Goal: Transaction & Acquisition: Purchase product/service

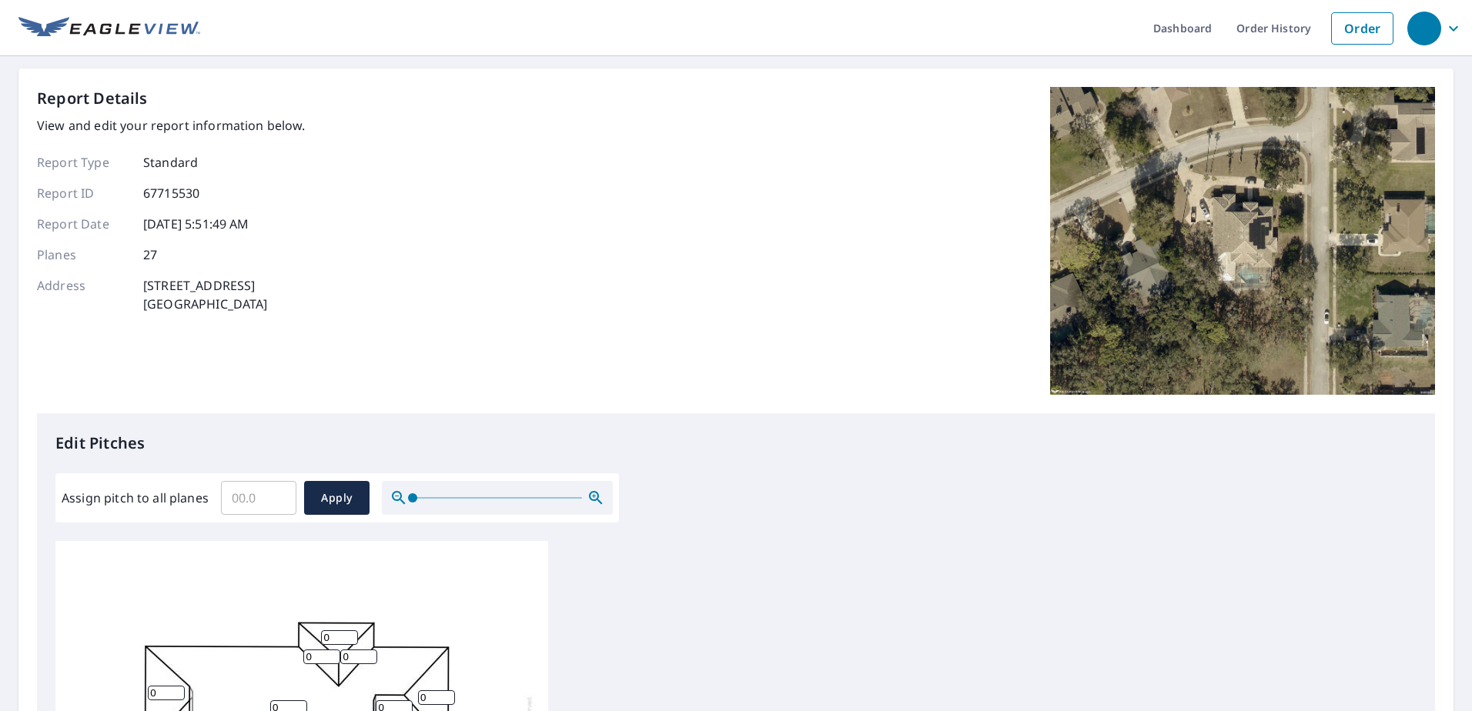
scroll to position [507, 0]
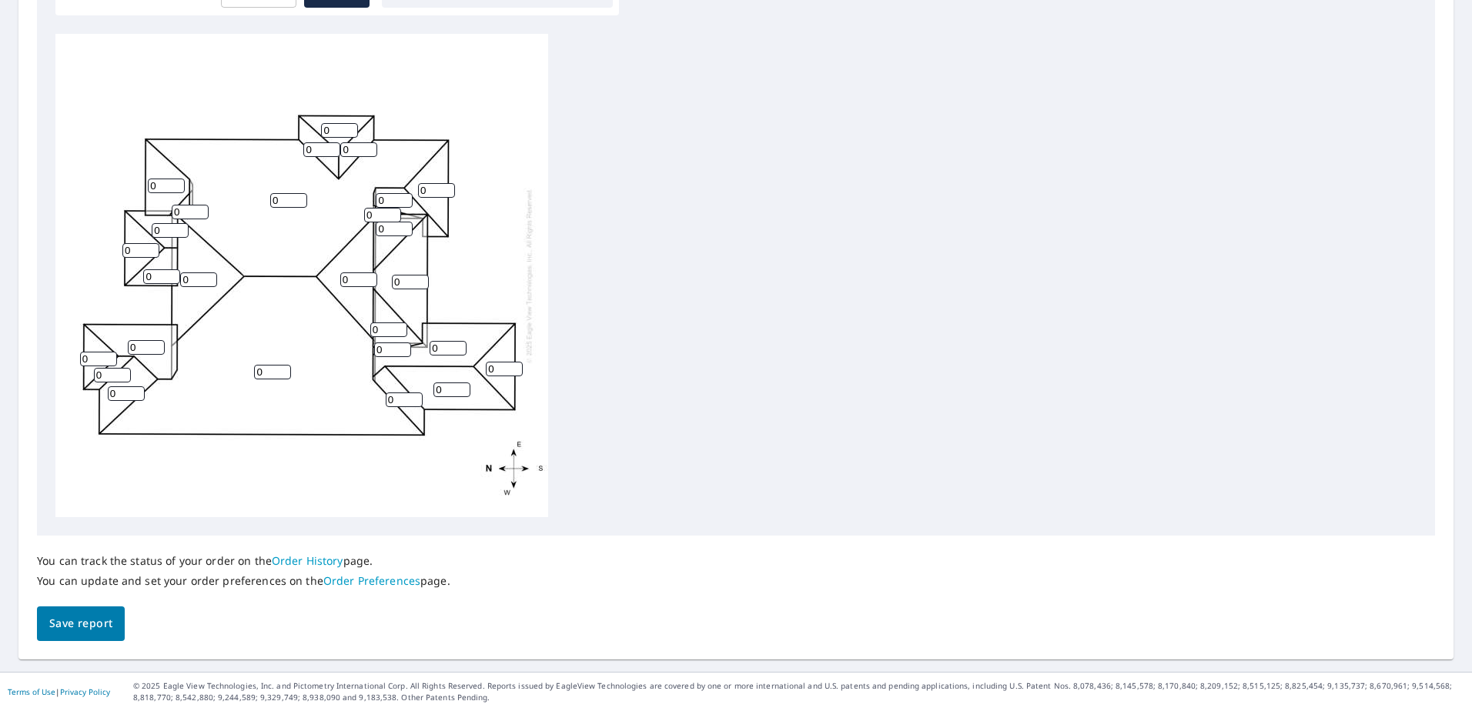
click at [68, 624] on span "Save report" at bounding box center [80, 623] width 63 height 19
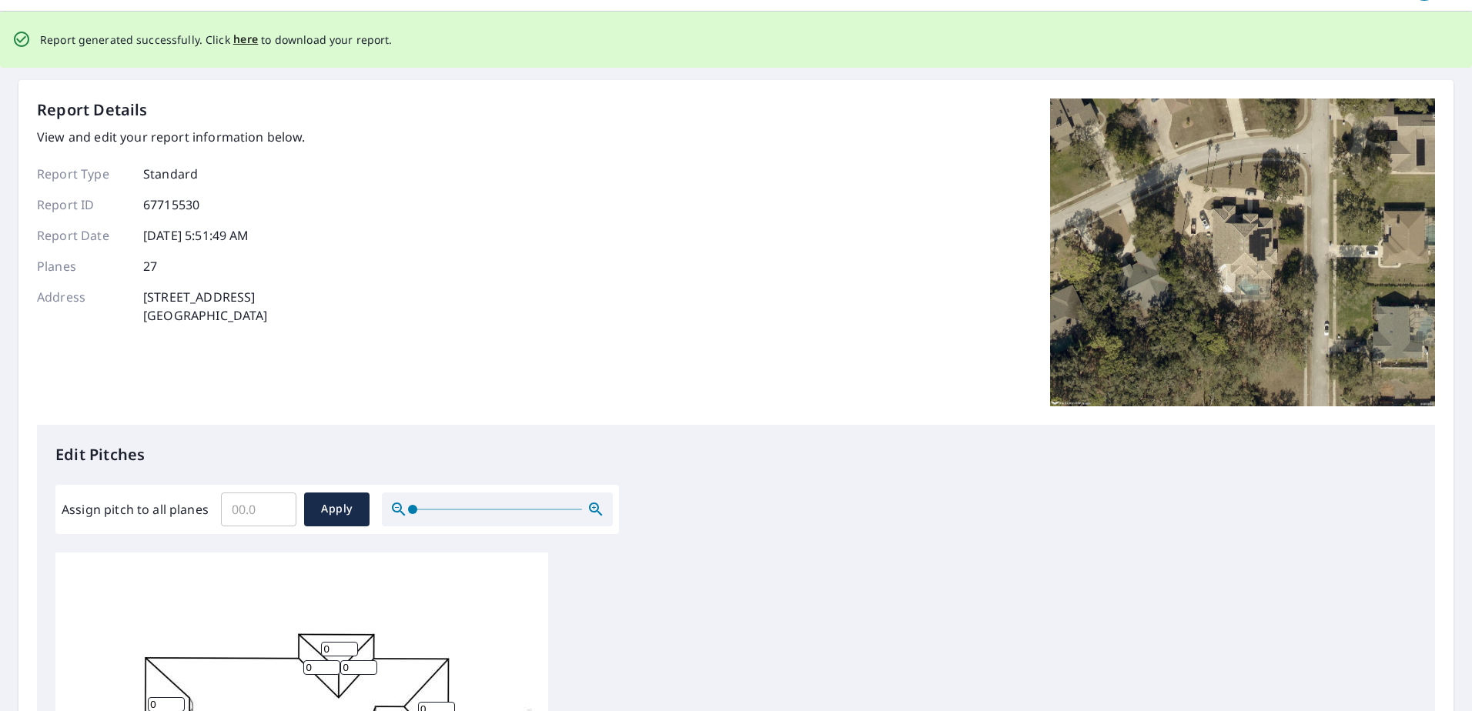
scroll to position [0, 0]
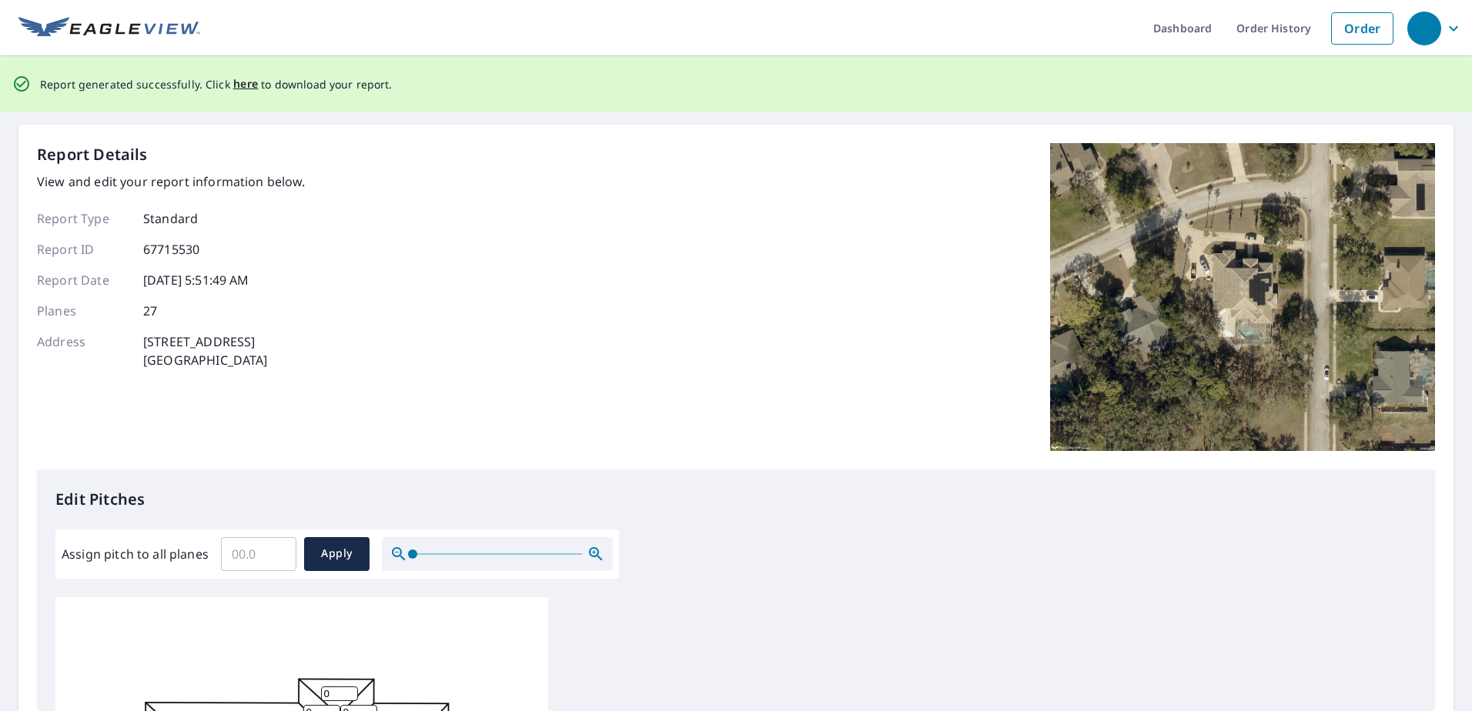
click at [242, 89] on span "here" at bounding box center [245, 84] width 25 height 19
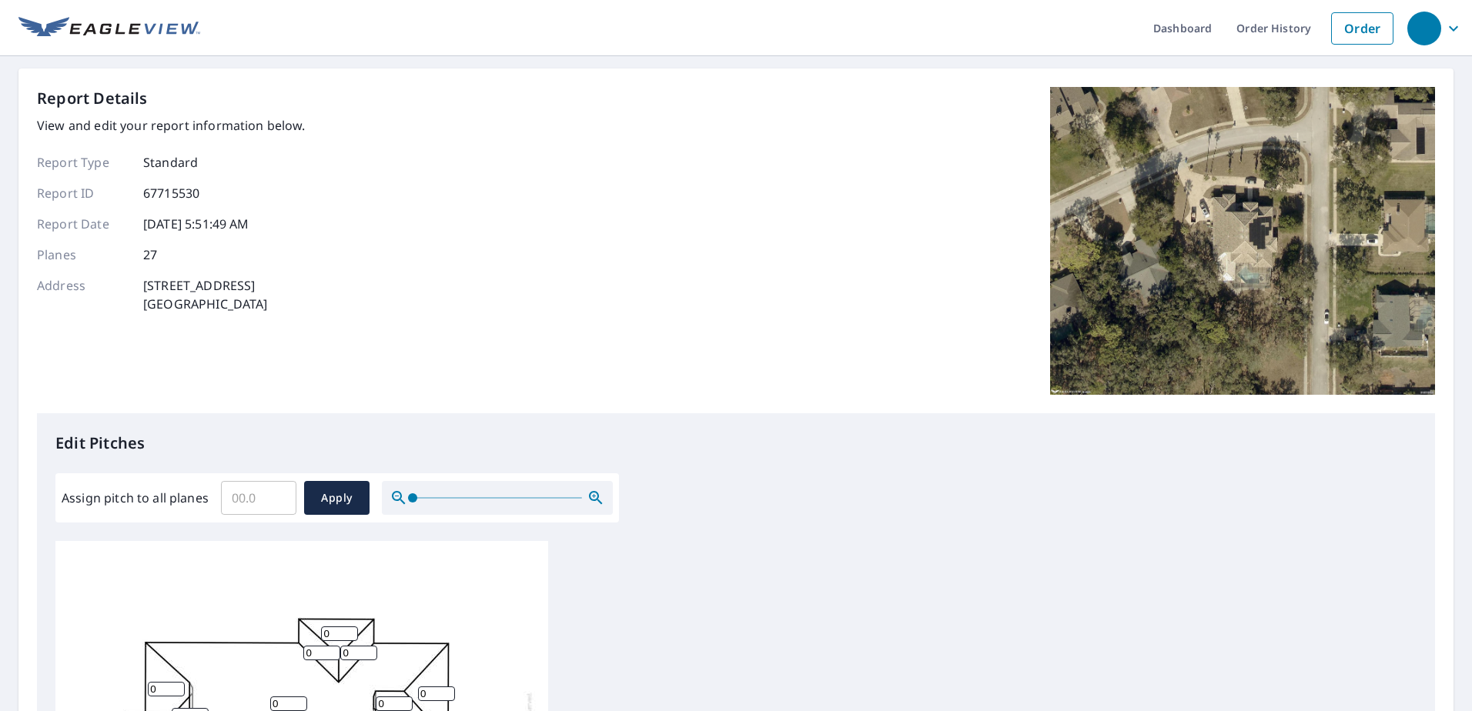
scroll to position [385, 0]
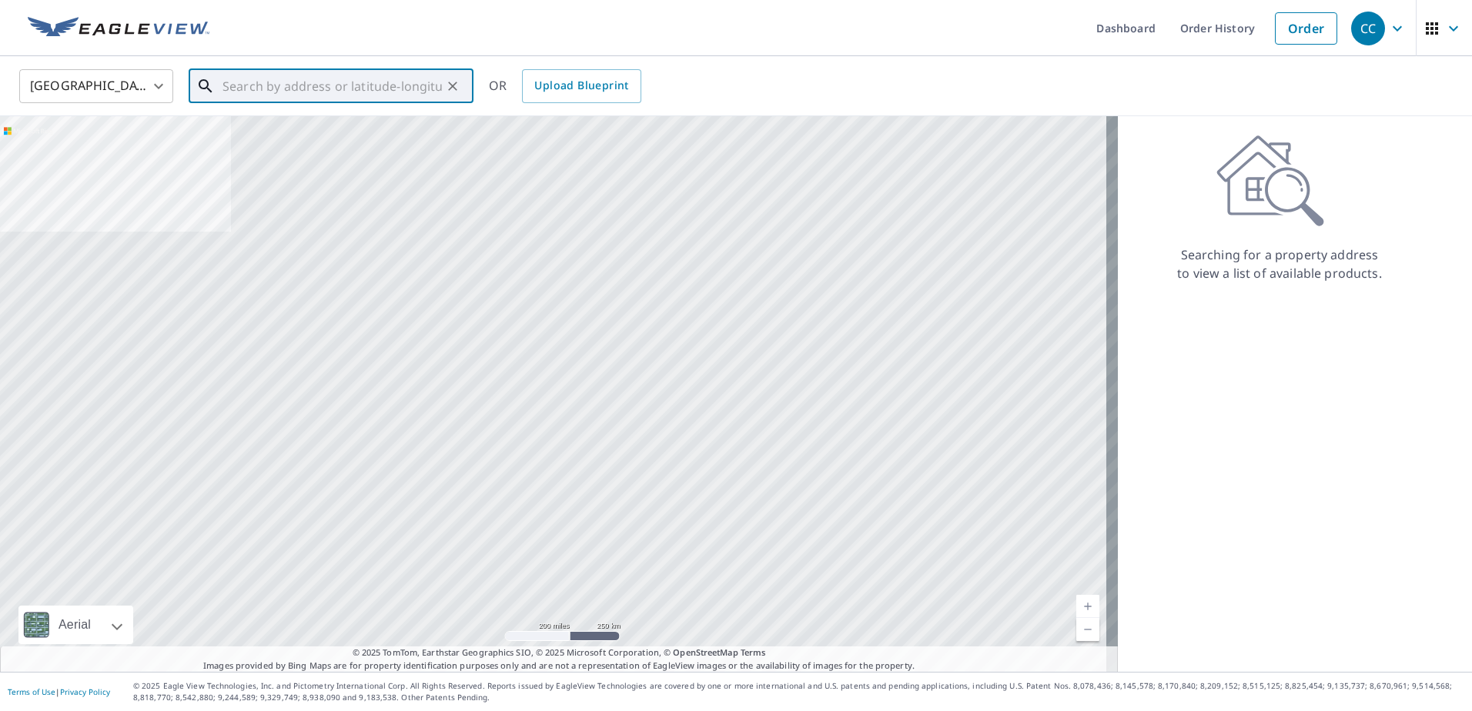
click at [296, 89] on input "text" at bounding box center [331, 86] width 219 height 43
paste input "[STREET_ADDRESS]"
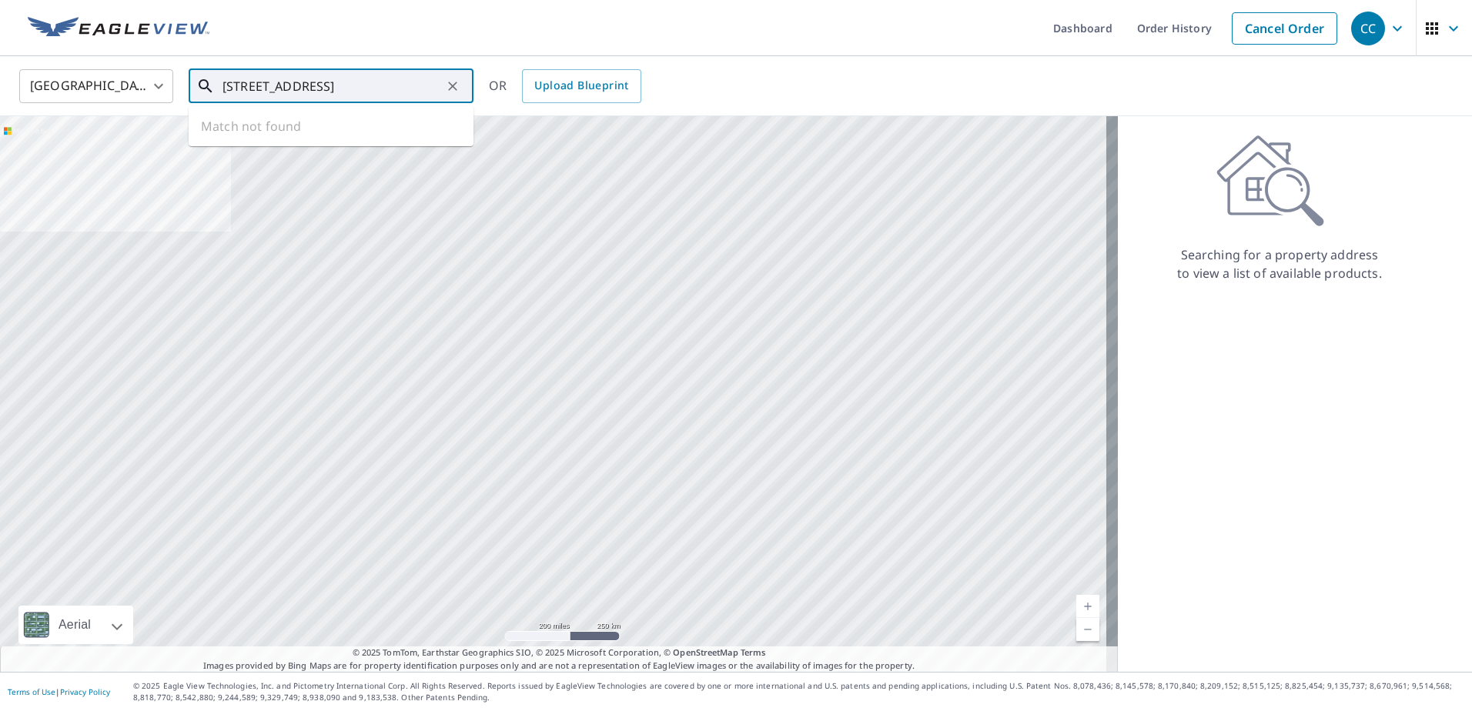
drag, startPoint x: 440, startPoint y: 88, endPoint x: 249, endPoint y: 65, distance: 192.2
click at [249, 65] on input "[STREET_ADDRESS]" at bounding box center [331, 86] width 219 height 43
click at [256, 89] on input "[STREET_ADDRESS]" at bounding box center [331, 86] width 219 height 43
drag, startPoint x: 261, startPoint y: 85, endPoint x: 460, endPoint y: 105, distance: 199.7
click at [460, 103] on div "[STREET_ADDRESS] ​ Match not found" at bounding box center [331, 86] width 285 height 34
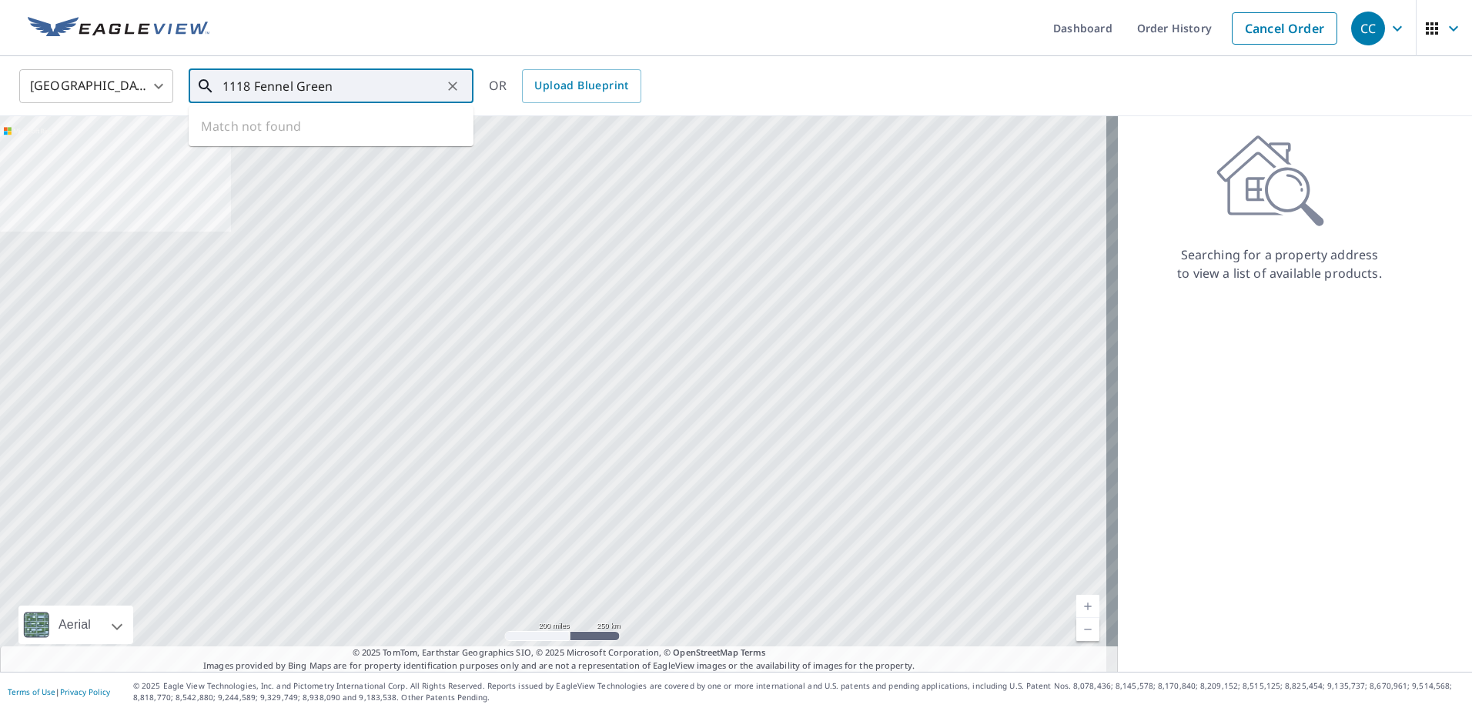
scroll to position [0, 0]
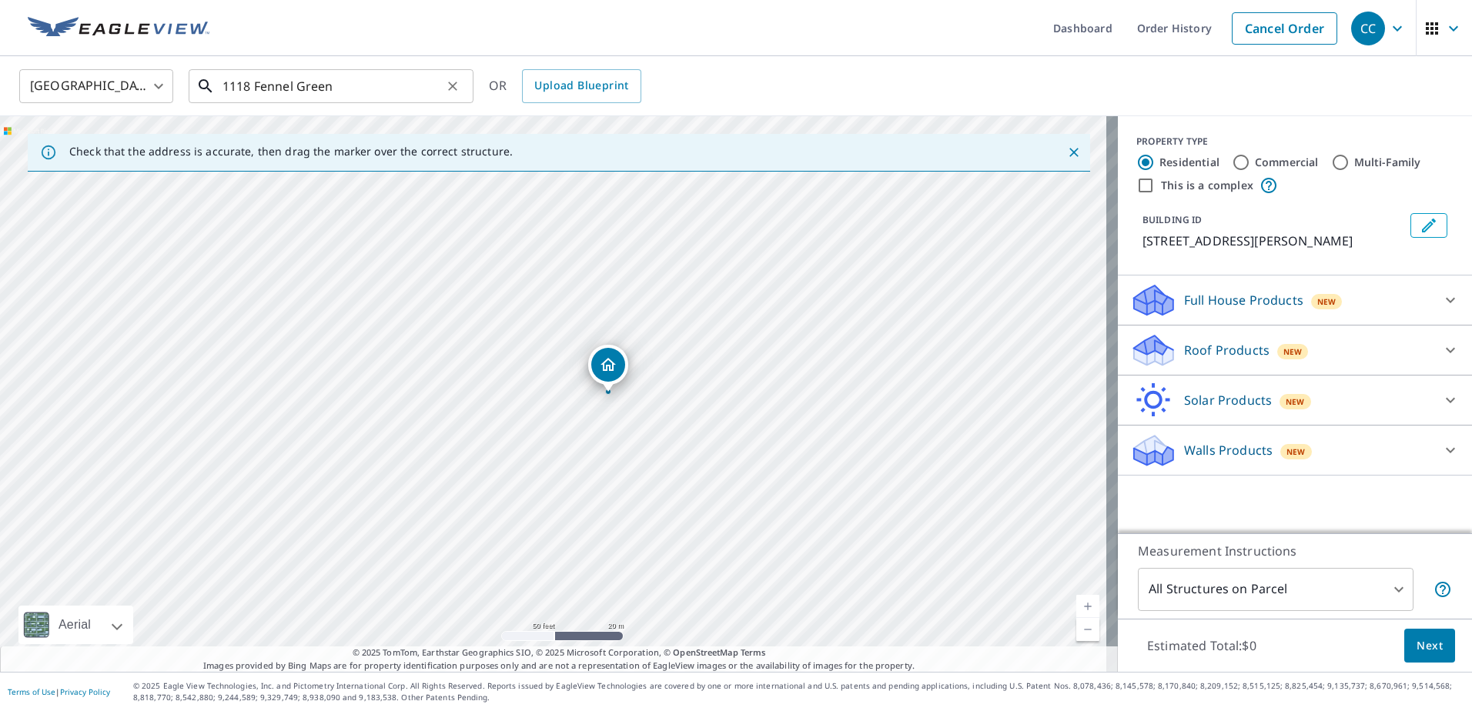
click at [289, 86] on input "1118 Fennel Green" at bounding box center [331, 86] width 219 height 43
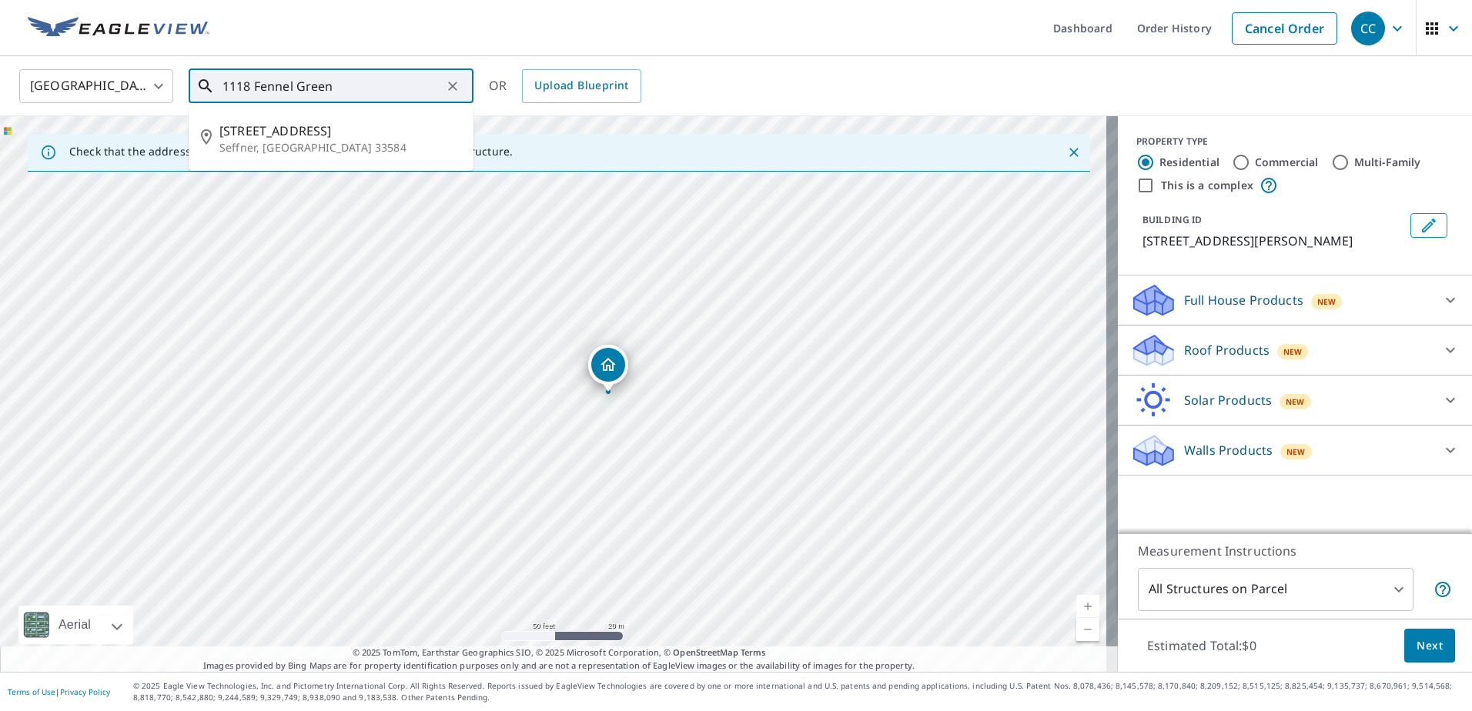
click at [289, 86] on input "1118 Fennel Green" at bounding box center [331, 86] width 219 height 43
paste input "[GEOGRAPHIC_DATA]"
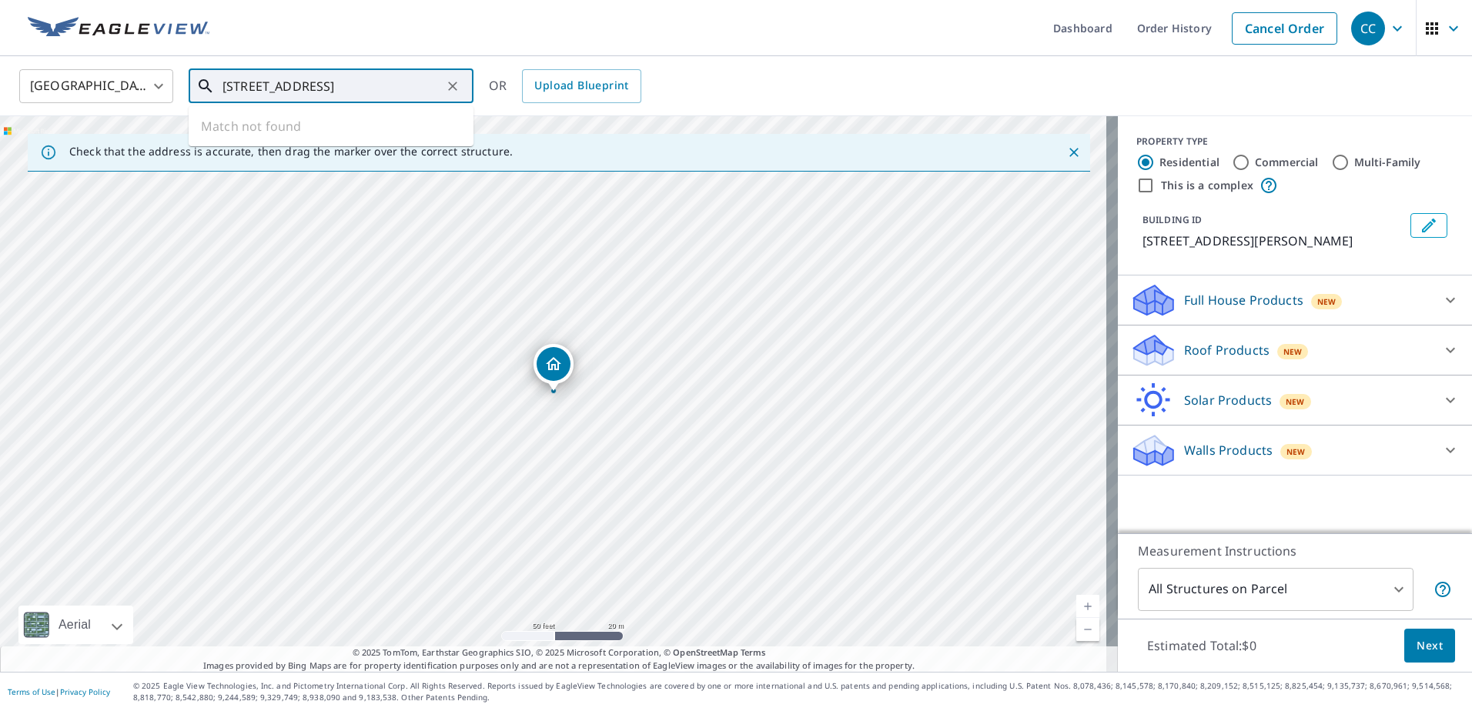
drag, startPoint x: 393, startPoint y: 88, endPoint x: 688, endPoint y: 125, distance: 297.2
click at [688, 125] on div "United States US ​ [STREET_ADDRESS] ​ Match not found OR Upload Blueprint Check…" at bounding box center [736, 364] width 1472 height 616
type input "[STREET_ADDRESS]"
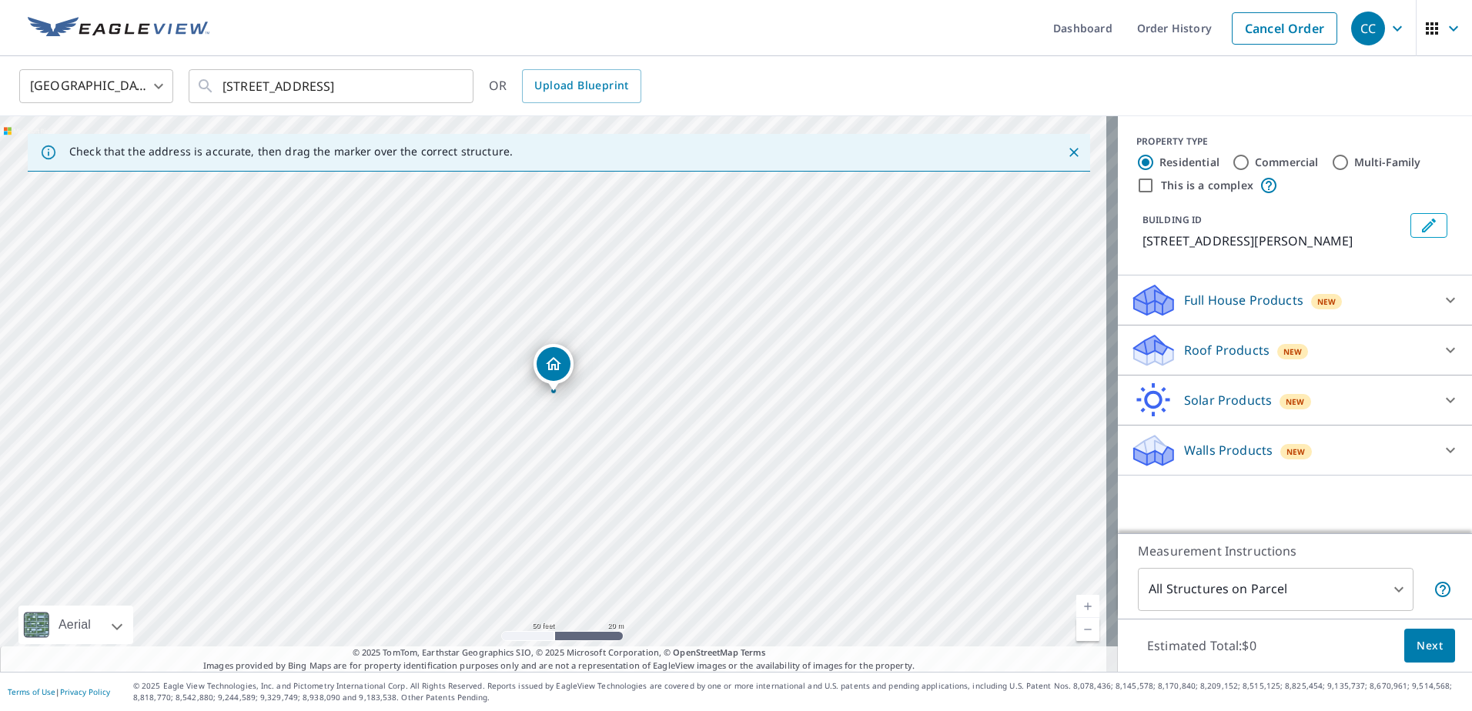
scroll to position [0, 0]
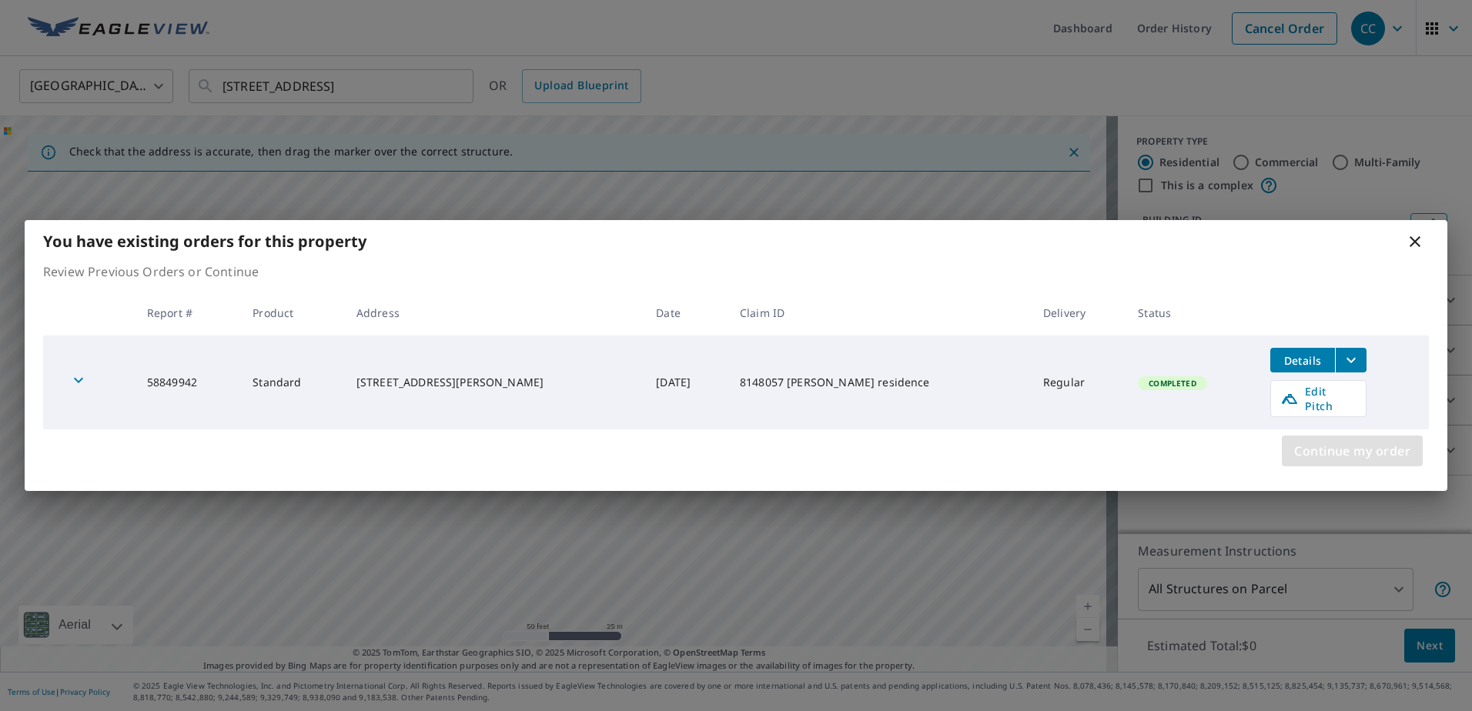
click at [1299, 447] on span "Continue my order" at bounding box center [1352, 451] width 116 height 22
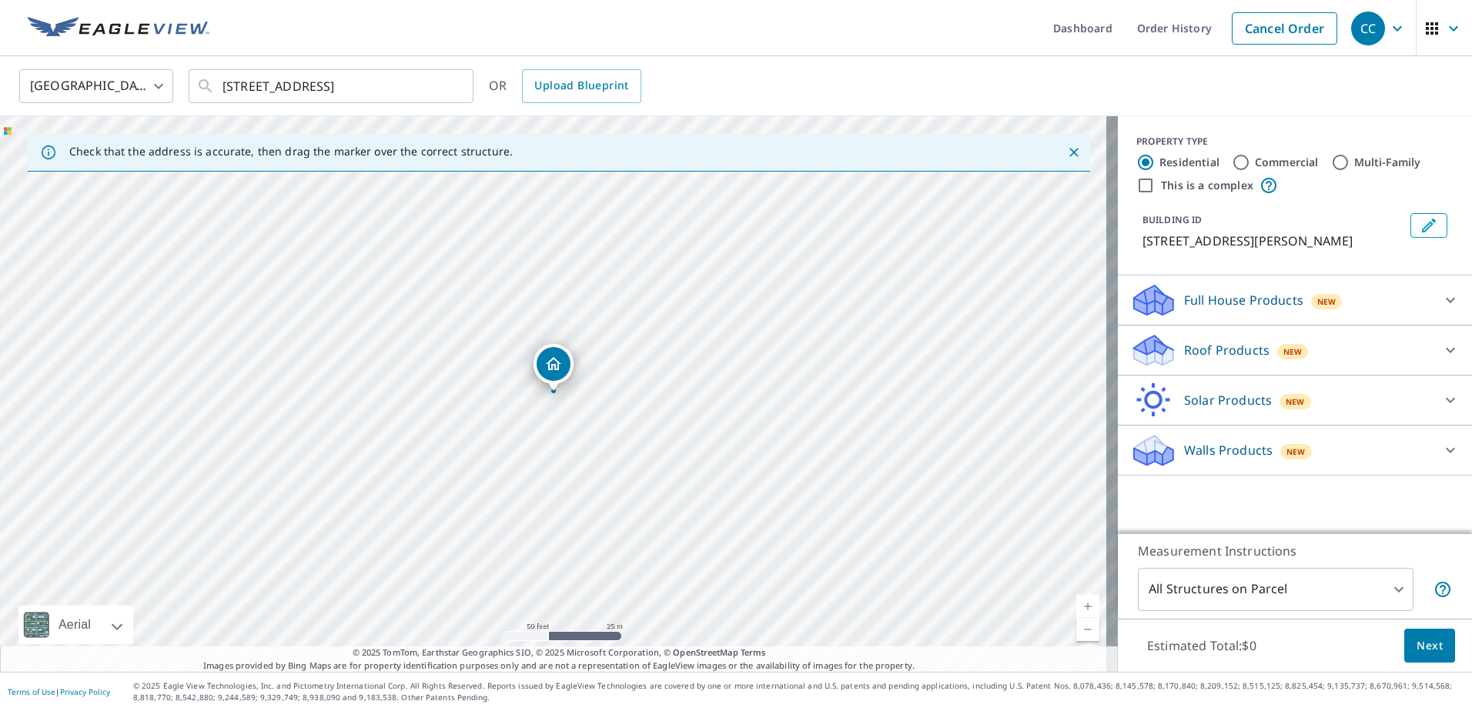
click at [1184, 354] on p "Roof Products" at bounding box center [1226, 350] width 85 height 18
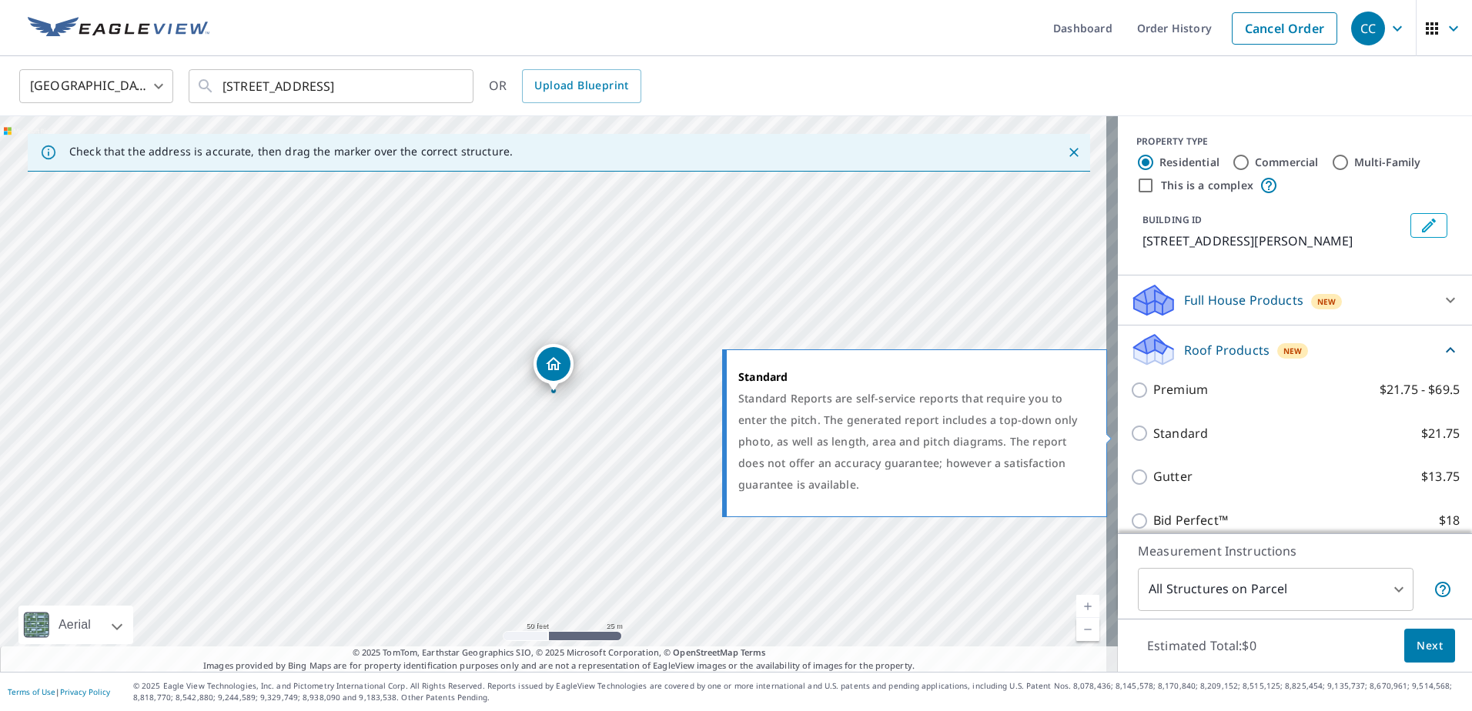
click at [1156, 432] on p "Standard" at bounding box center [1180, 433] width 55 height 19
click at [1153, 432] on input "Standard $21.75" at bounding box center [1141, 433] width 23 height 18
checkbox input "true"
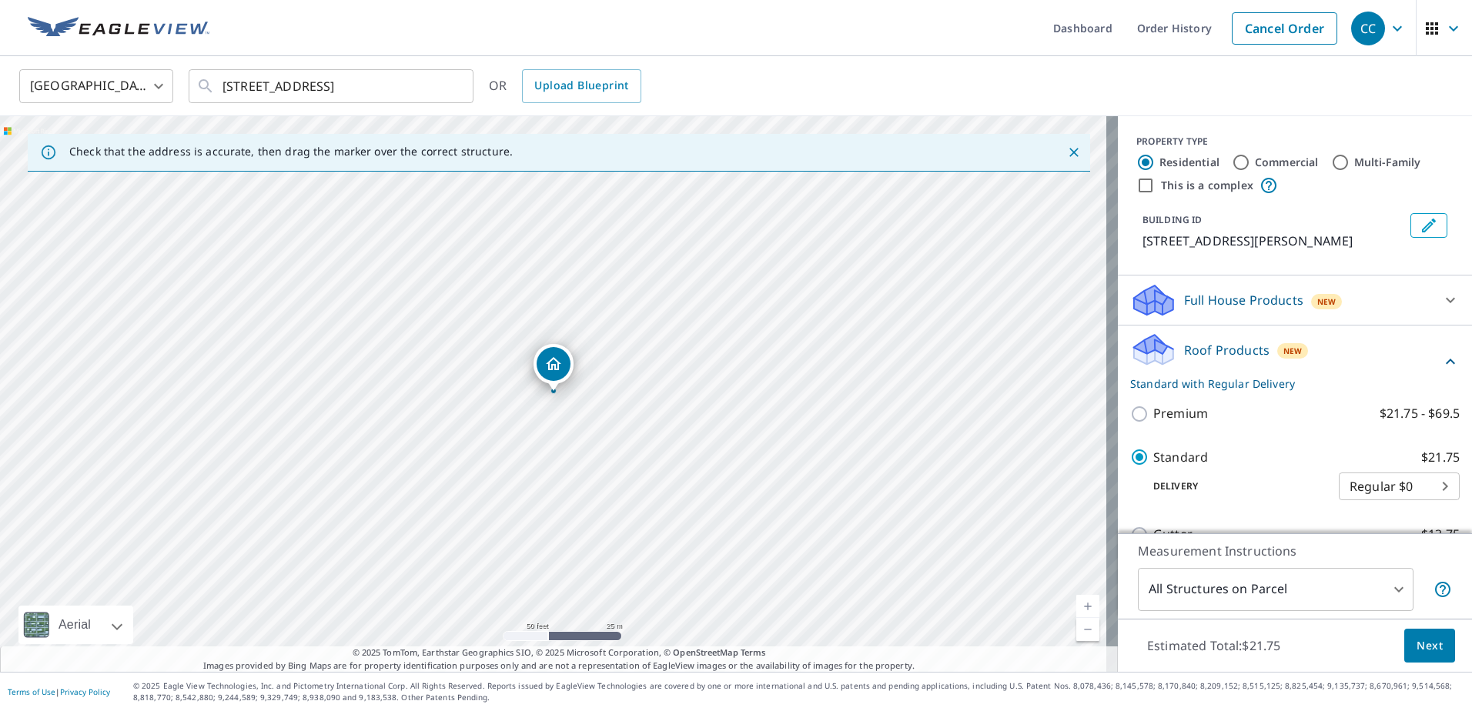
click at [1404, 641] on button "Next" at bounding box center [1429, 646] width 51 height 35
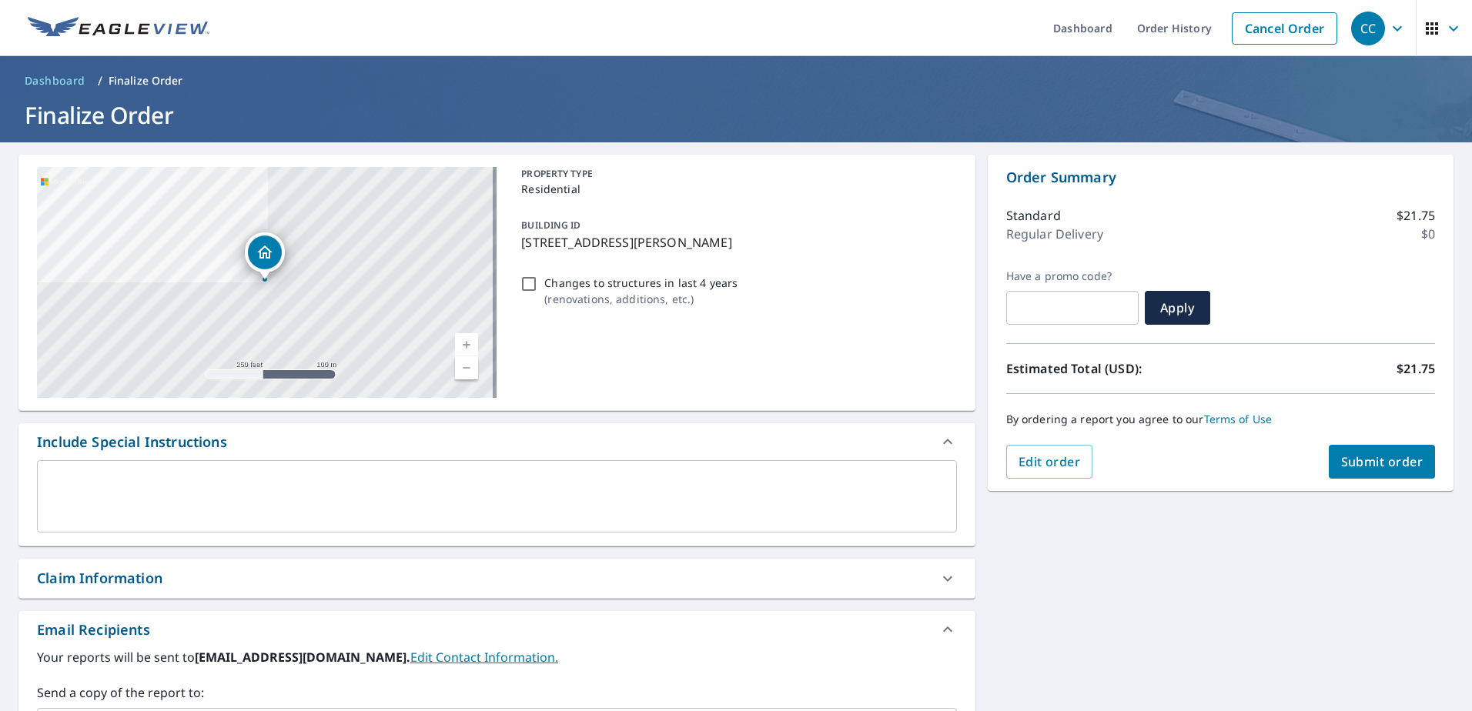
scroll to position [258, 0]
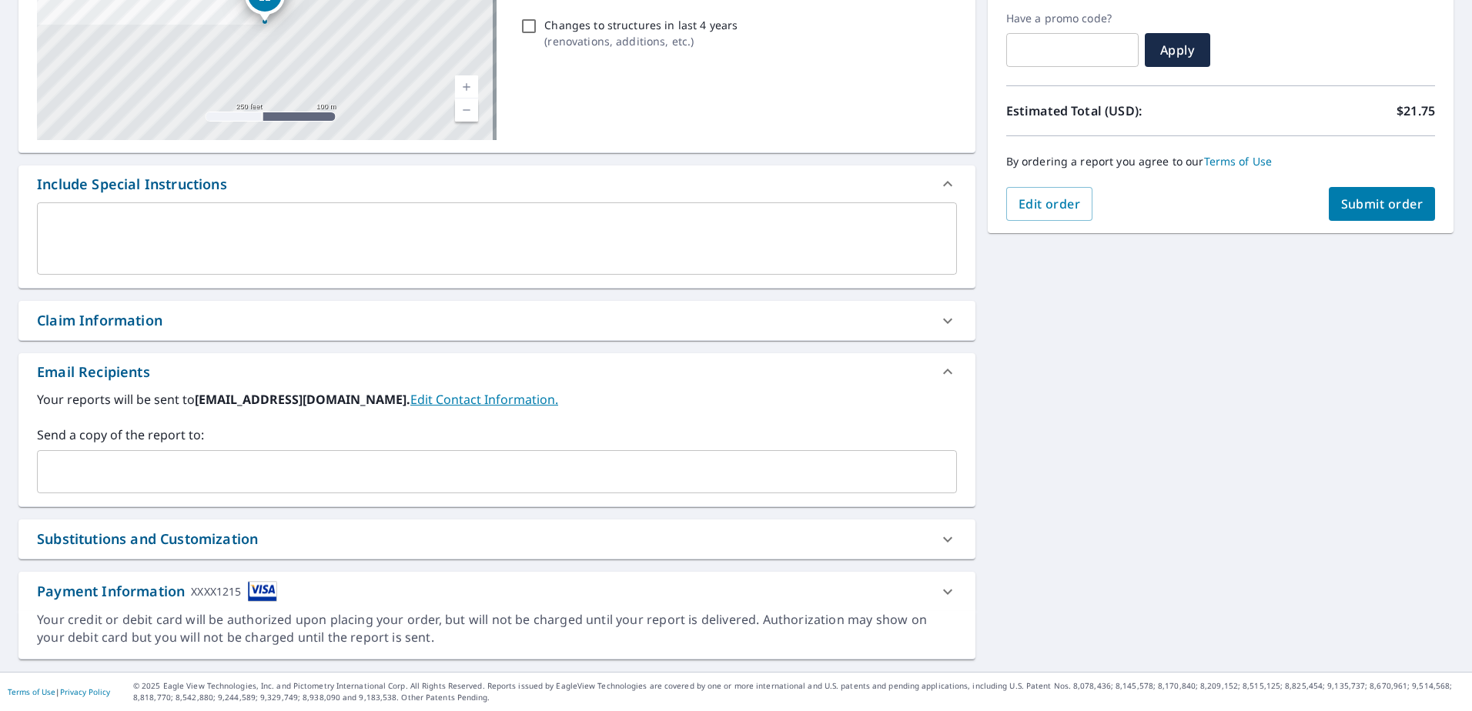
click at [353, 324] on div "Claim Information" at bounding box center [483, 320] width 892 height 21
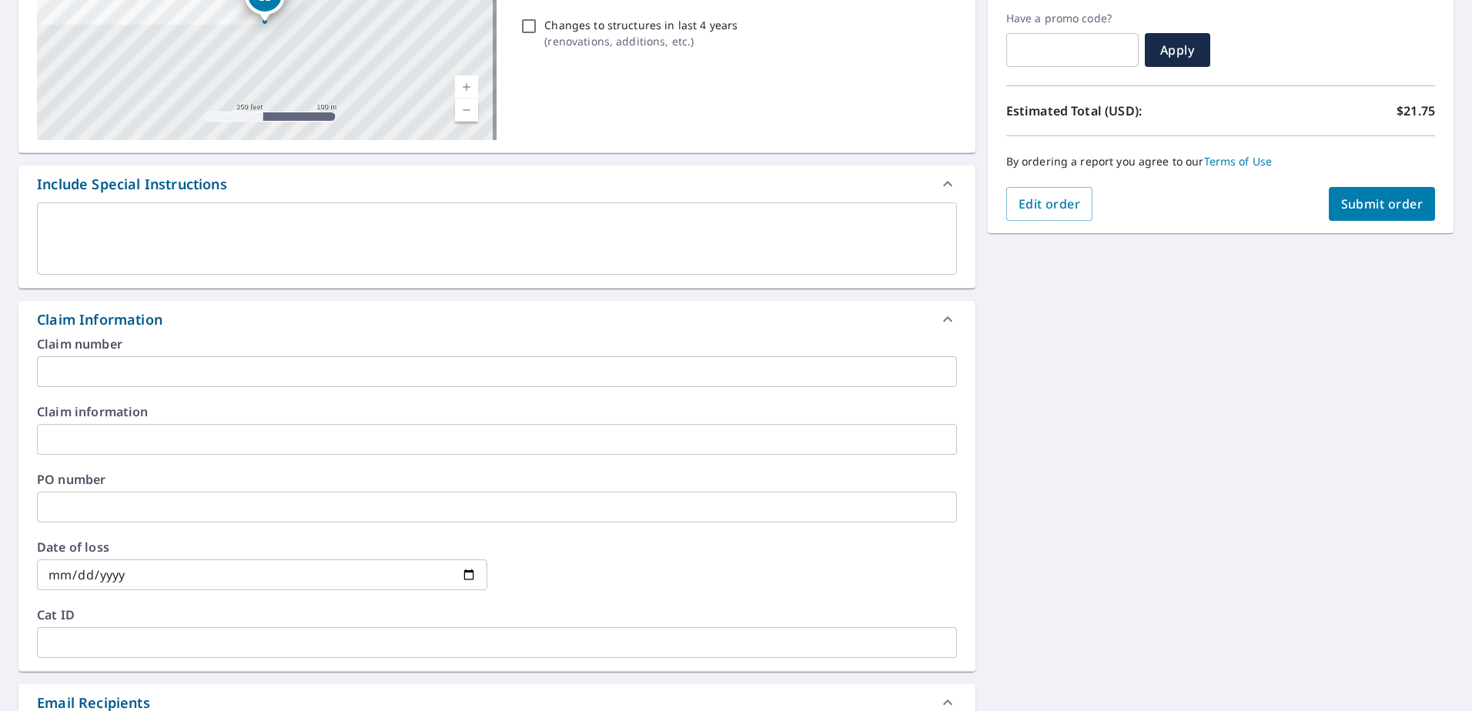
drag, startPoint x: 179, startPoint y: 396, endPoint x: 173, endPoint y: 386, distance: 11.8
click at [175, 389] on div "Claim number ​ Claim information ​ PO number ​ Date of loss ​ Cat ID ​" at bounding box center [496, 504] width 957 height 333
click at [171, 381] on input "text" at bounding box center [497, 371] width 920 height 31
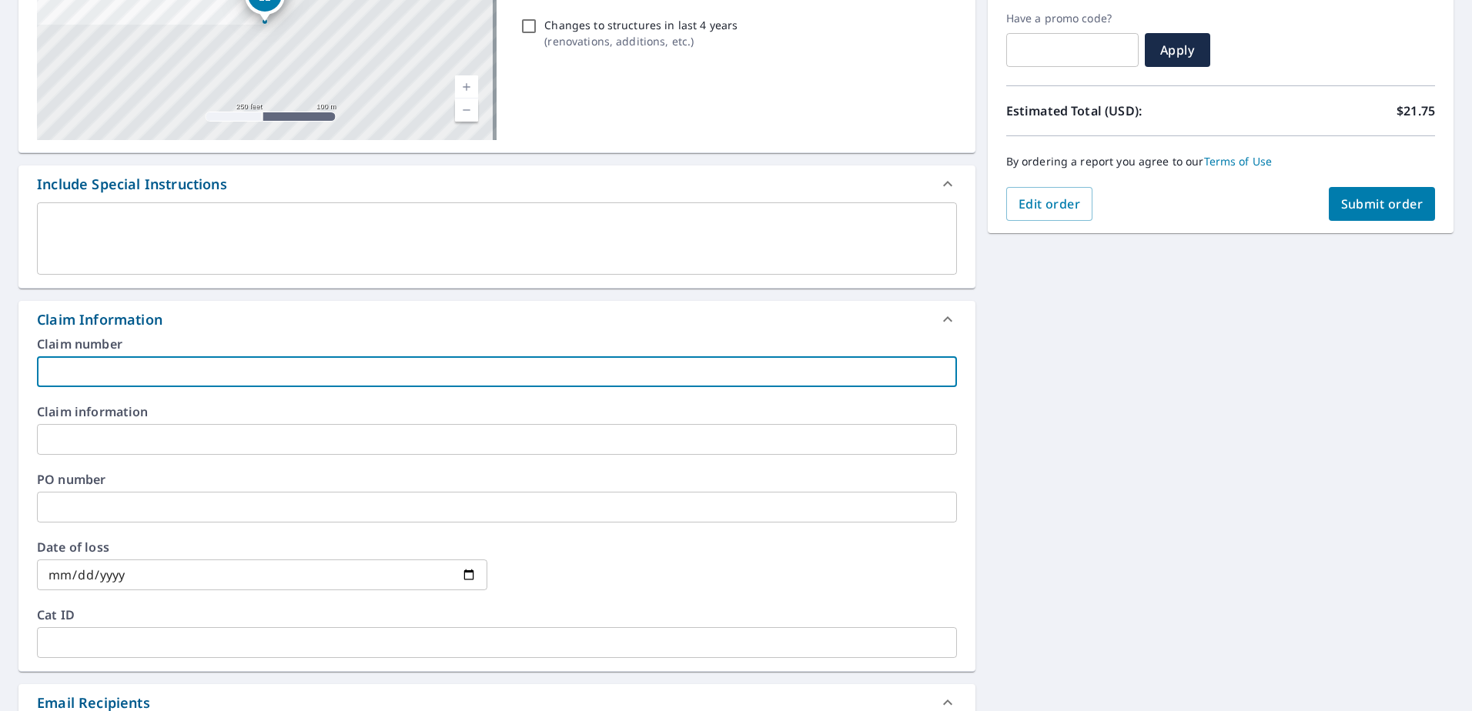
paste input "8148057A"
click at [164, 373] on input "8148057A" at bounding box center [497, 371] width 920 height 31
paste input "[PERSON_NAME] residence"
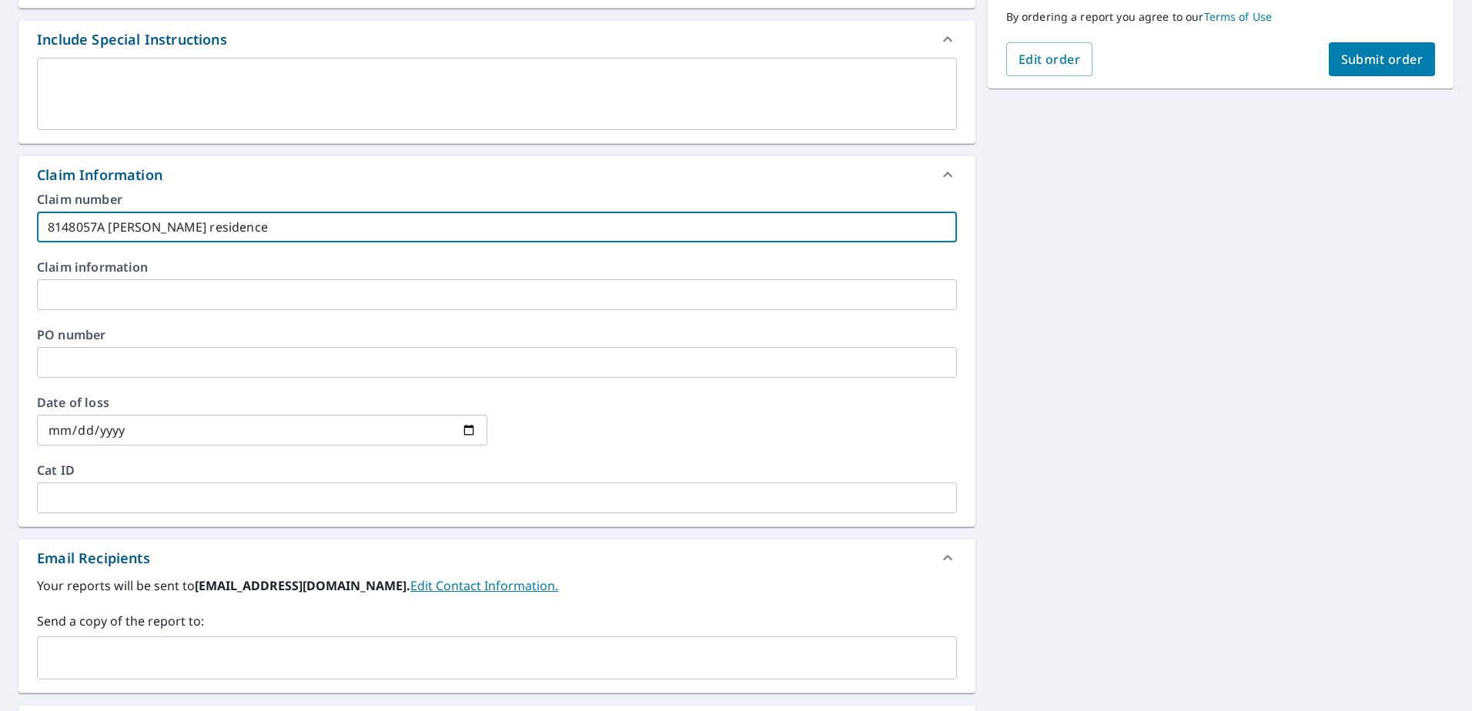
scroll to position [589, 0]
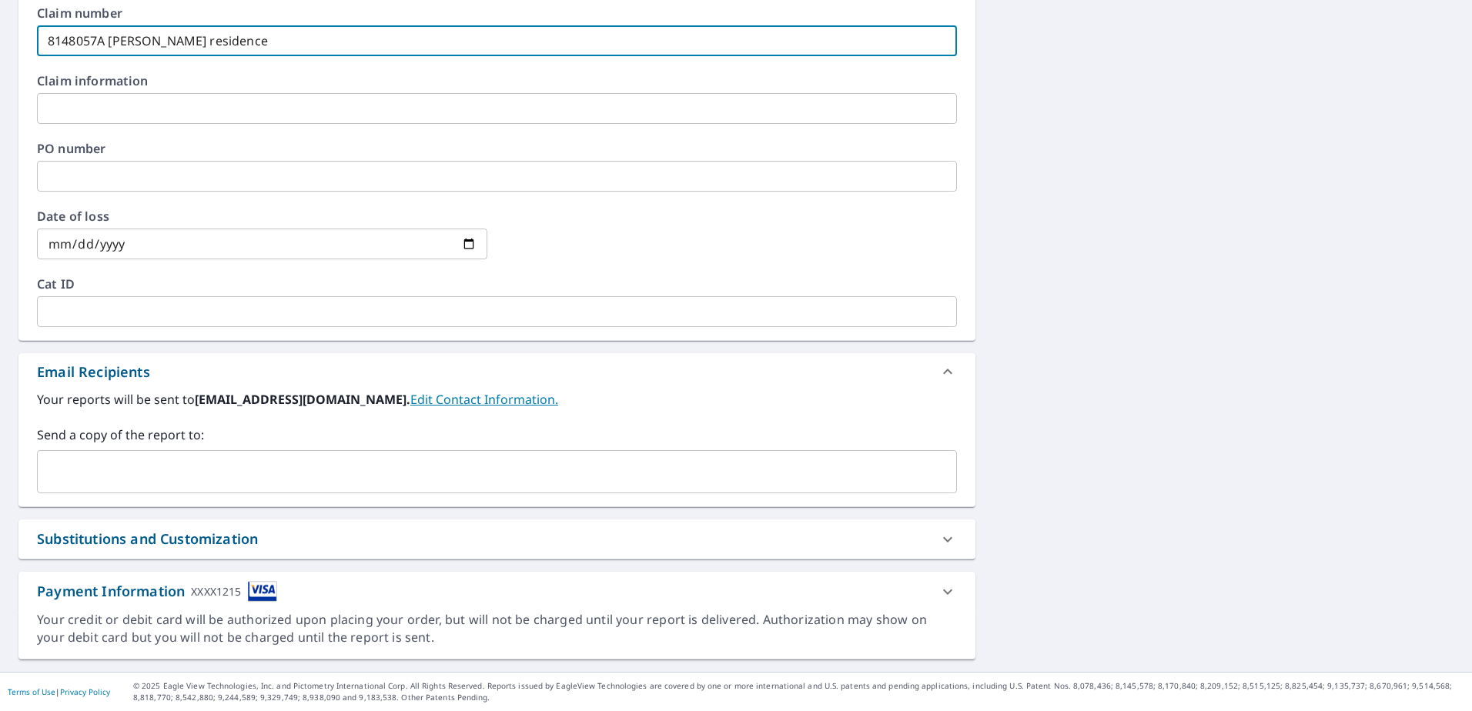
type input "8148057A [PERSON_NAME] residence"
click at [113, 485] on input "text" at bounding box center [485, 471] width 883 height 29
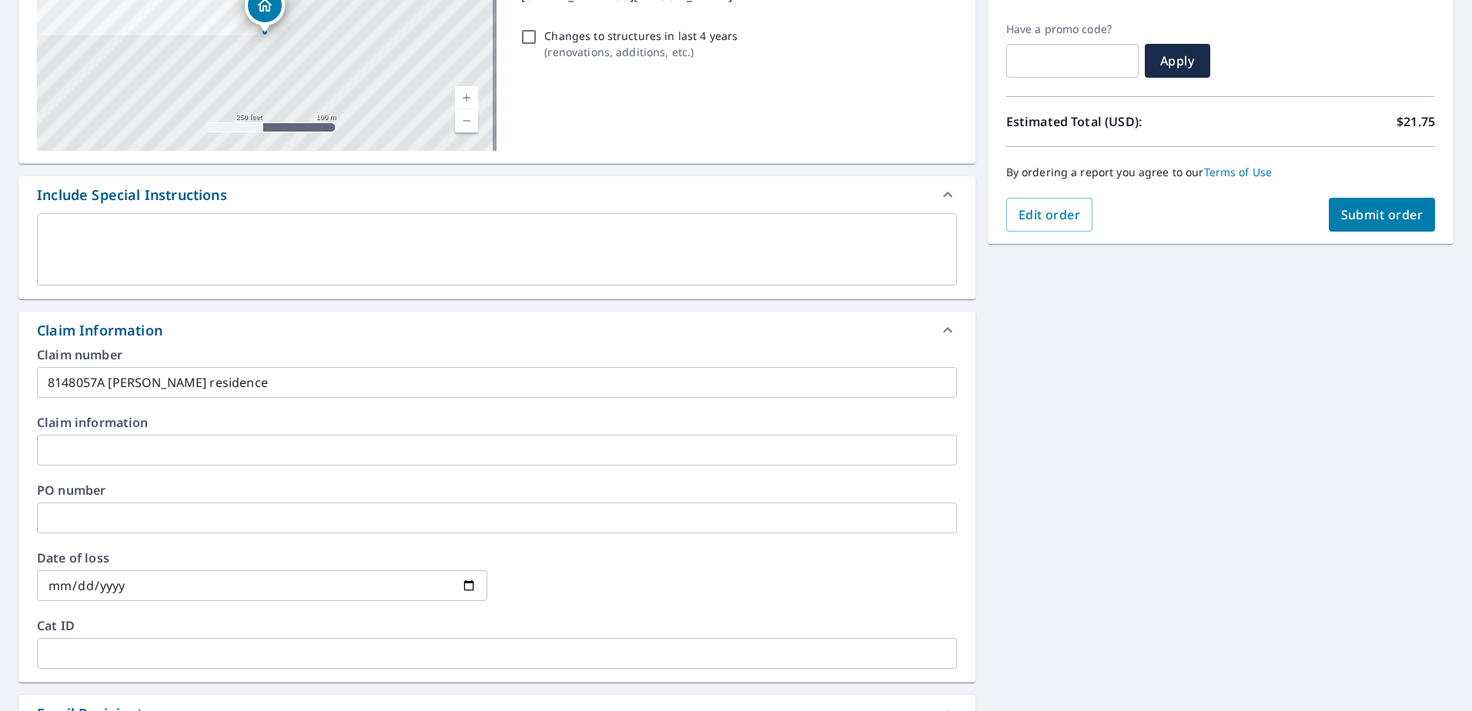
scroll to position [204, 0]
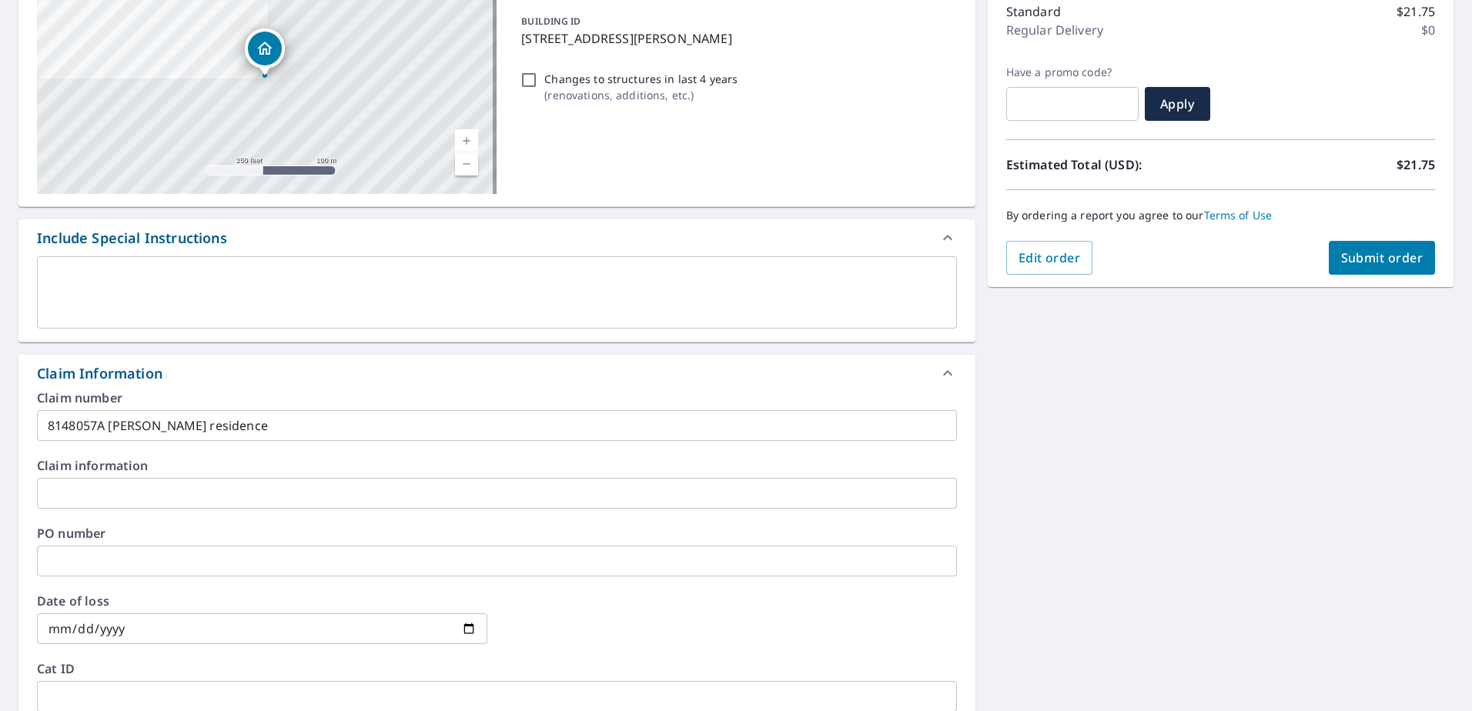
type input "[EMAIL_ADDRESS][DOMAIN_NAME]"
click at [1341, 253] on span "Submit order" at bounding box center [1382, 257] width 82 height 17
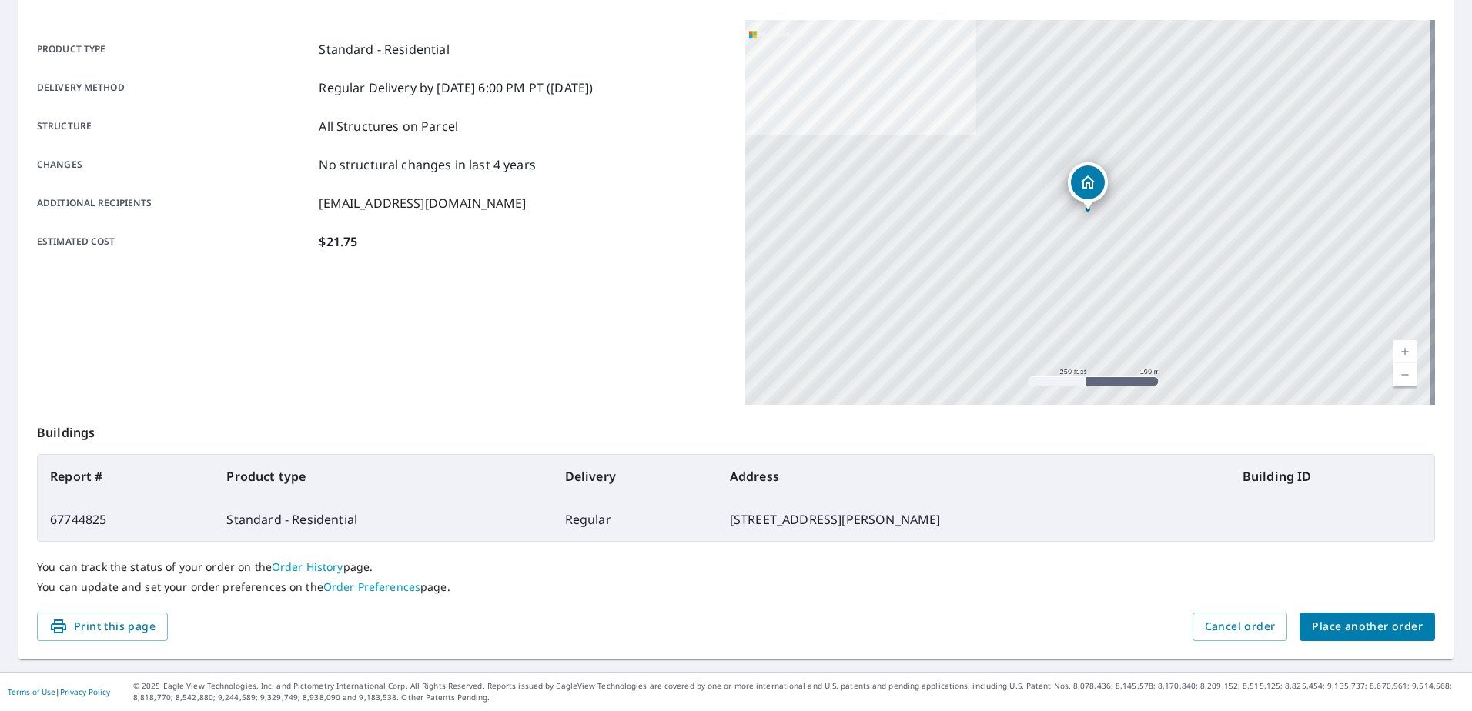
scroll to position [195, 0]
click at [1363, 634] on span "Place another order" at bounding box center [1367, 626] width 111 height 19
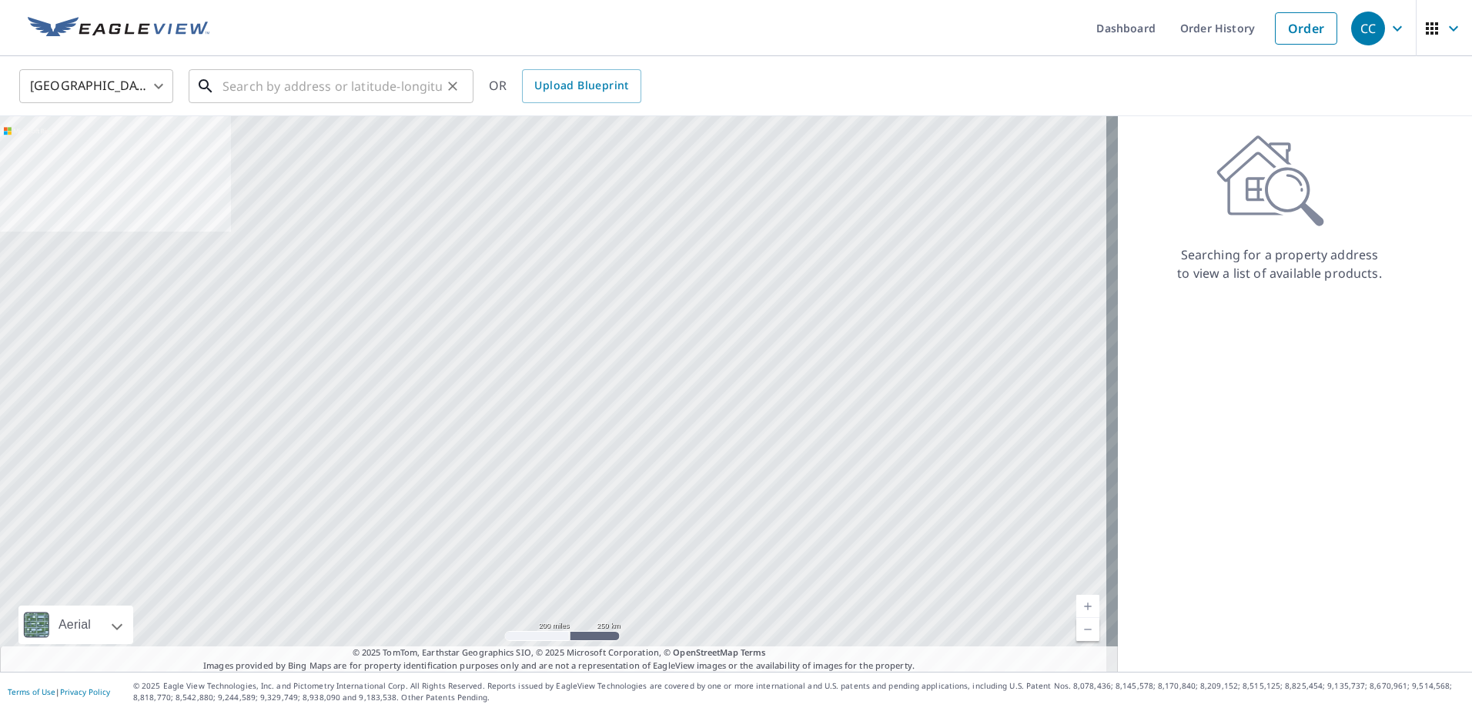
click at [284, 94] on input "text" at bounding box center [331, 86] width 219 height 43
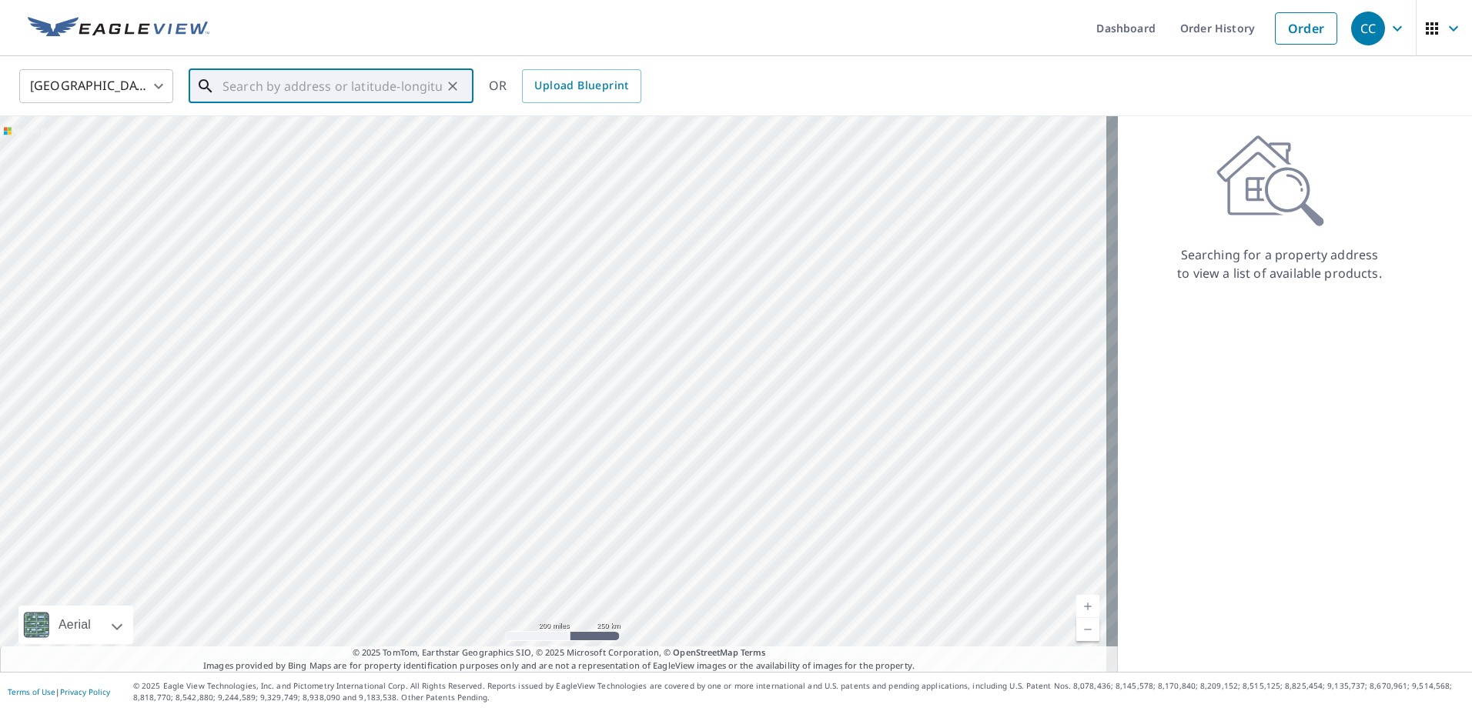
paste input "[STREET_ADDRESS]"
drag, startPoint x: 390, startPoint y: 84, endPoint x: 553, endPoint y: 118, distance: 166.7
click at [553, 118] on div "United States [GEOGRAPHIC_DATA] ​ [STREET_ADDRESS] Orange ​ Match not found OR …" at bounding box center [736, 364] width 1472 height 616
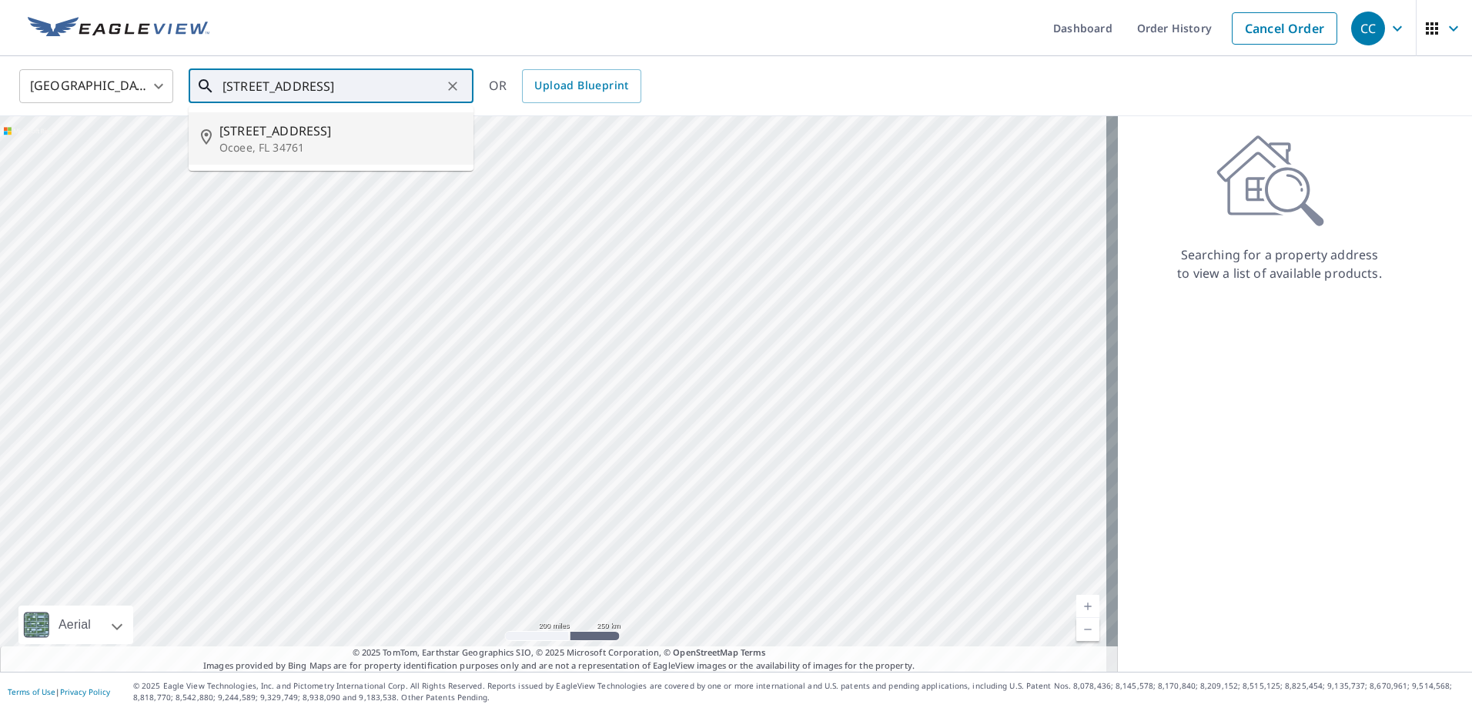
click at [259, 155] on p "Ocoee, FL 34761" at bounding box center [340, 147] width 242 height 15
type input "[STREET_ADDRESS]"
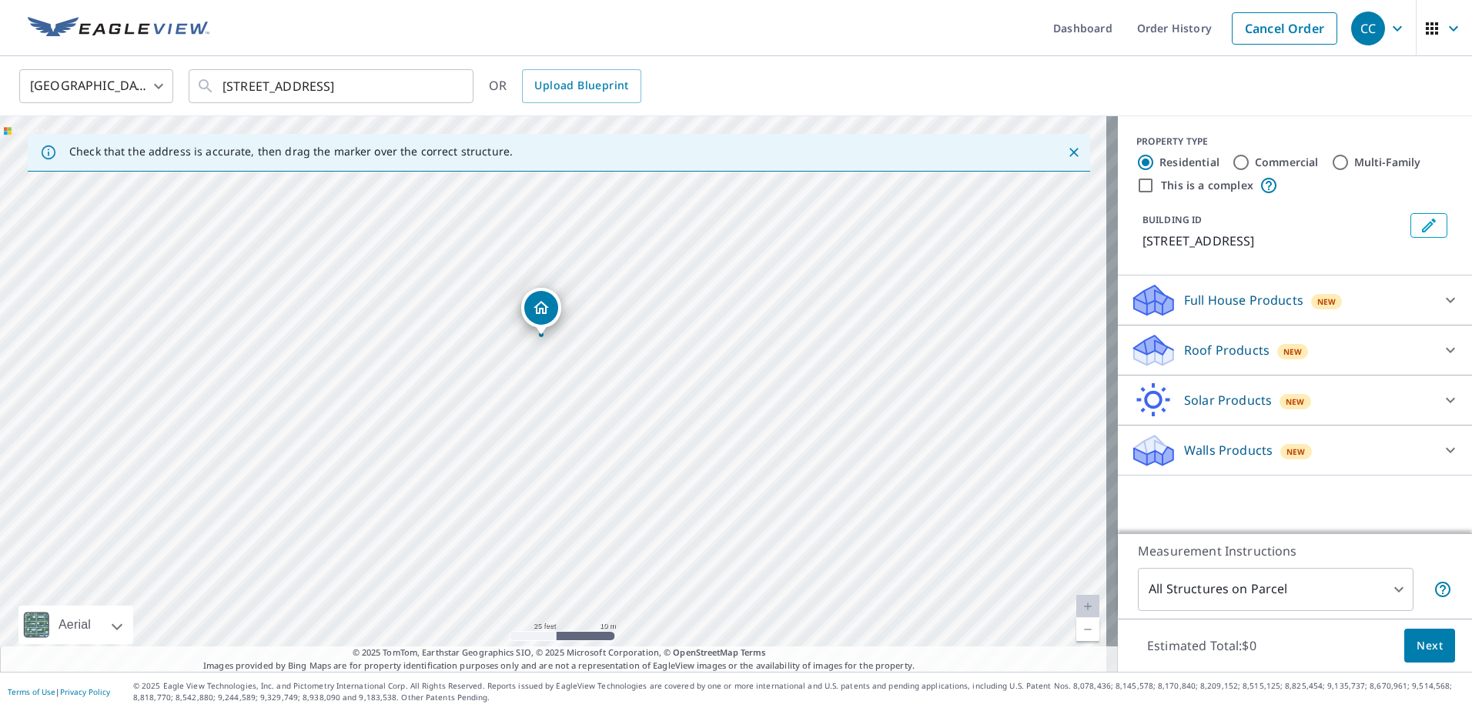
drag, startPoint x: 189, startPoint y: 400, endPoint x: 191, endPoint y: 382, distance: 18.5
click at [191, 382] on div "[STREET_ADDRESS]" at bounding box center [559, 394] width 1118 height 556
click at [1156, 345] on icon at bounding box center [1153, 351] width 46 height 36
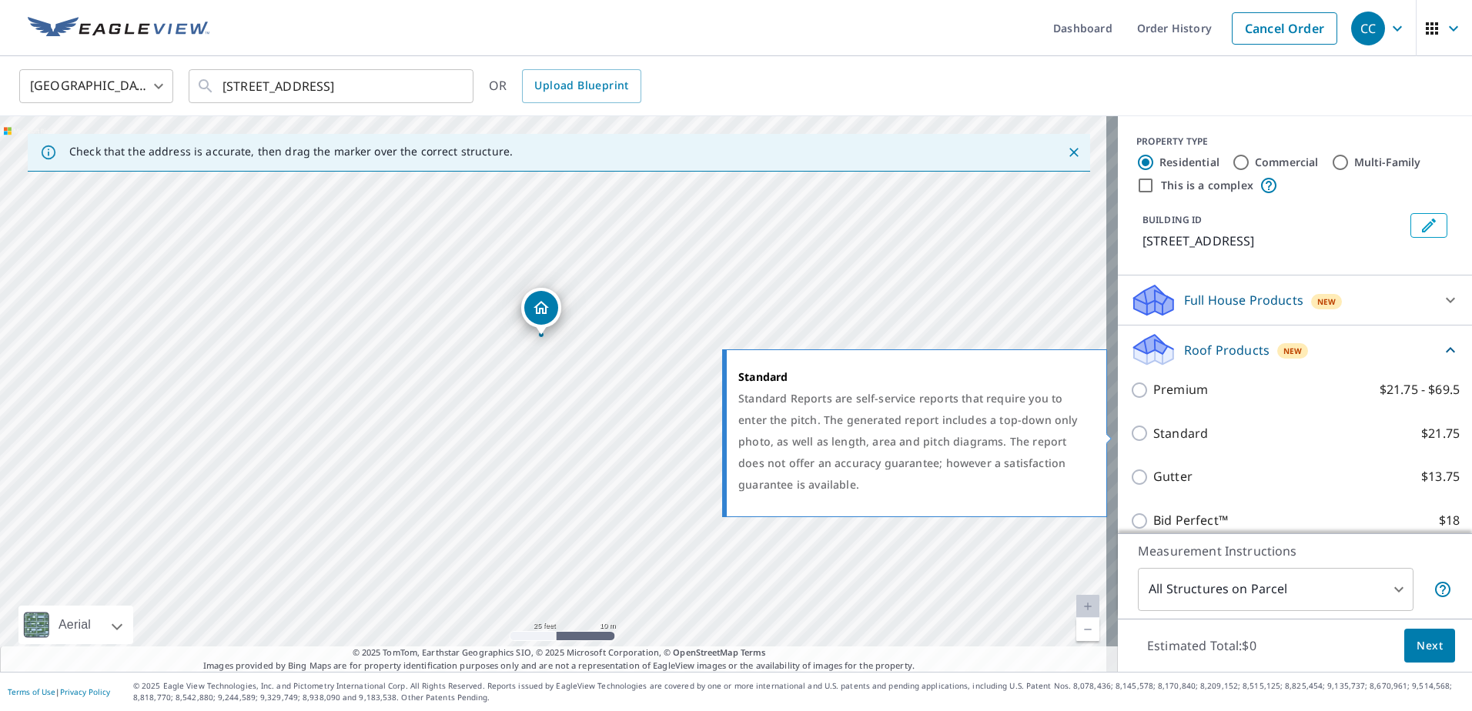
click at [1153, 435] on p "Standard" at bounding box center [1180, 433] width 55 height 19
click at [1148, 435] on input "Standard $21.75" at bounding box center [1141, 433] width 23 height 18
checkbox input "true"
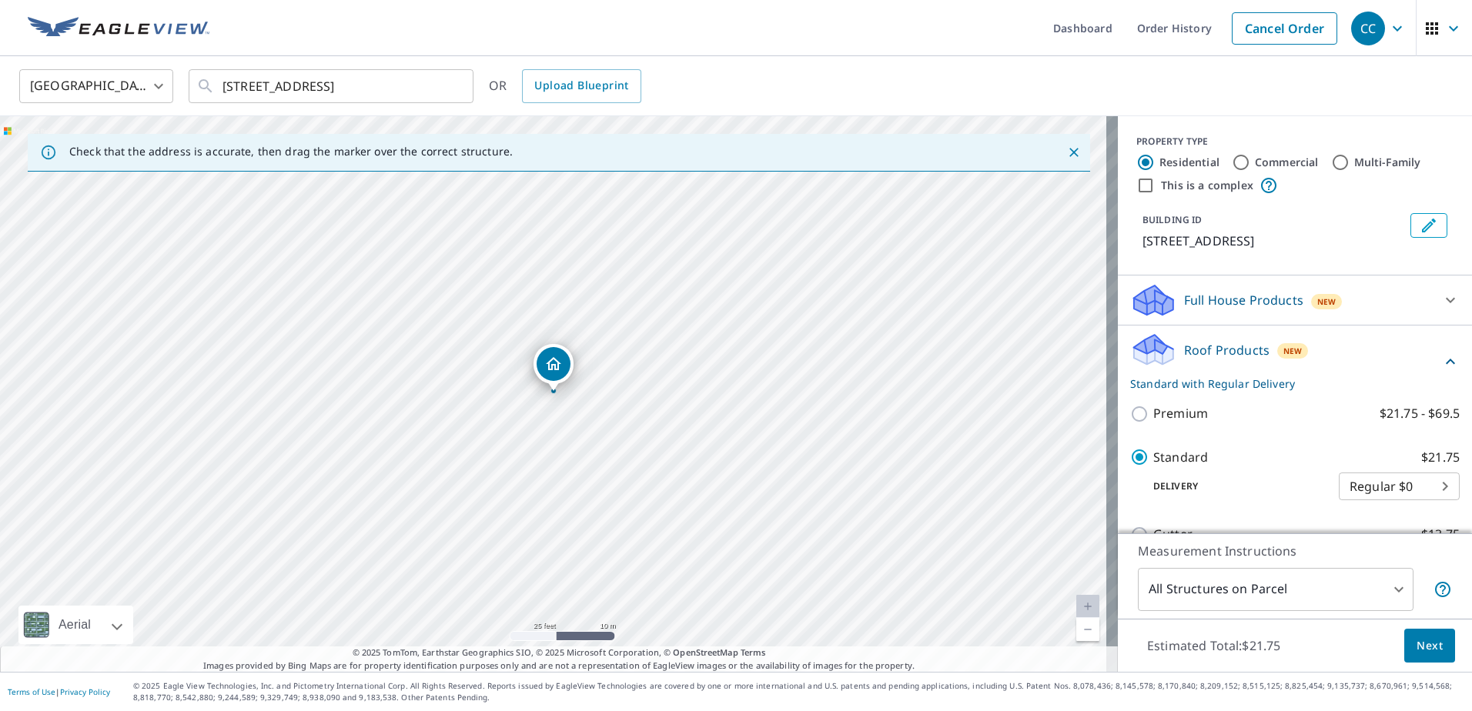
click at [1404, 640] on button "Next" at bounding box center [1429, 646] width 51 height 35
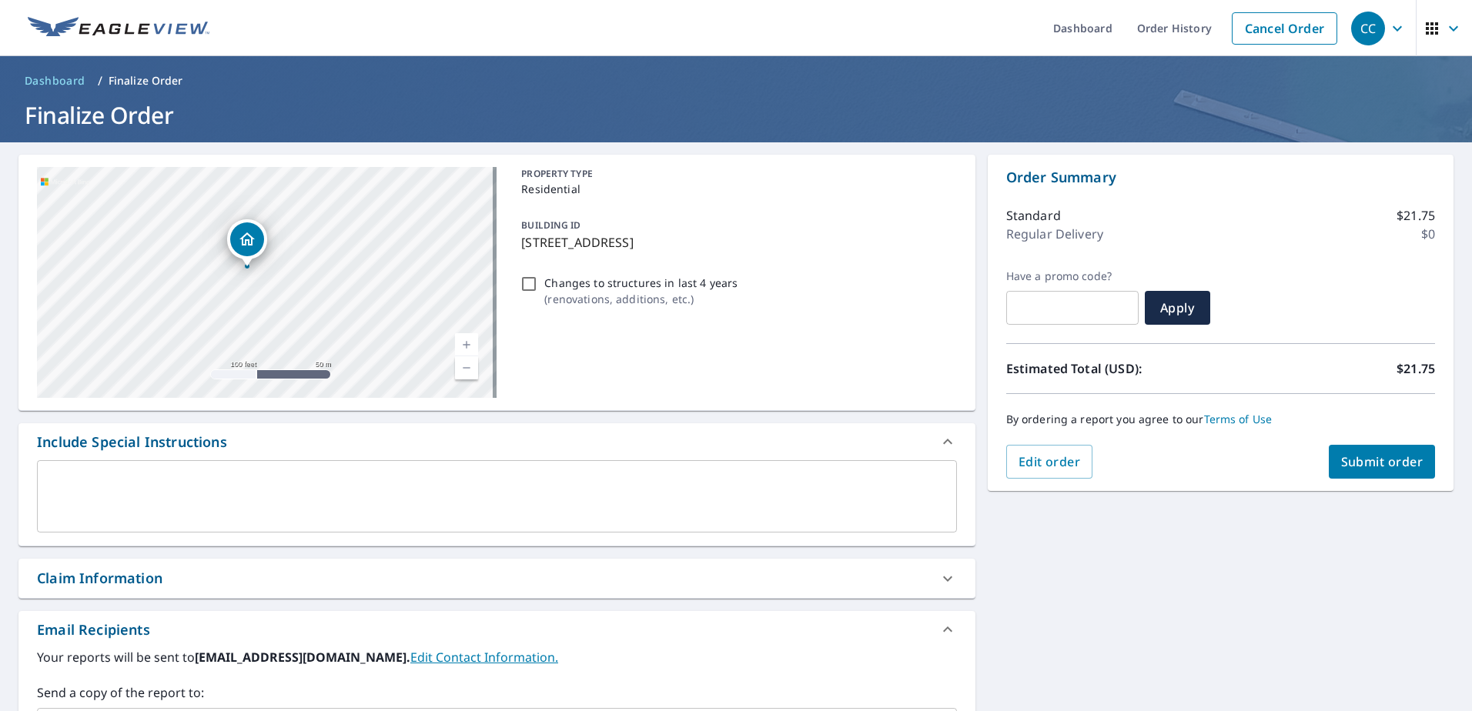
drag, startPoint x: 269, startPoint y: 292, endPoint x: 223, endPoint y: 189, distance: 112.7
click at [223, 189] on div "[STREET_ADDRESS]" at bounding box center [267, 282] width 460 height 231
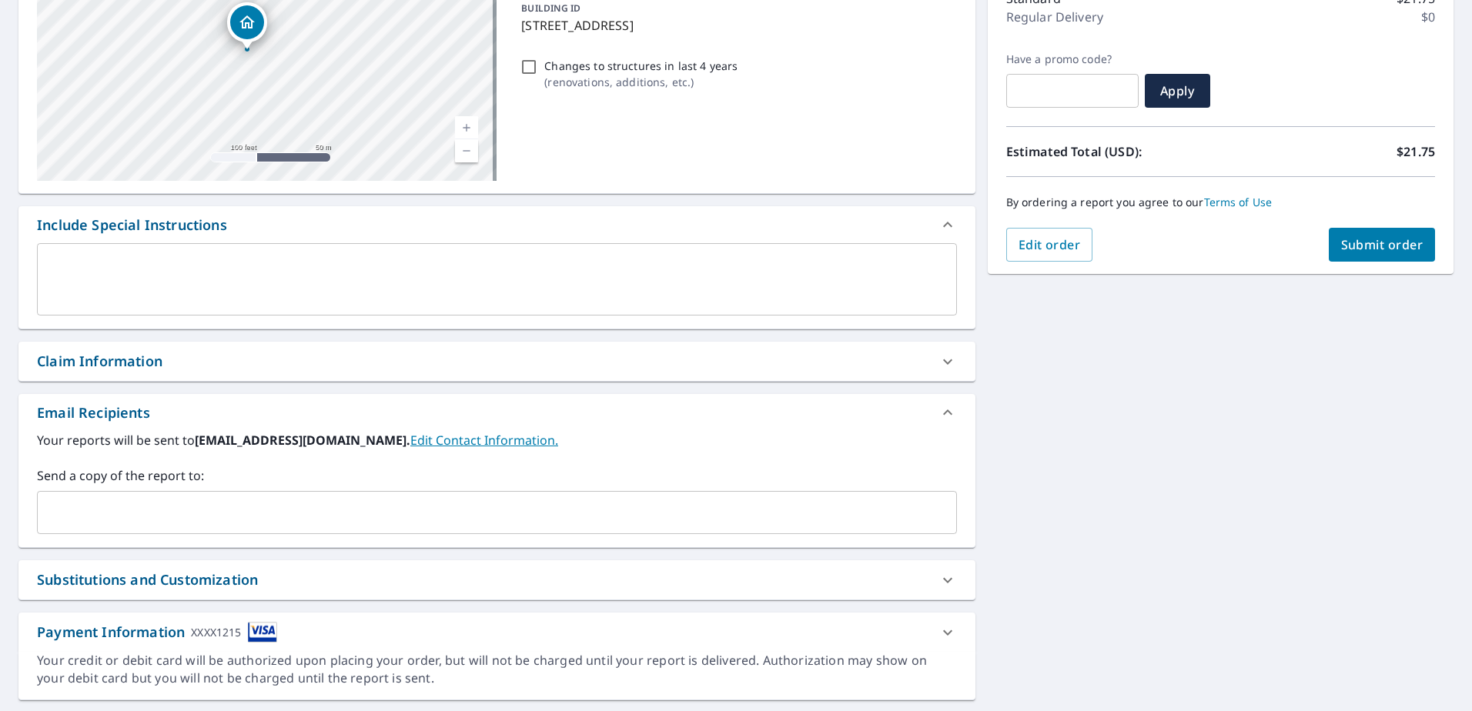
scroll to position [231, 0]
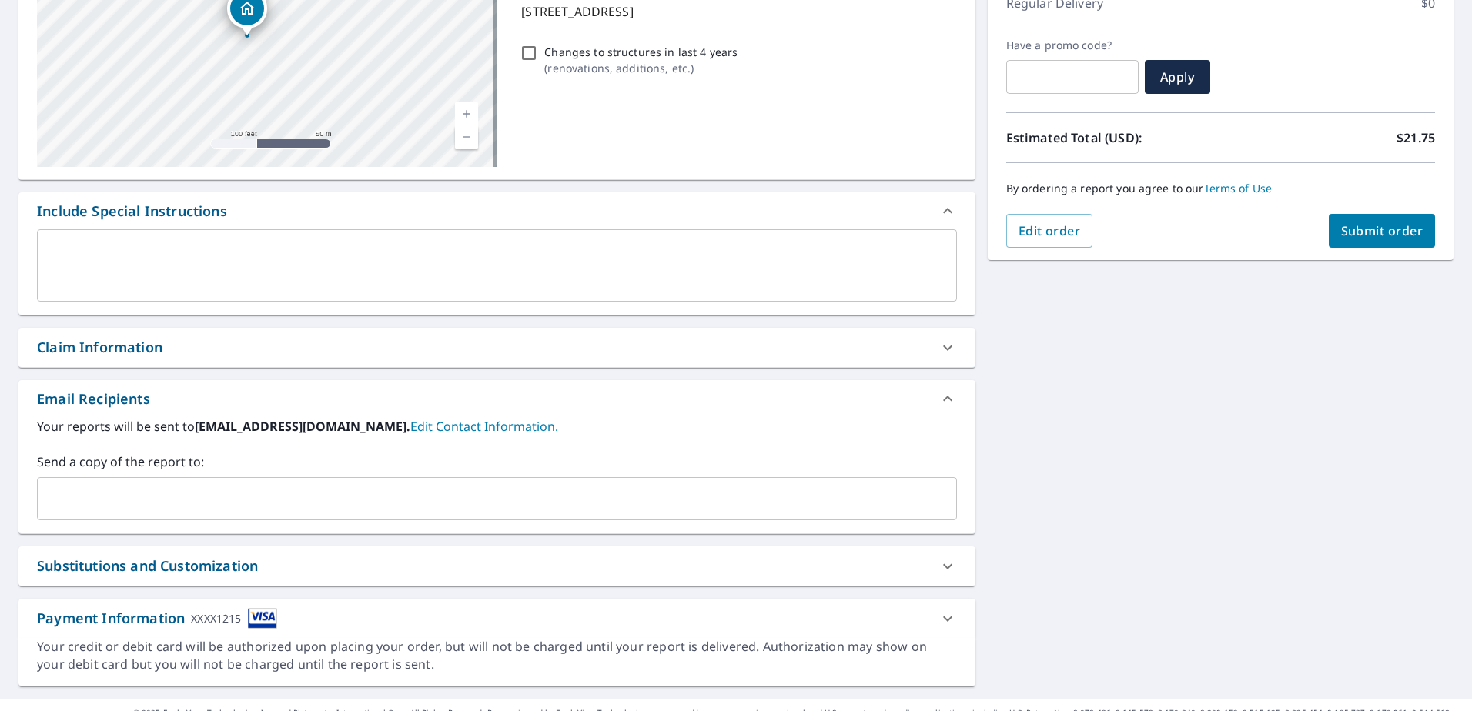
click at [257, 347] on div "Claim Information" at bounding box center [483, 347] width 892 height 21
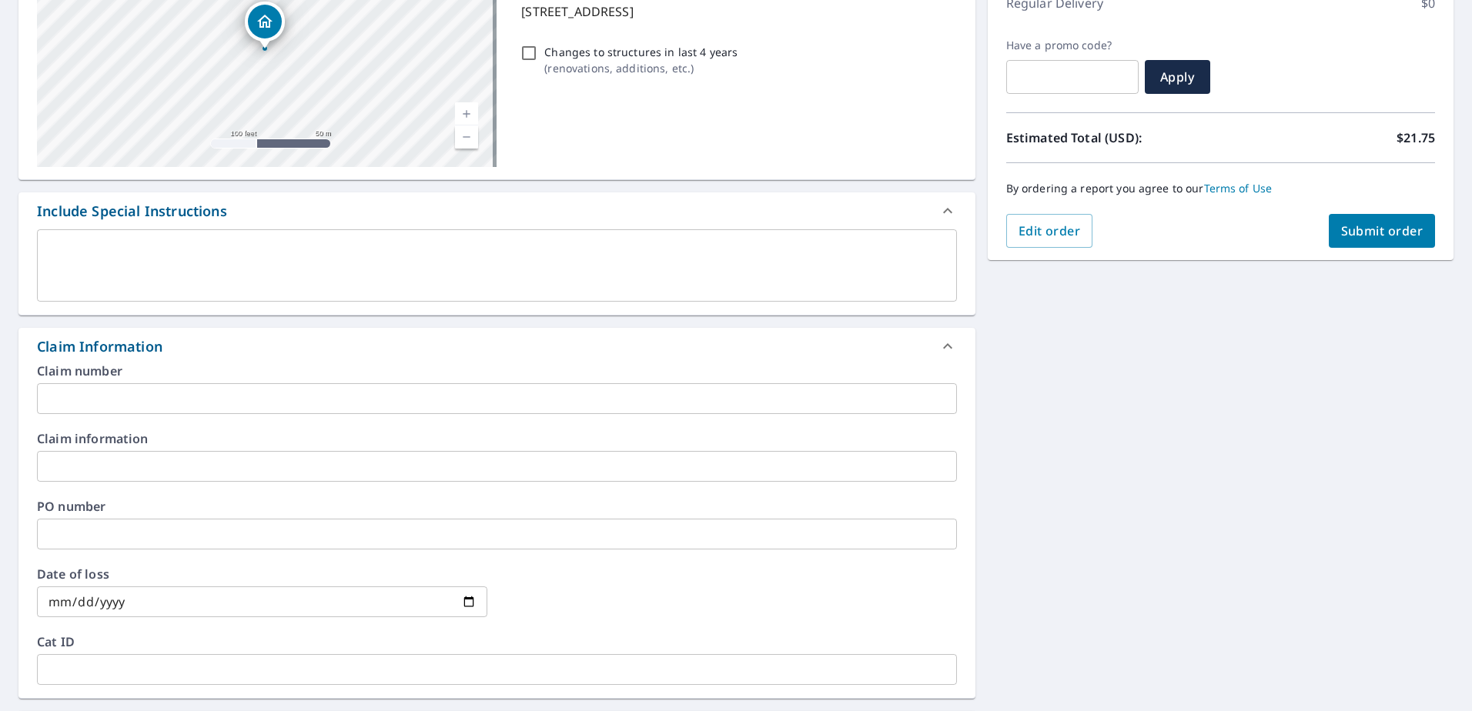
click at [211, 396] on input "text" at bounding box center [497, 398] width 920 height 31
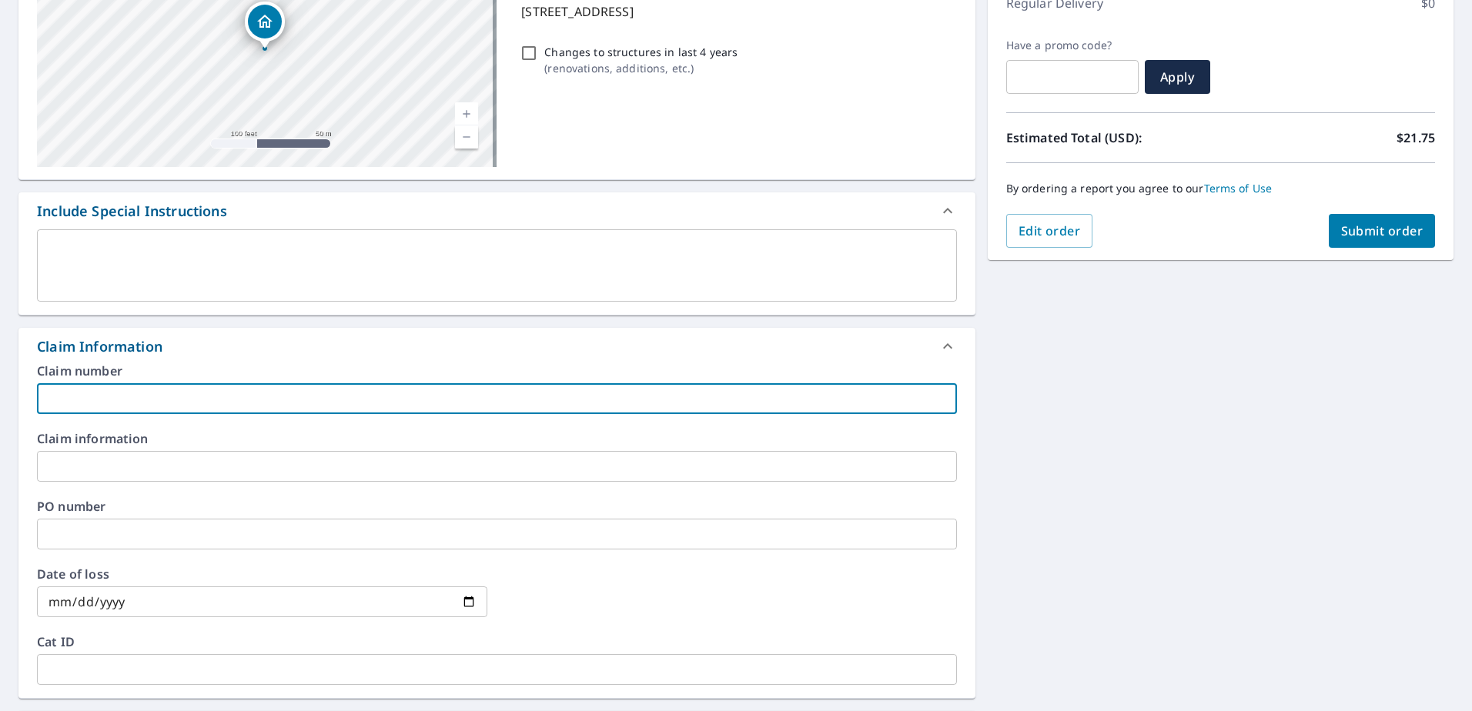
paste input "8159330"
click at [148, 401] on input "8159330" at bounding box center [497, 398] width 920 height 31
paste input "Vest residence"
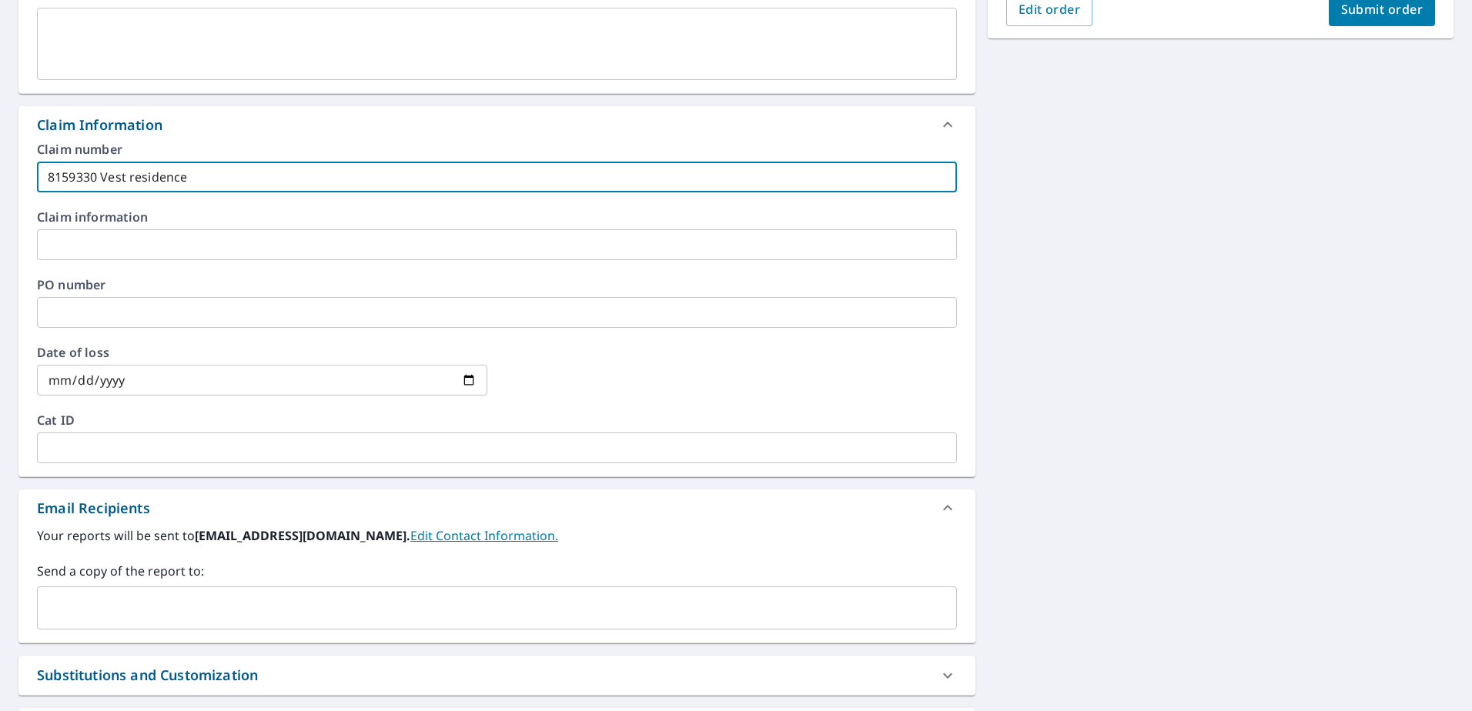
scroll to position [589, 0]
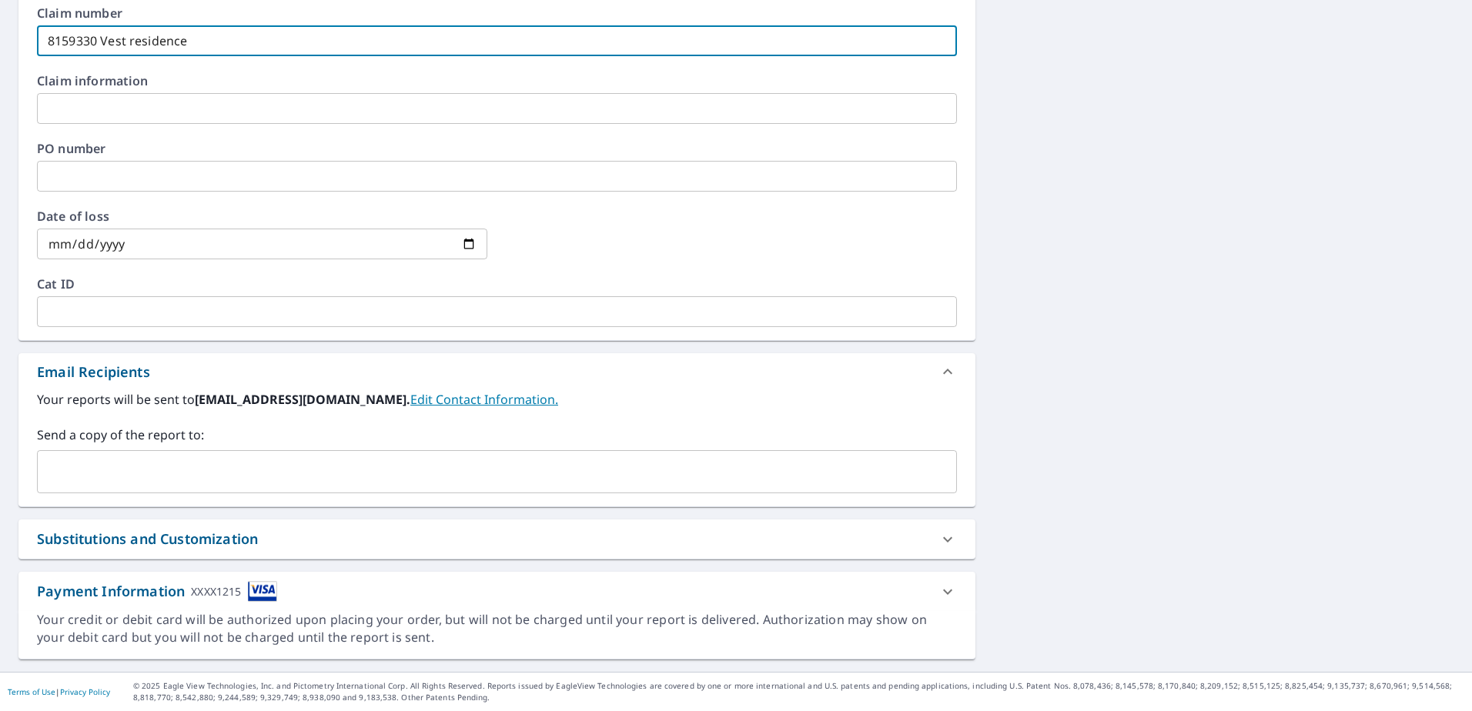
type input "8159330 Vest residence"
click at [145, 457] on input "text" at bounding box center [485, 471] width 883 height 29
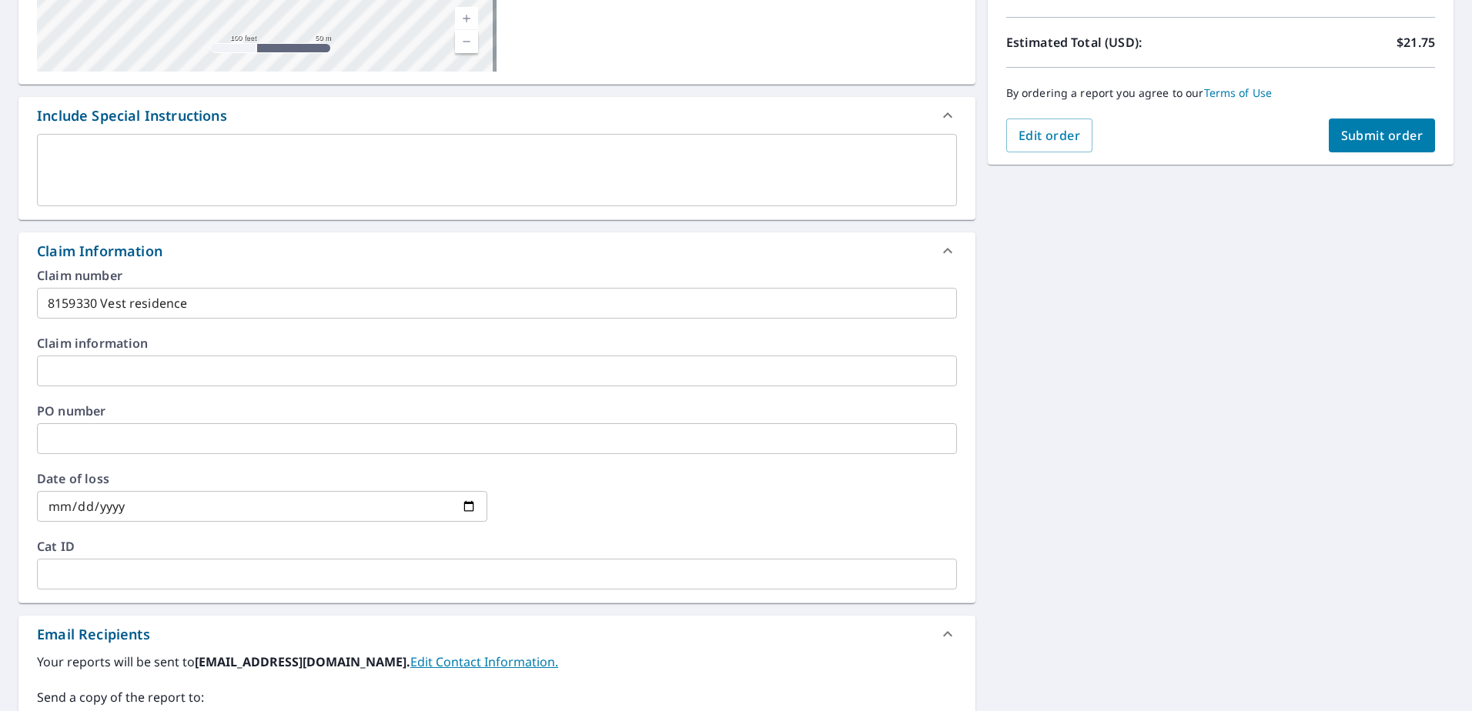
scroll to position [127, 0]
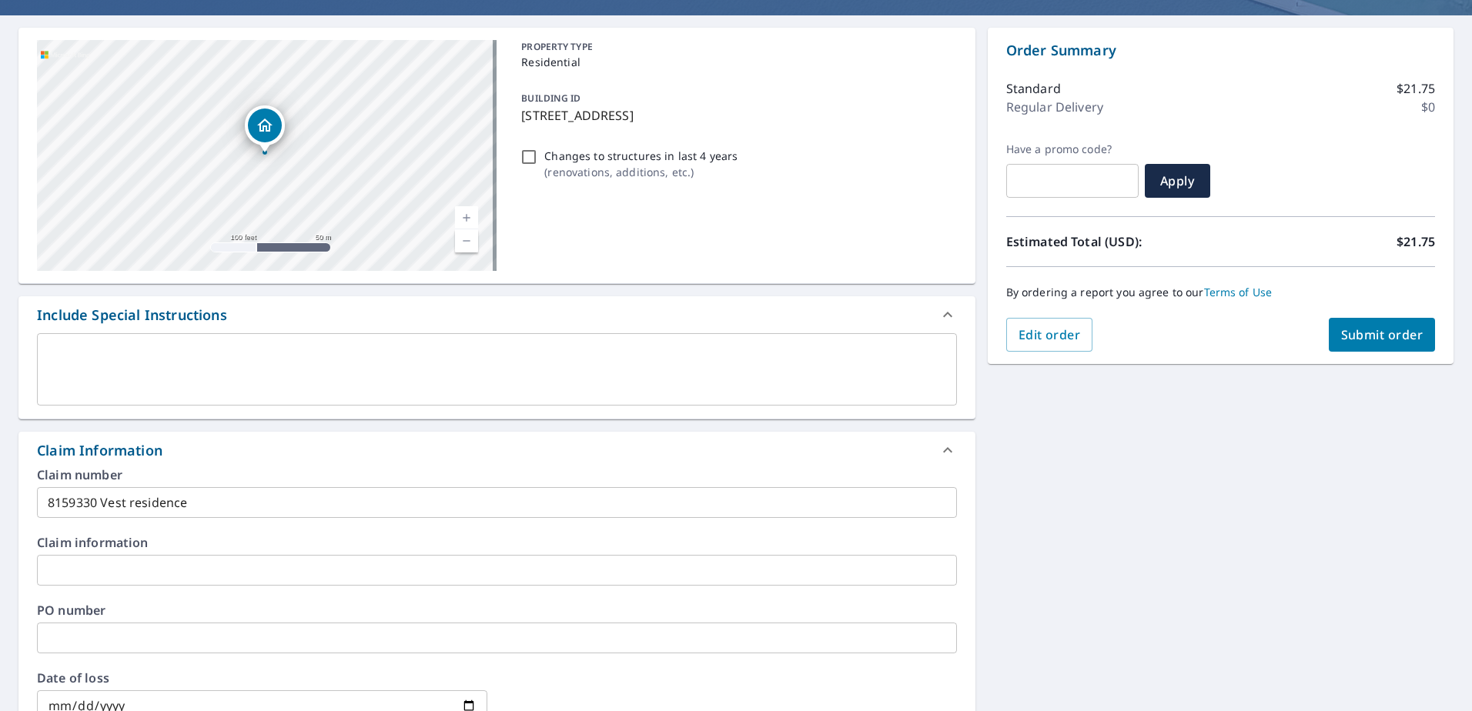
type input "[EMAIL_ADDRESS][DOMAIN_NAME]"
click at [1349, 323] on button "Submit order" at bounding box center [1382, 335] width 107 height 34
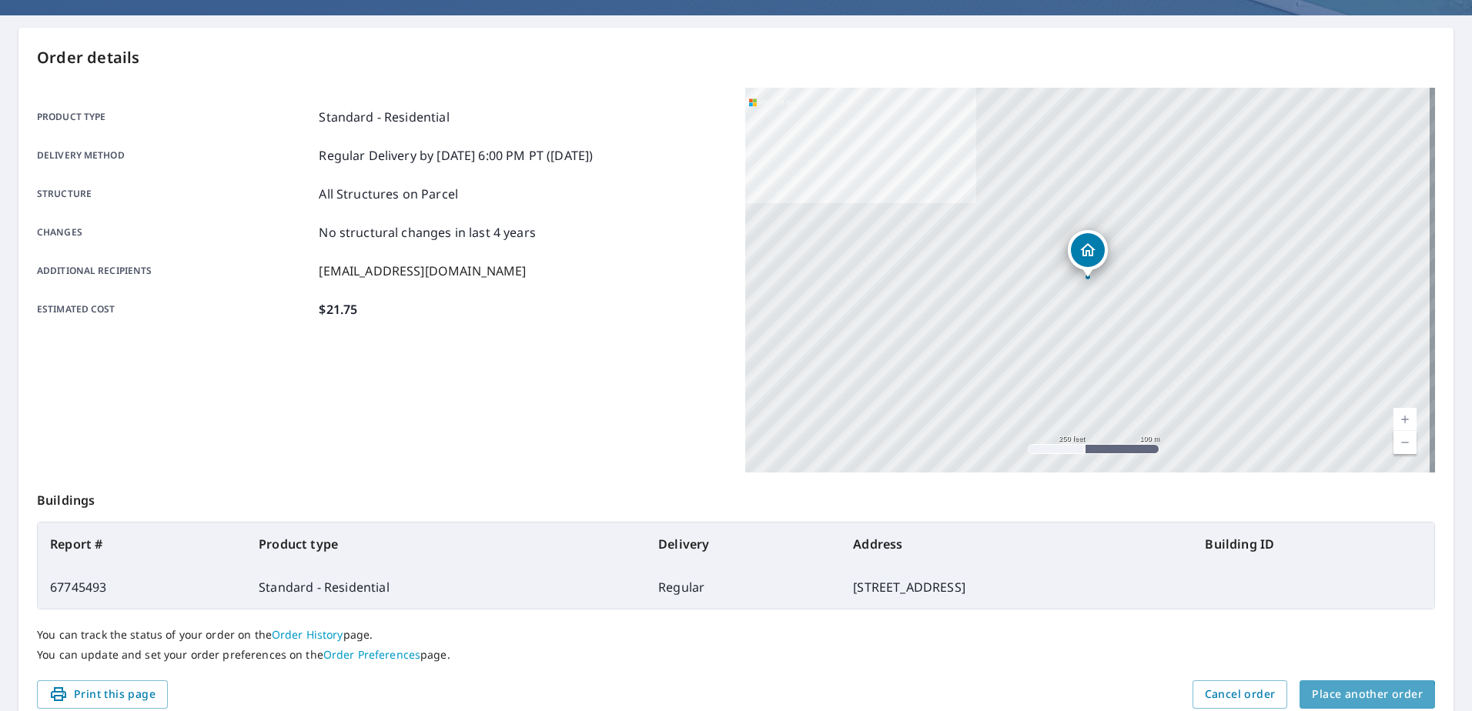
click at [1343, 706] on button "Place another order" at bounding box center [1366, 695] width 135 height 28
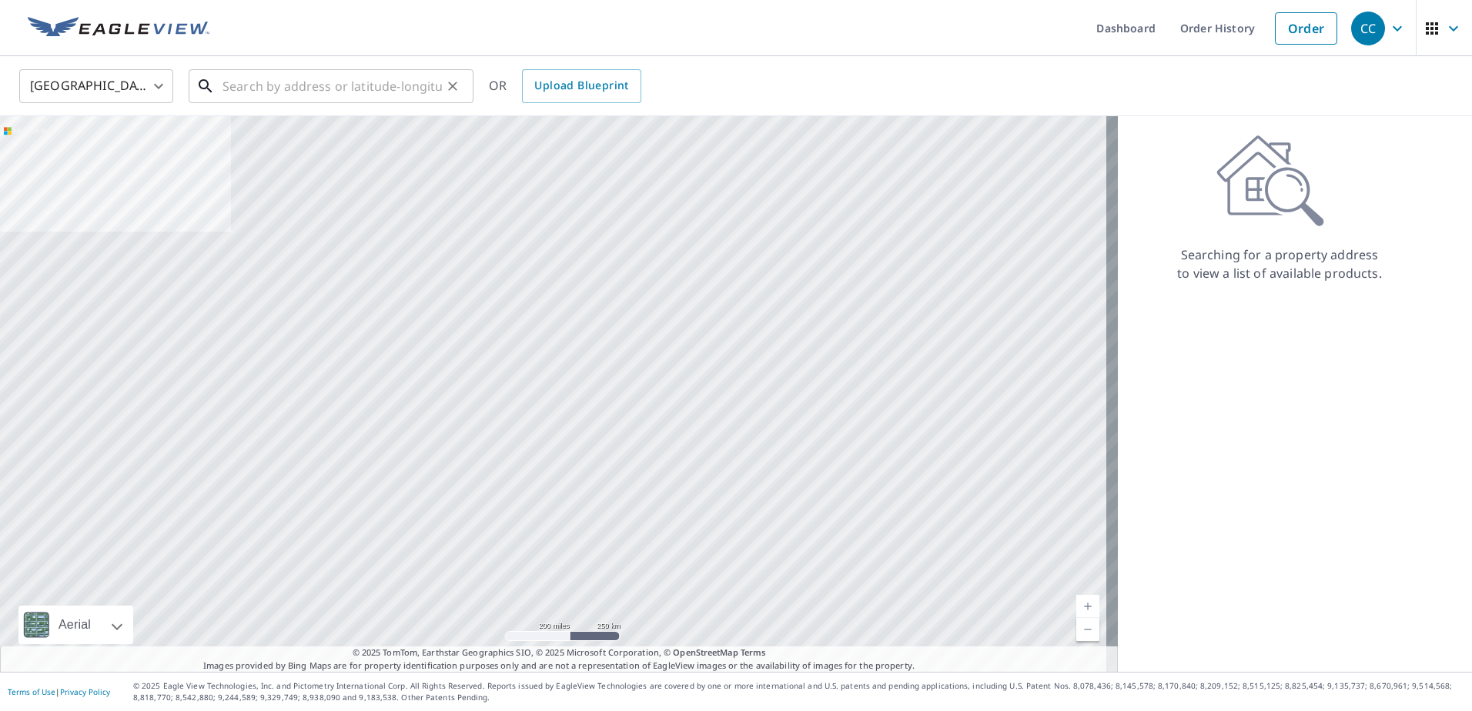
click at [330, 92] on input "text" at bounding box center [331, 86] width 219 height 43
paste input "[STREET_ADDRESS] Bea"
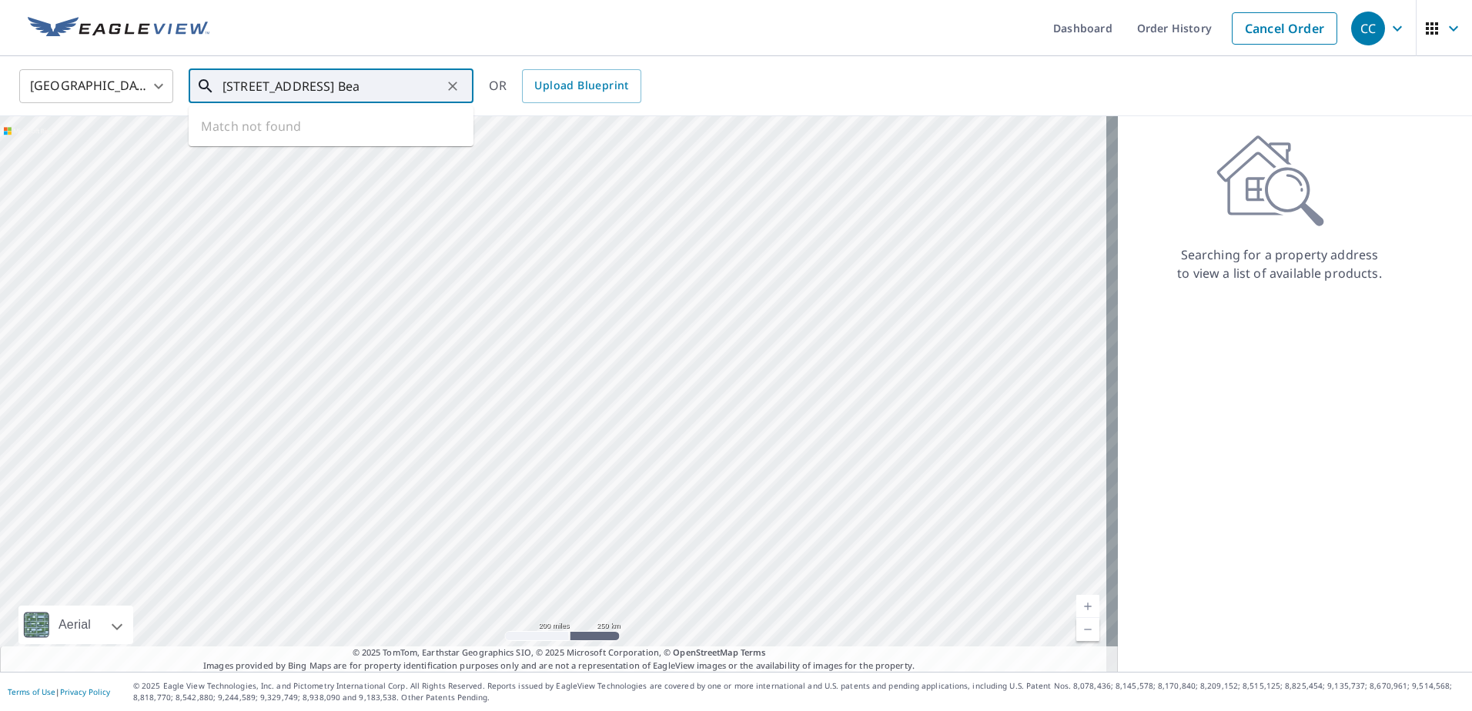
scroll to position [0, 89]
drag, startPoint x: 383, startPoint y: 89, endPoint x: 838, endPoint y: 159, distance: 460.3
click at [838, 159] on div "[GEOGRAPHIC_DATA] [GEOGRAPHIC_DATA] ​ [STREET_ADDRESS] Palm Bea ​ Match not fou…" at bounding box center [736, 364] width 1472 height 616
click at [389, 131] on span "8567 Logia Cir" at bounding box center [340, 131] width 242 height 18
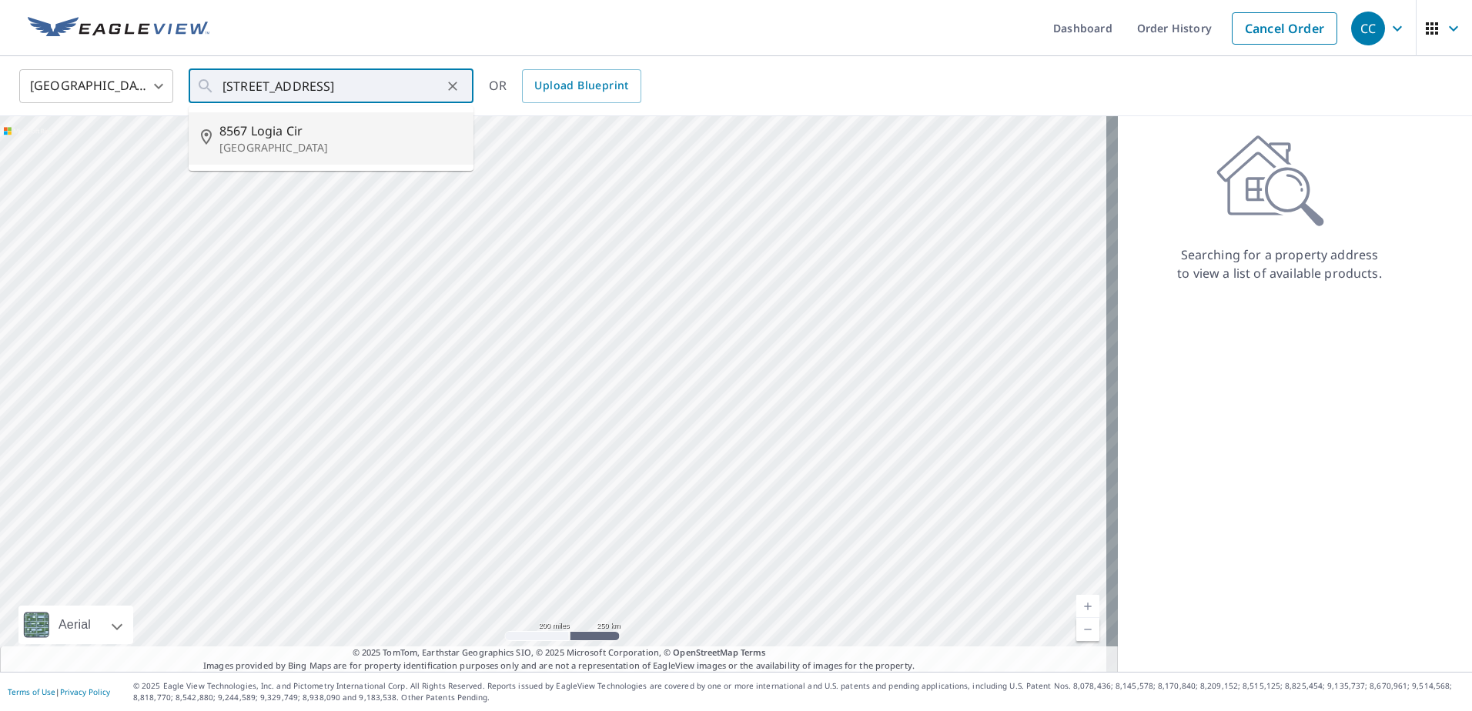
type input "[STREET_ADDRESS]"
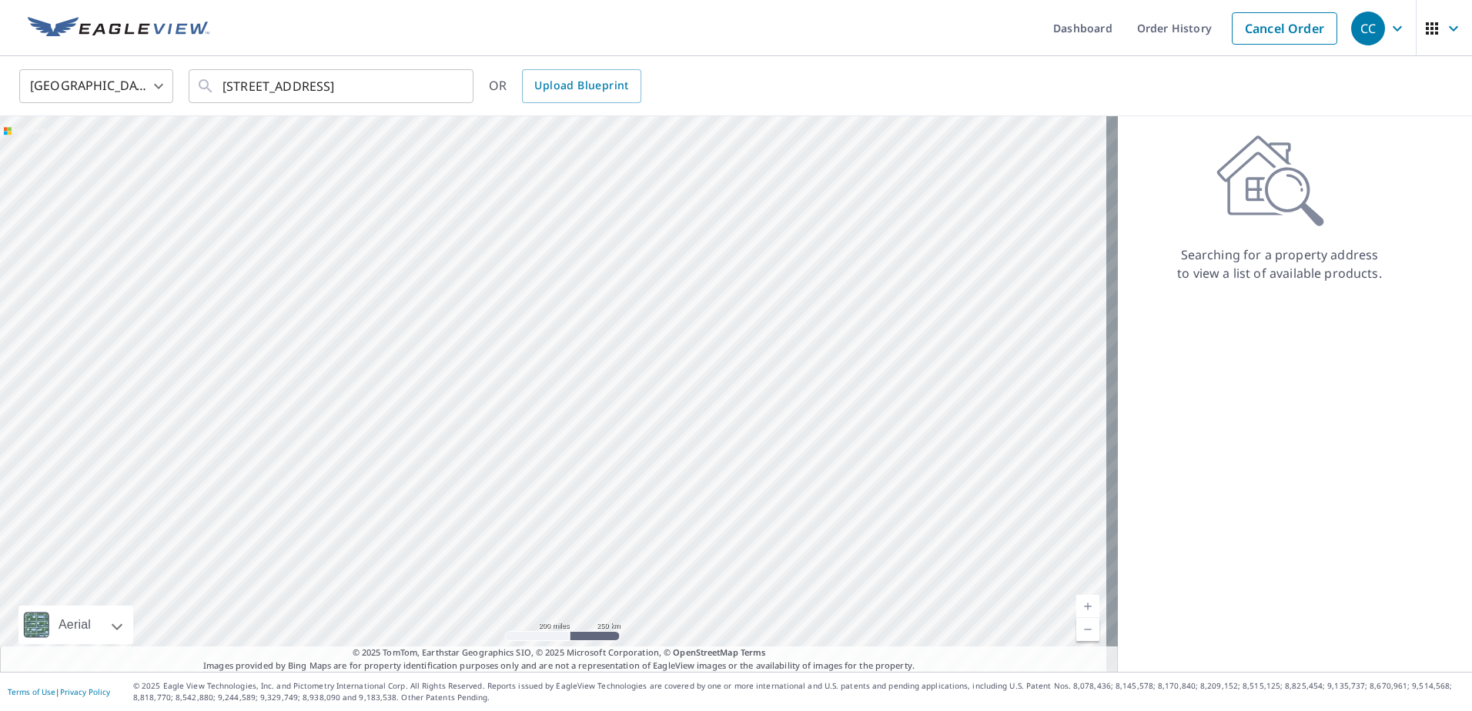
scroll to position [0, 0]
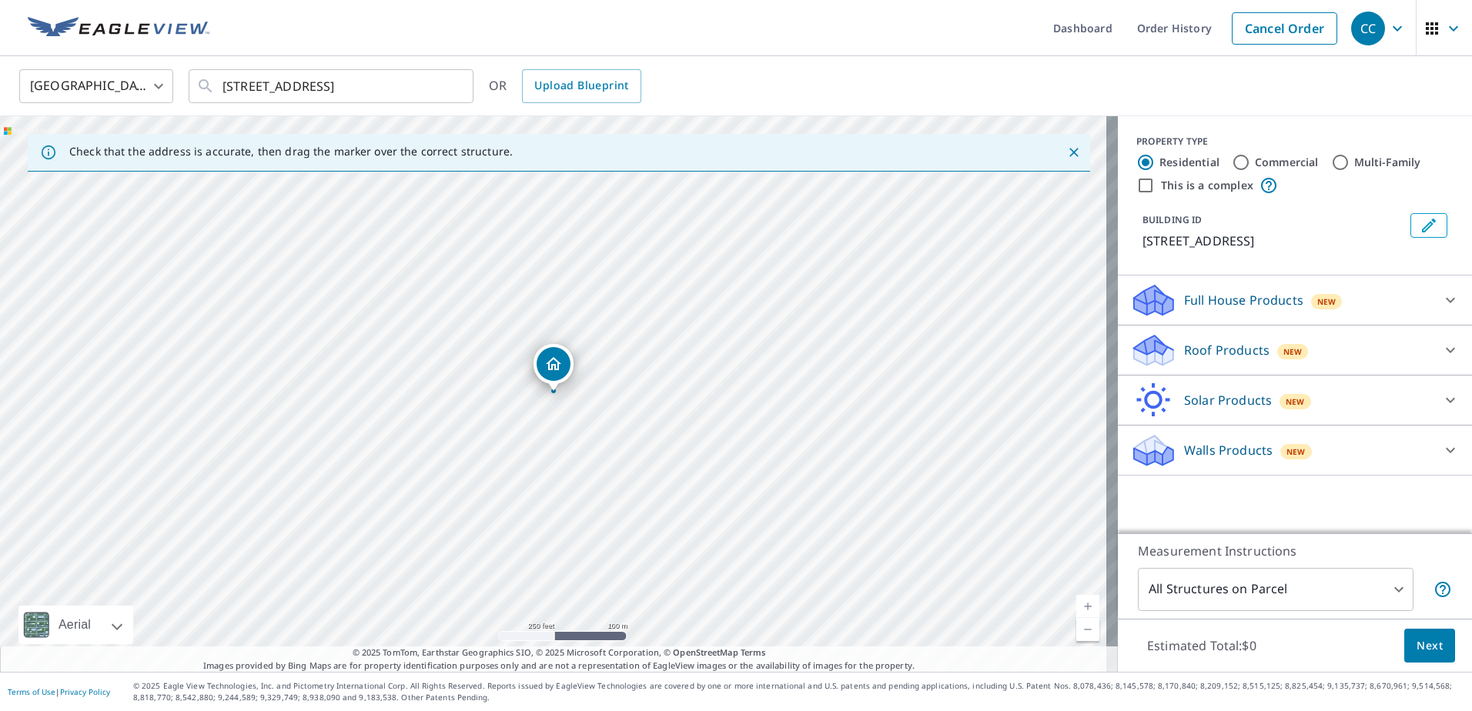
click at [1186, 340] on div "Roof Products New" at bounding box center [1281, 351] width 302 height 36
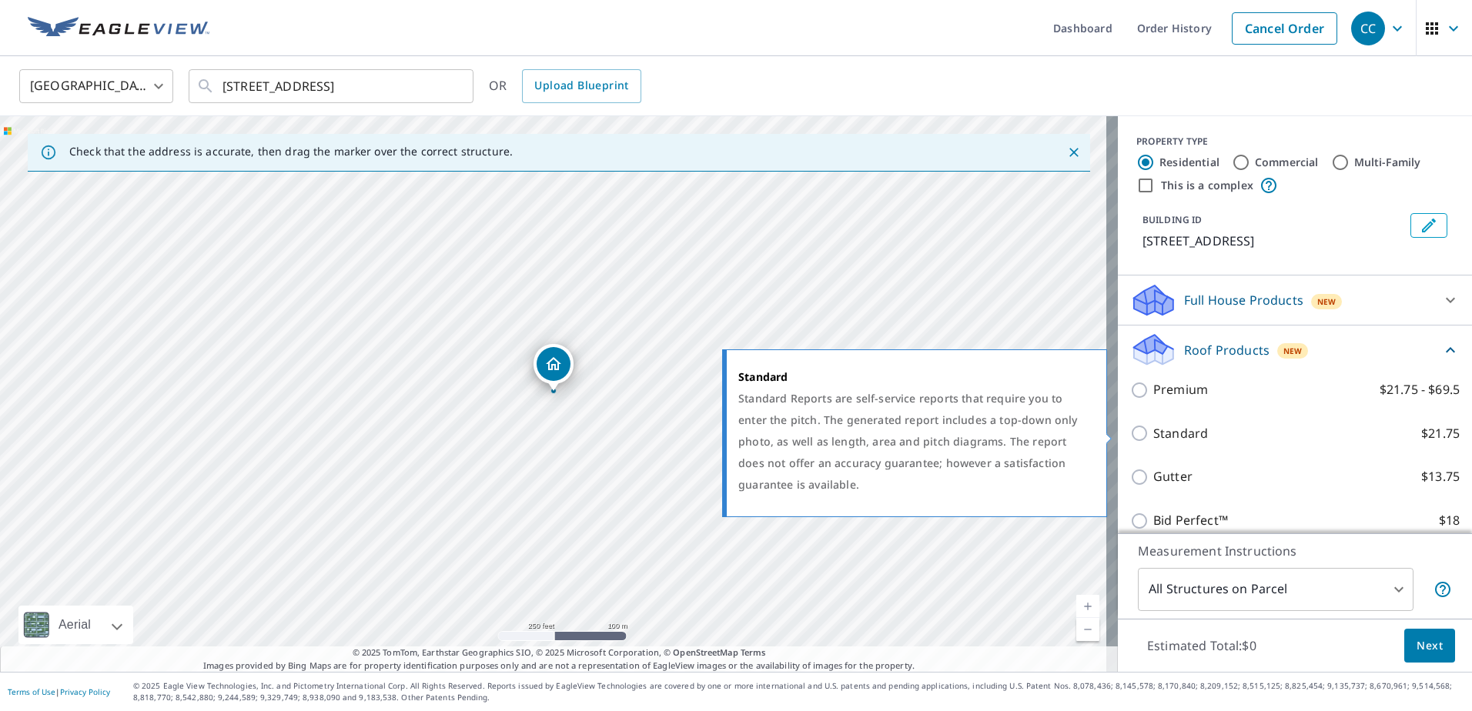
click at [1138, 440] on input "Standard $21.75" at bounding box center [1141, 433] width 23 height 18
checkbox input "true"
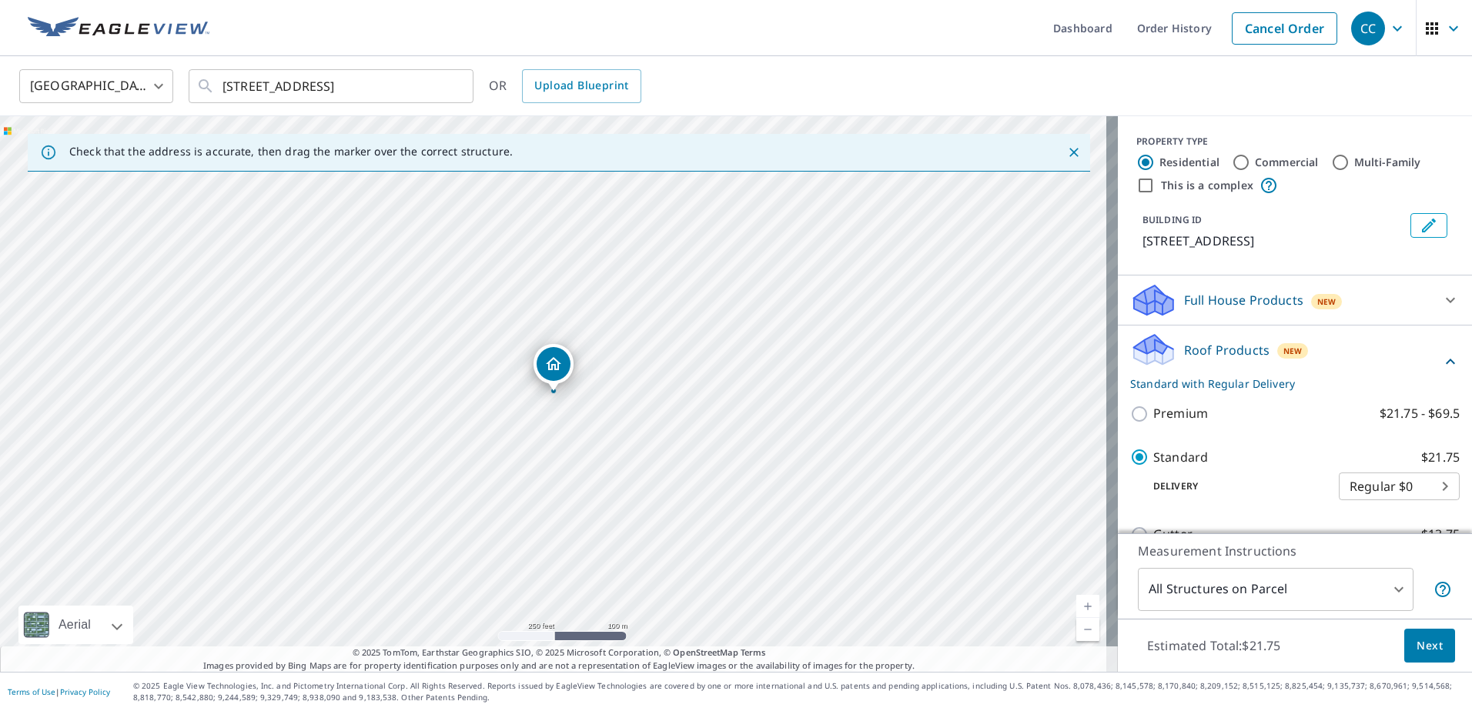
click at [1426, 652] on span "Next" at bounding box center [1430, 646] width 26 height 19
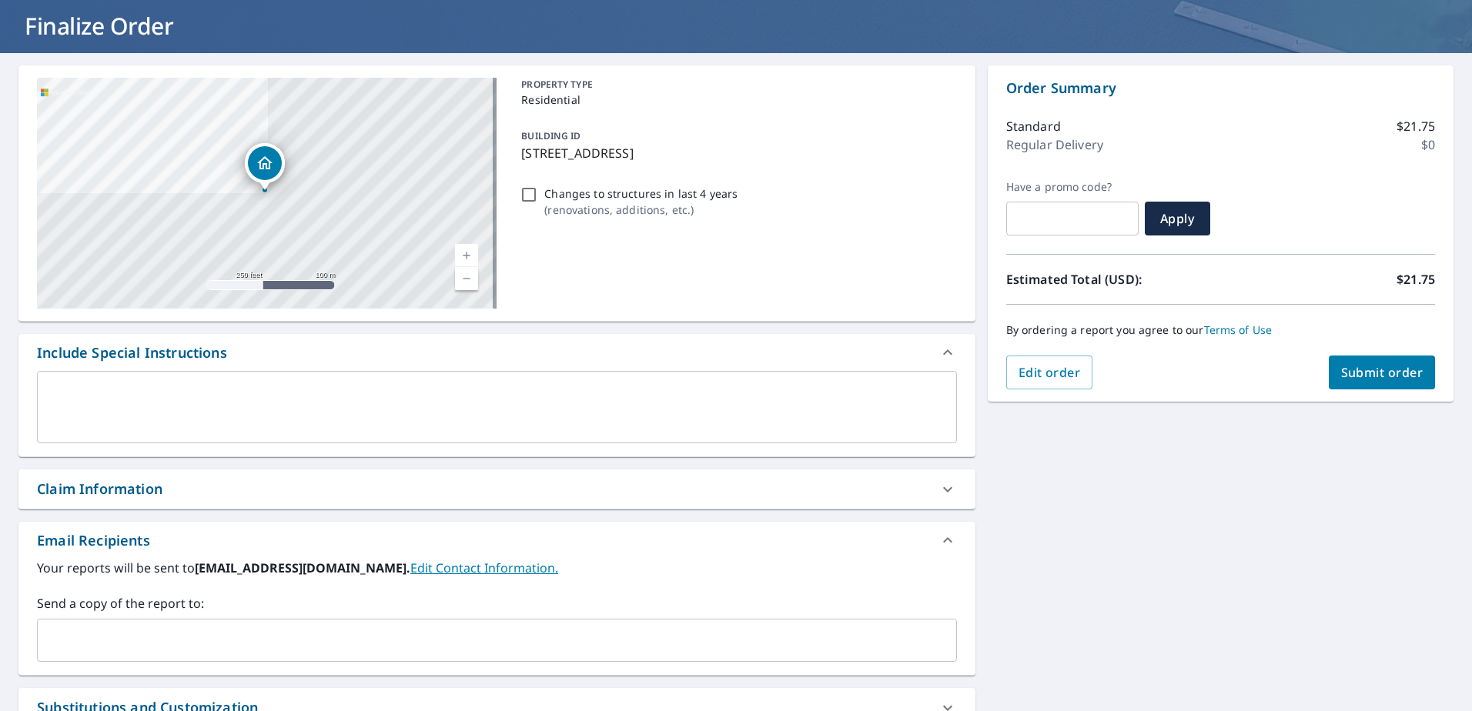
scroll to position [231, 0]
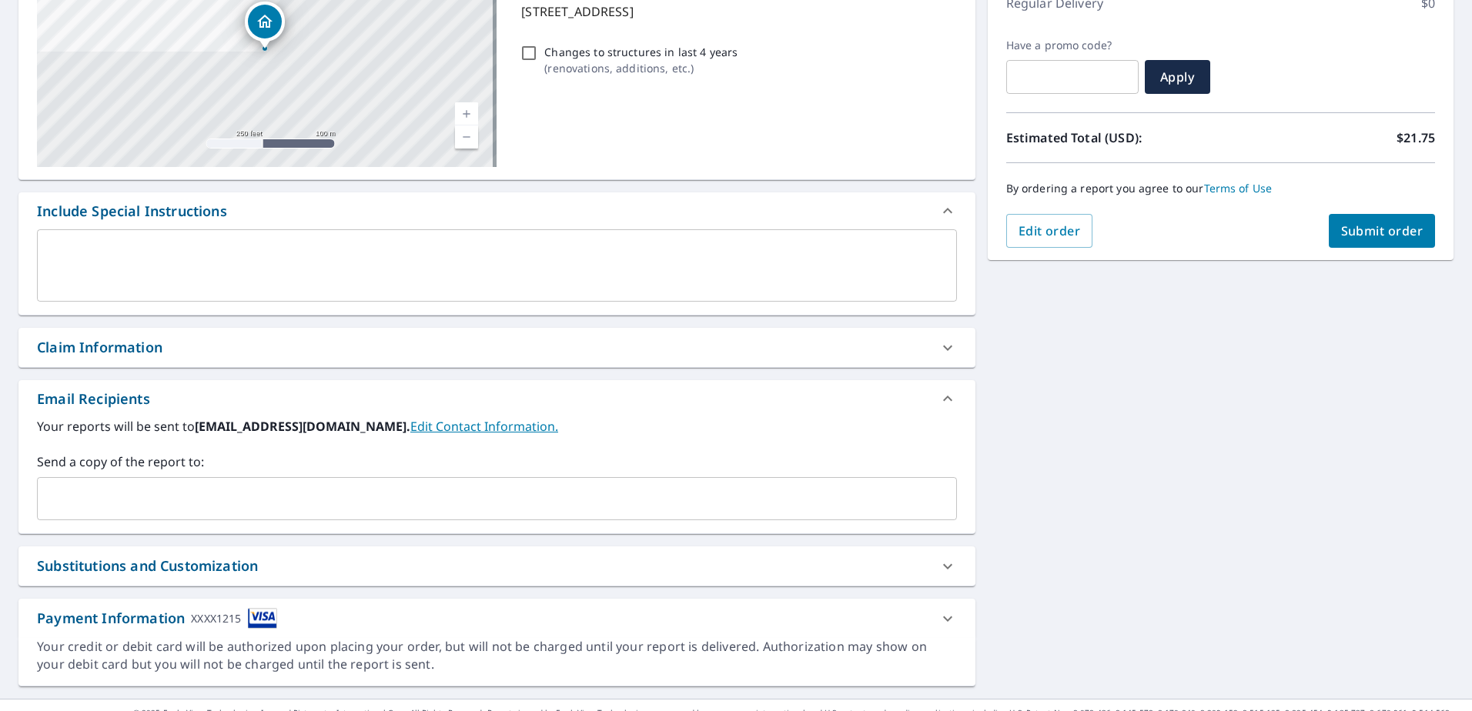
click at [165, 355] on div "Claim Information" at bounding box center [483, 347] width 892 height 21
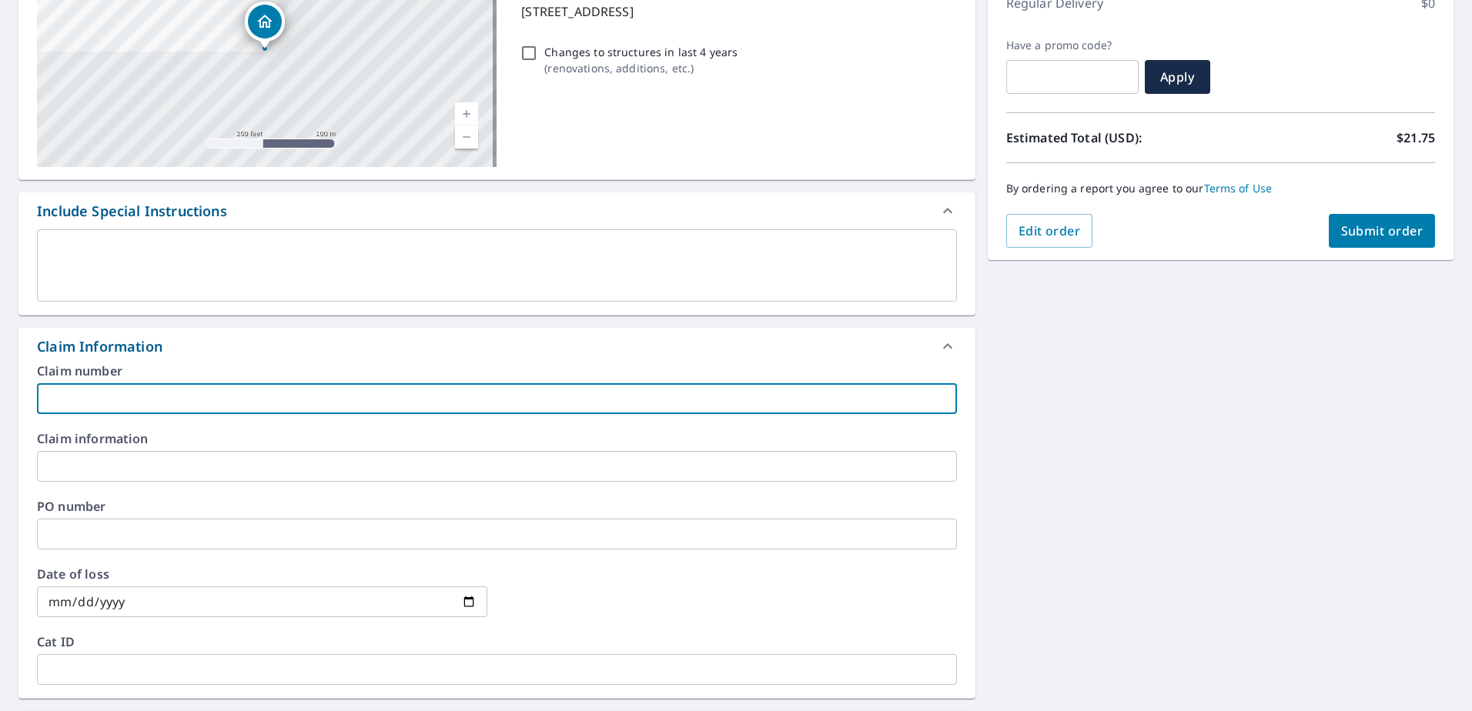
click at [169, 403] on input "text" at bounding box center [497, 398] width 920 height 31
paste input "8159315"
click at [193, 409] on input "8159315" at bounding box center [497, 398] width 920 height 31
paste input "[PERSON_NAME] residence"
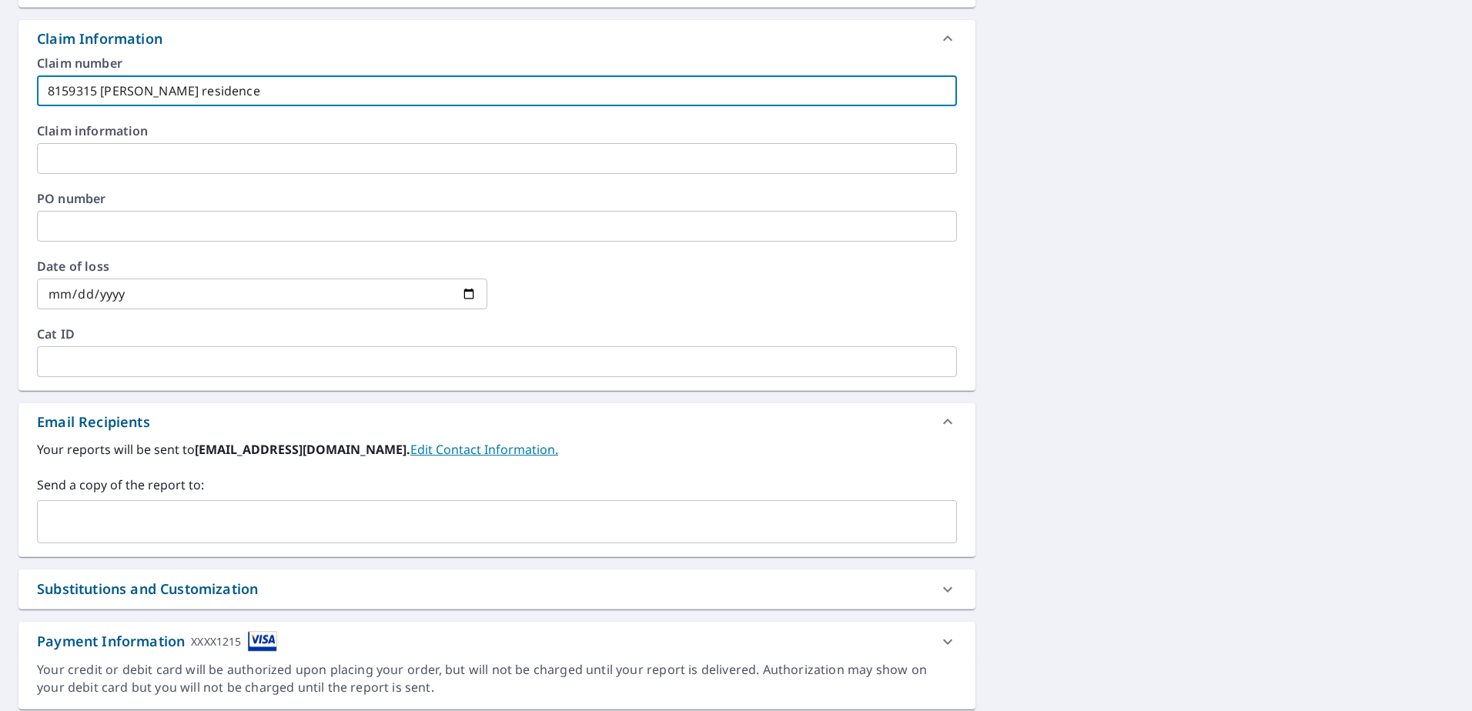
scroll to position [589, 0]
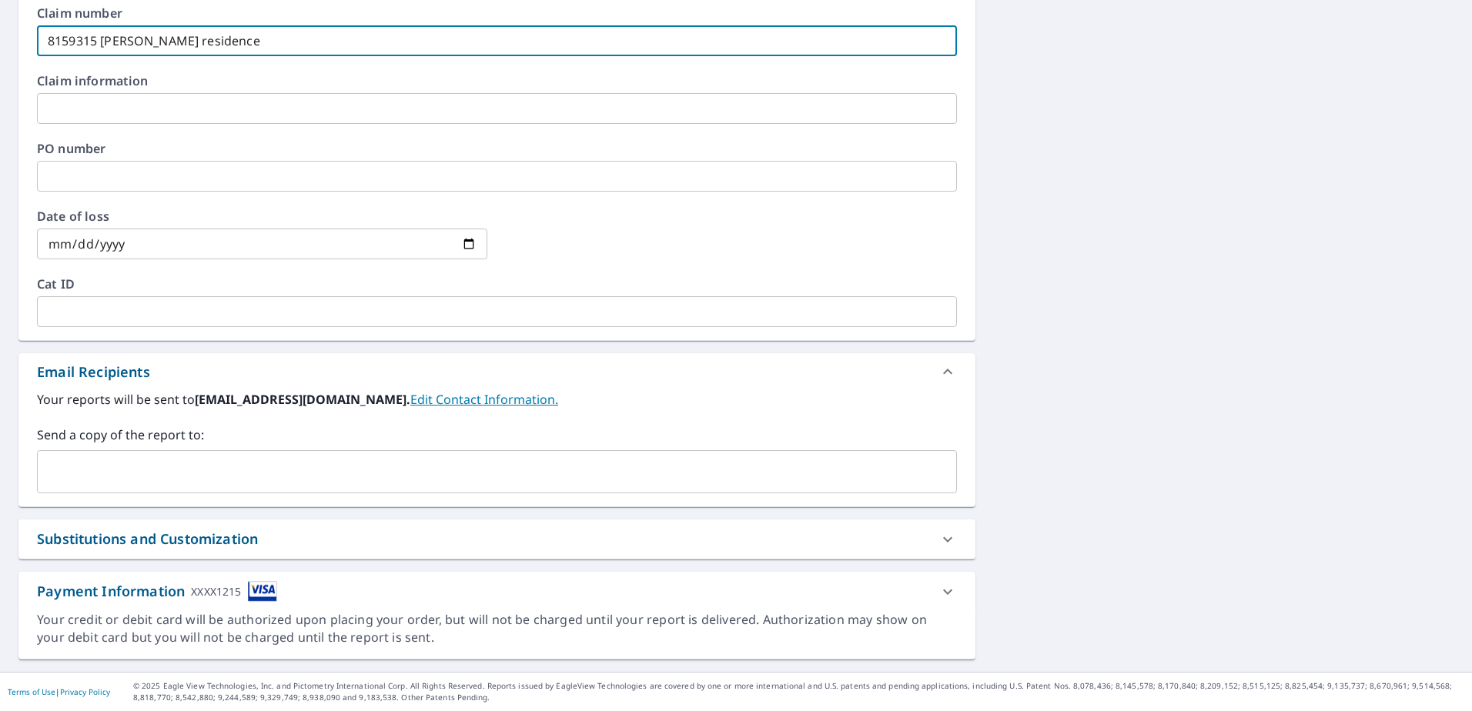
type input "8159315 [PERSON_NAME] residence"
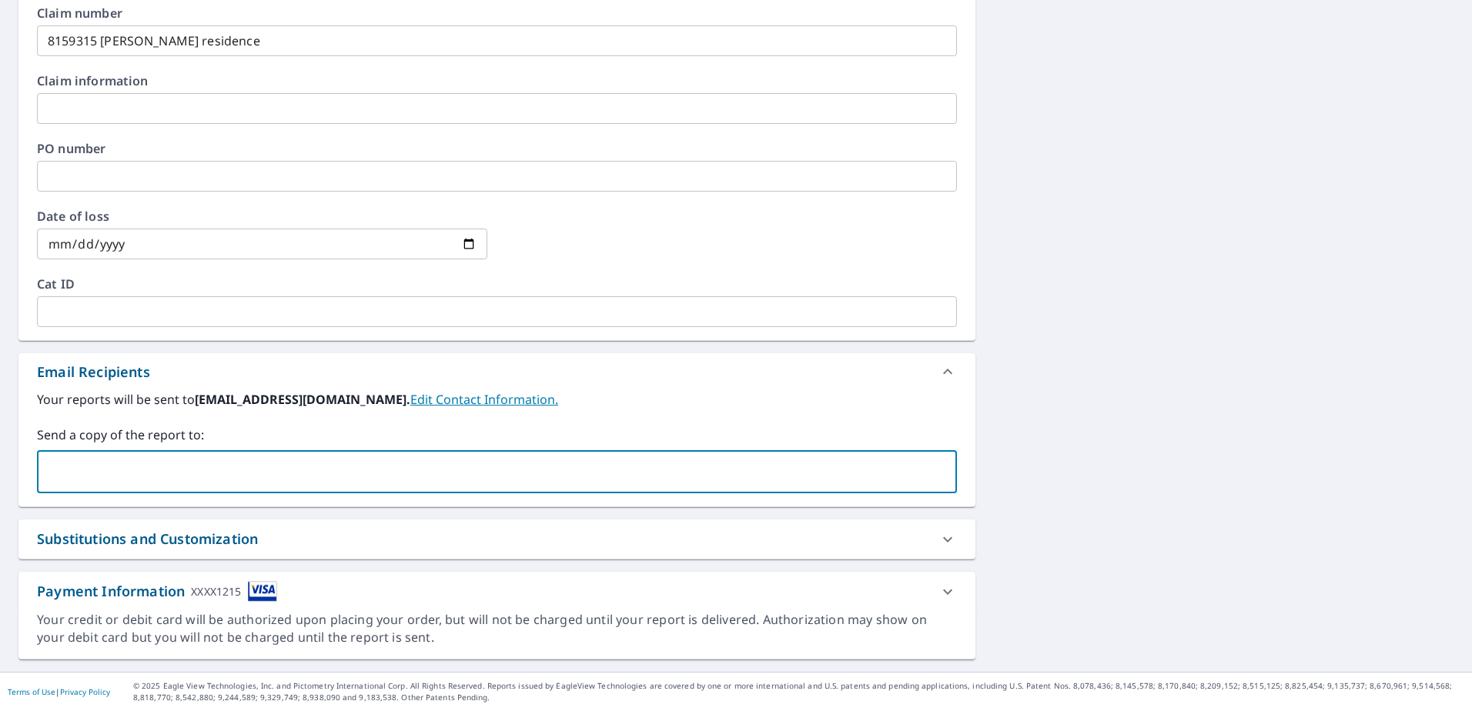
click at [156, 467] on input "text" at bounding box center [485, 471] width 883 height 29
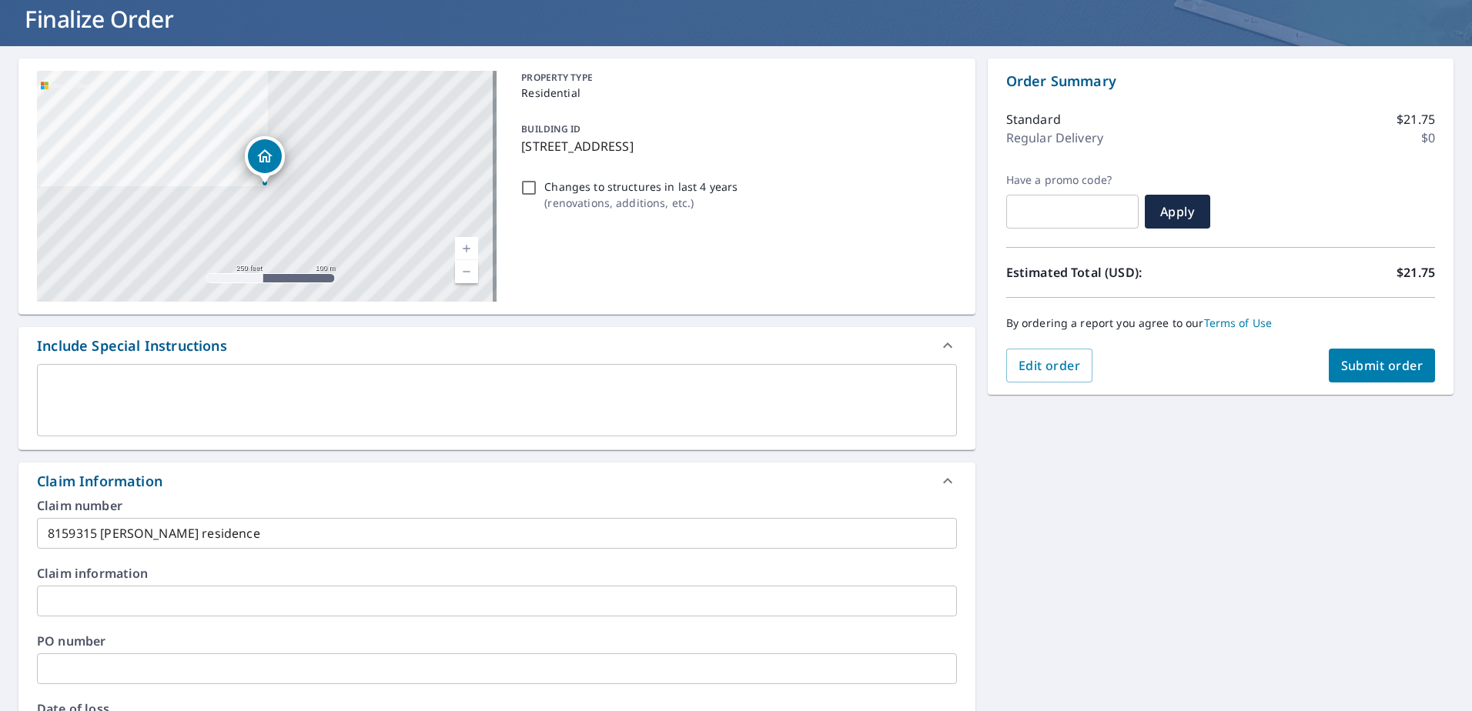
scroll to position [0, 0]
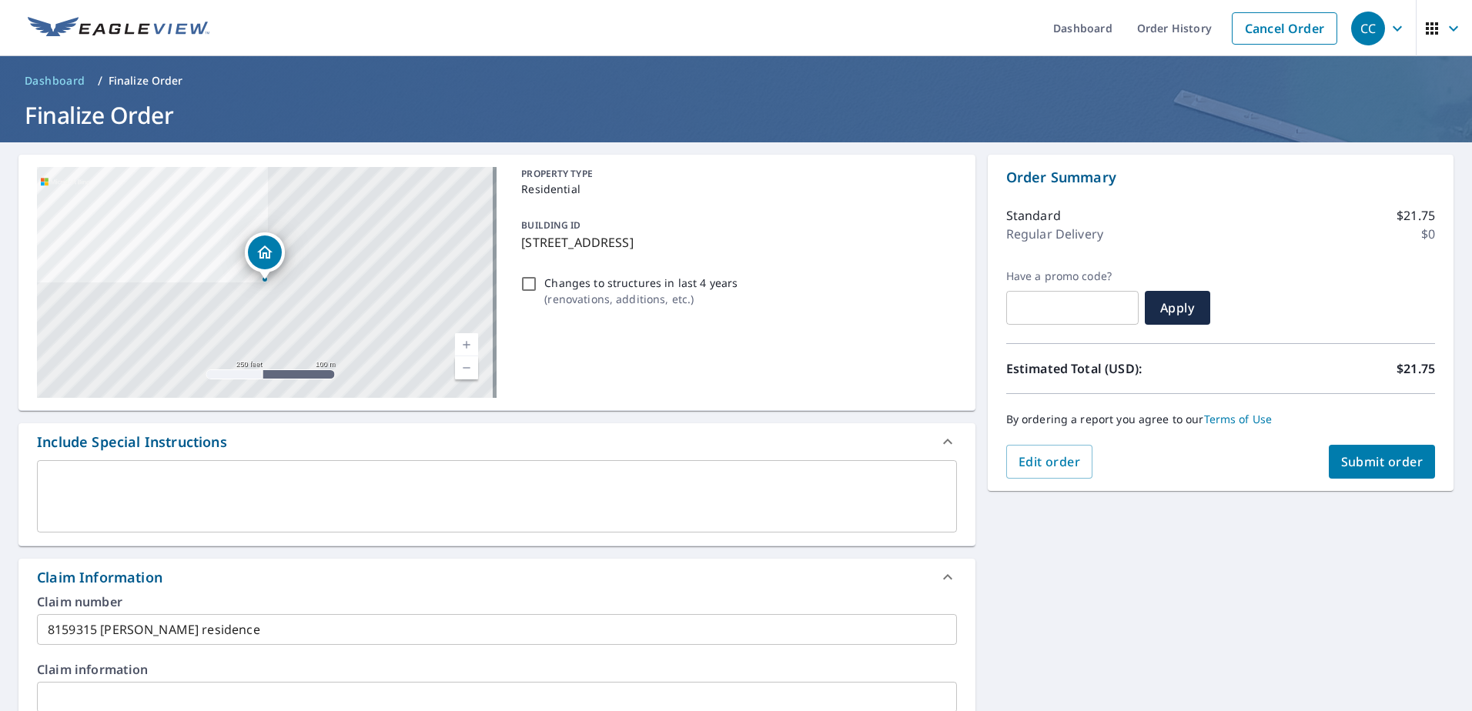
type input "[EMAIL_ADDRESS][DOMAIN_NAME]"
click at [1348, 462] on span "Submit order" at bounding box center [1382, 461] width 82 height 17
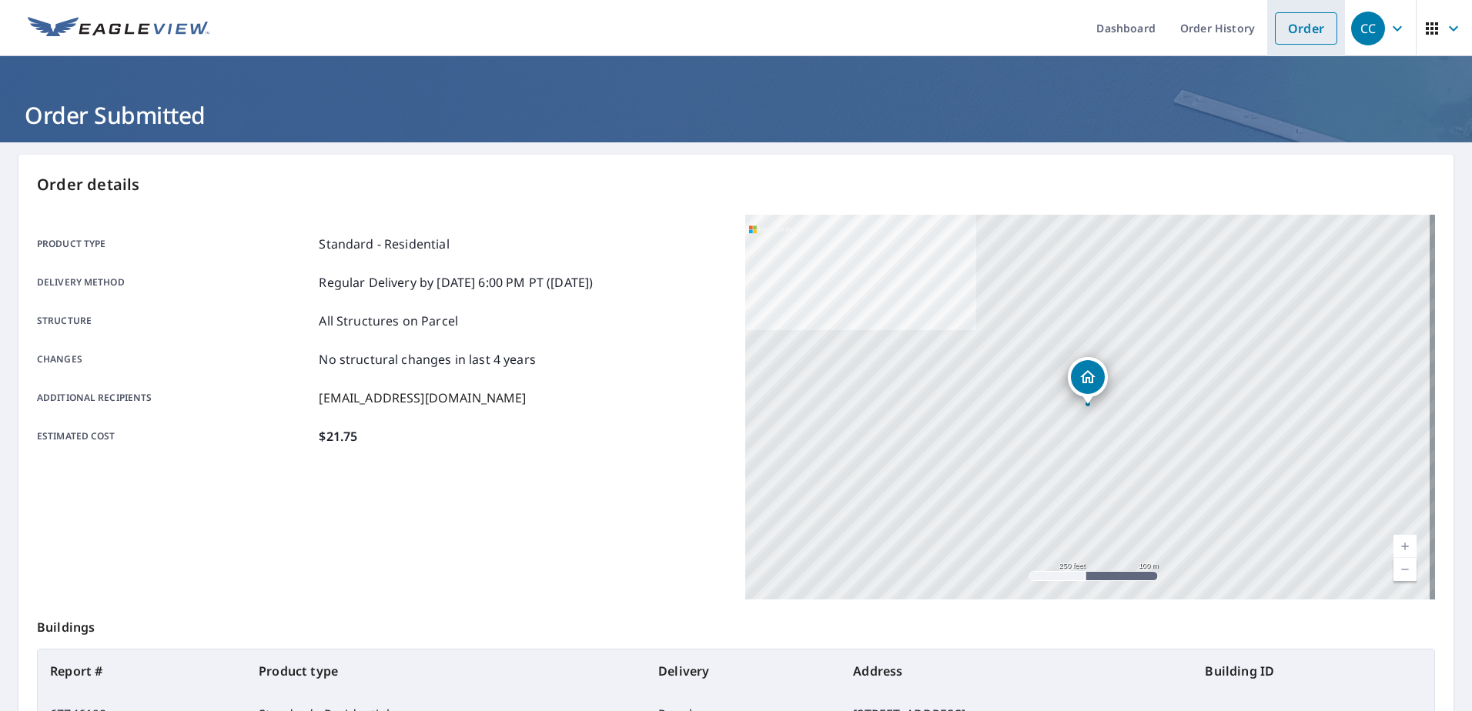
click at [1306, 40] on link "Order" at bounding box center [1306, 28] width 62 height 32
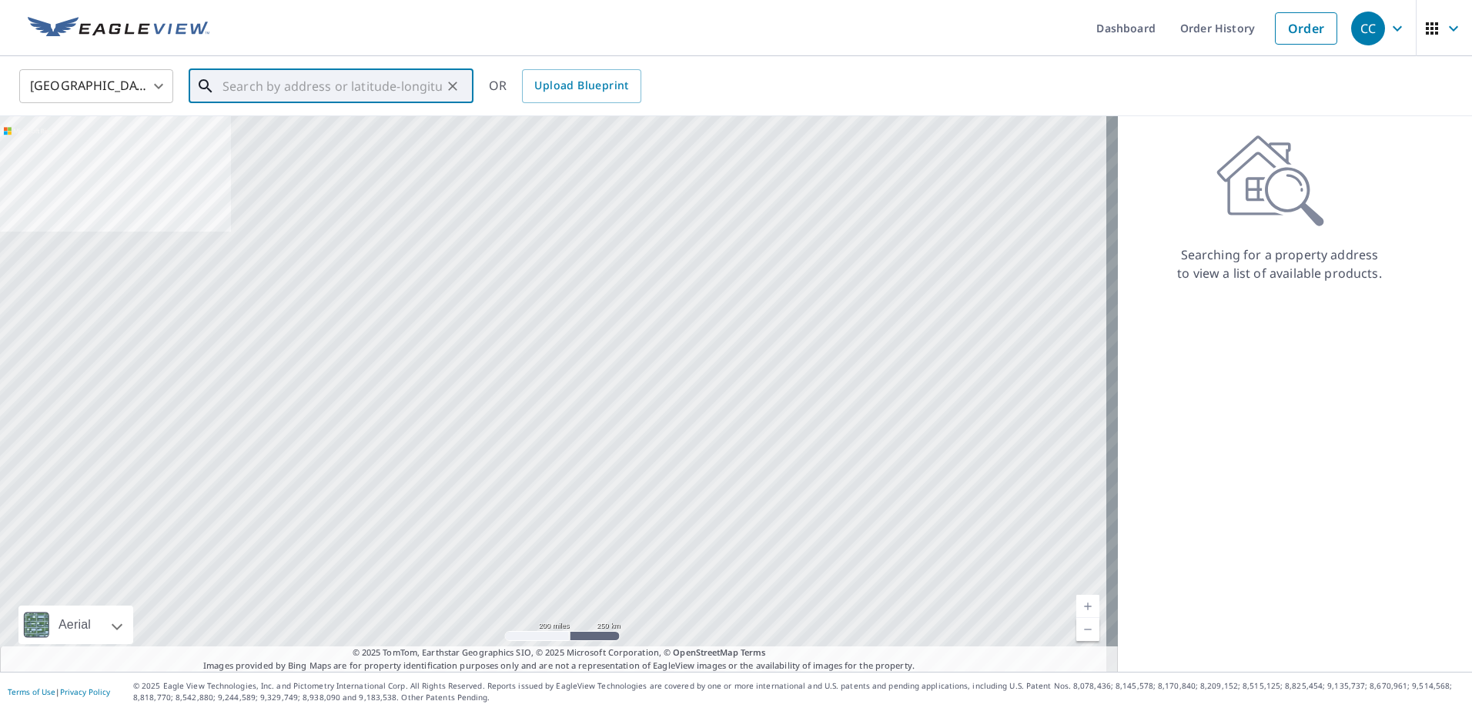
click at [311, 90] on input "text" at bounding box center [331, 86] width 219 height 43
paste input "[STREET_ADDRESS]"
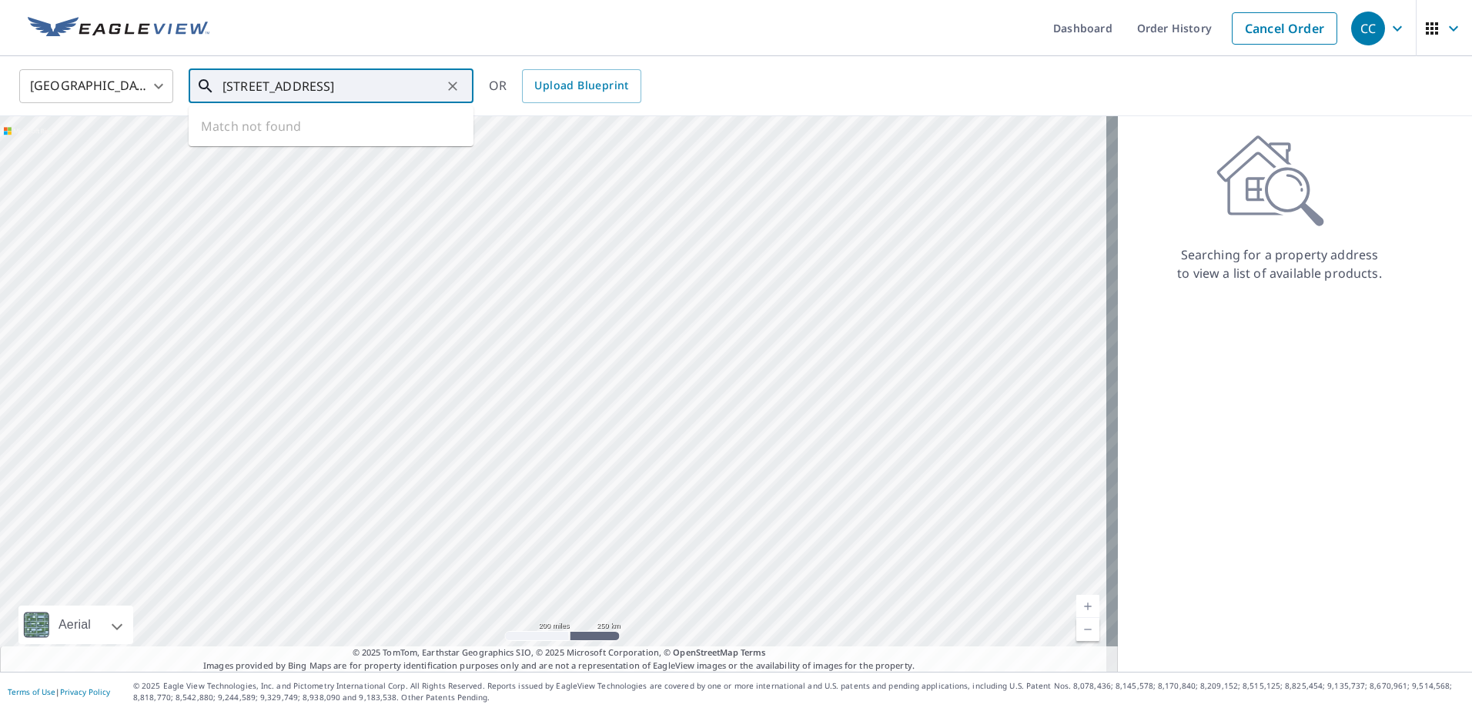
drag, startPoint x: 390, startPoint y: 83, endPoint x: 651, endPoint y: 115, distance: 263.7
click at [651, 115] on div "[GEOGRAPHIC_DATA] [GEOGRAPHIC_DATA] ​ [STREET_ADDRESS] Palm Be ​ Match not foun…" at bounding box center [736, 86] width 1472 height 60
click at [243, 122] on span "[STREET_ADDRESS]" at bounding box center [340, 131] width 242 height 18
type input "[STREET_ADDRESS]"
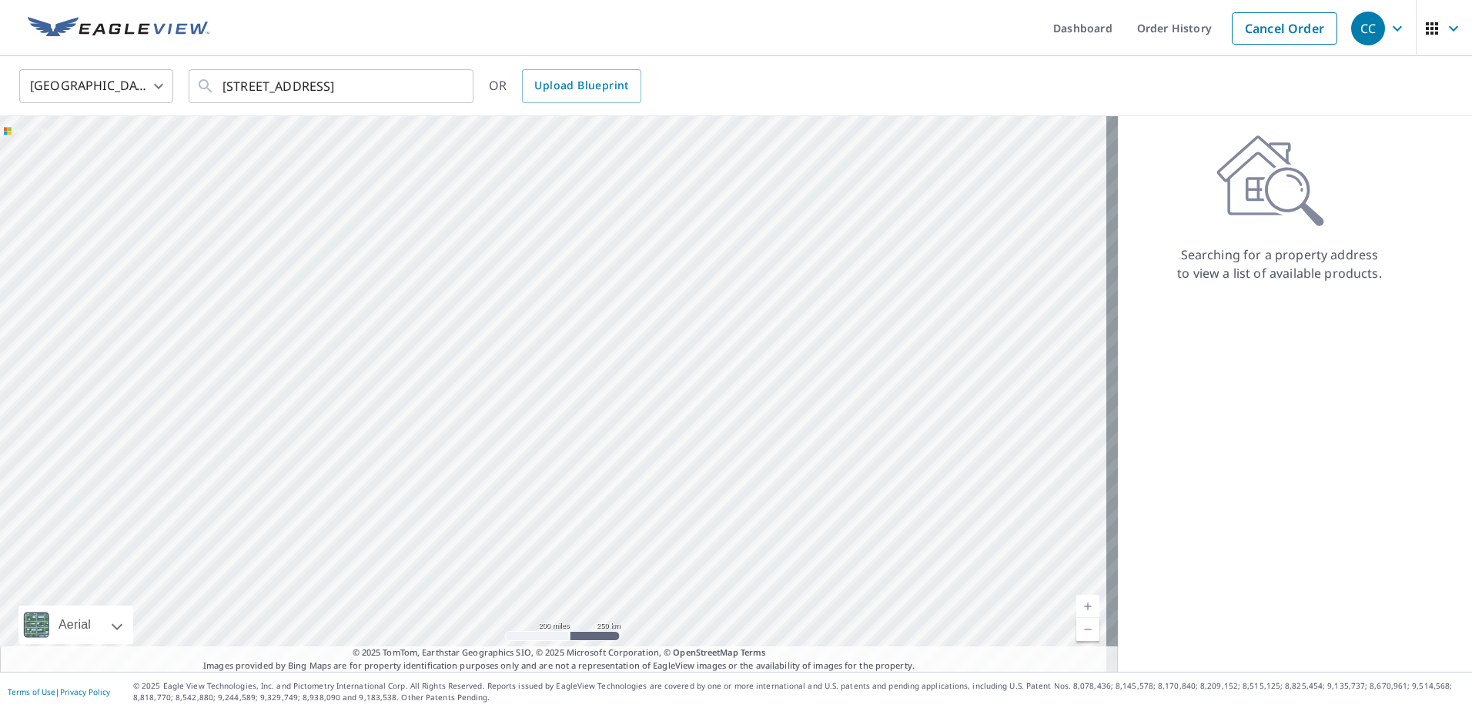
scroll to position [0, 0]
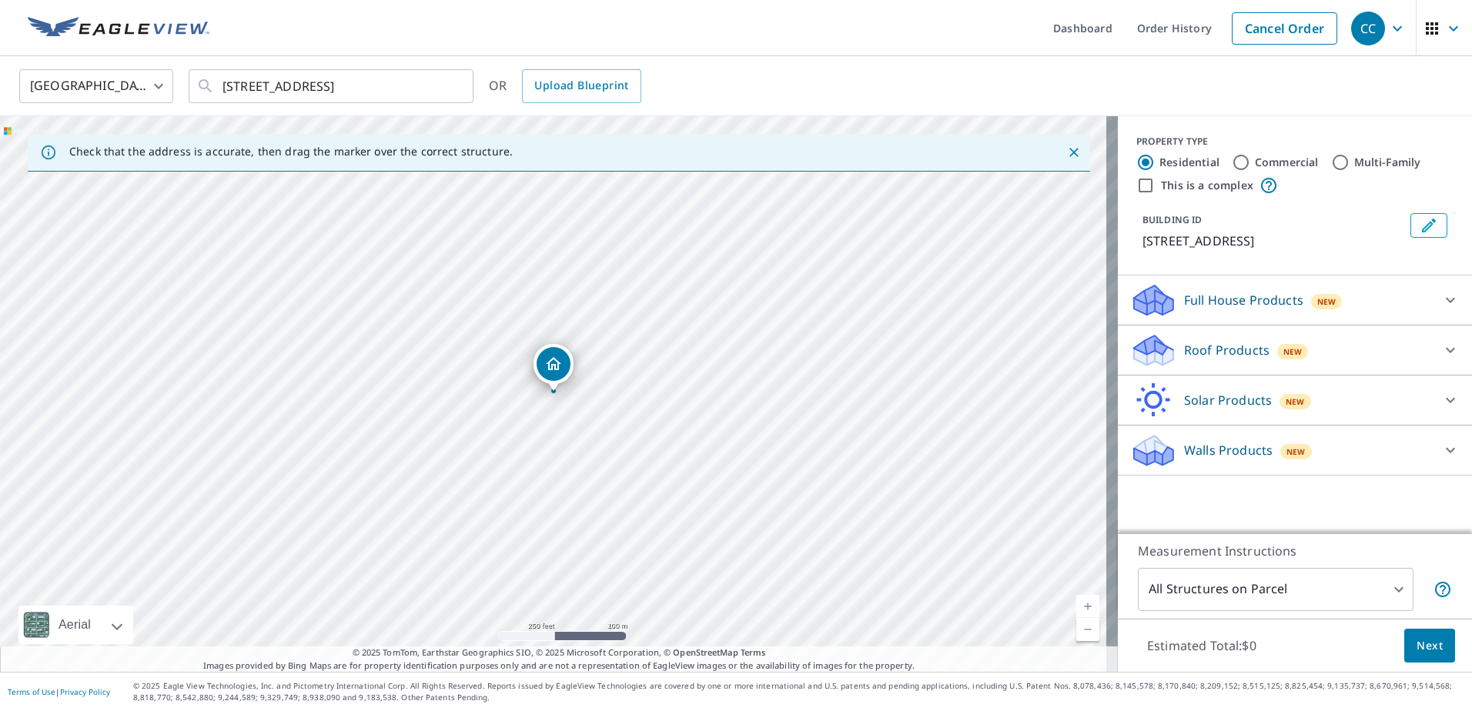
click at [1171, 369] on div "Roof Products New" at bounding box center [1281, 351] width 302 height 36
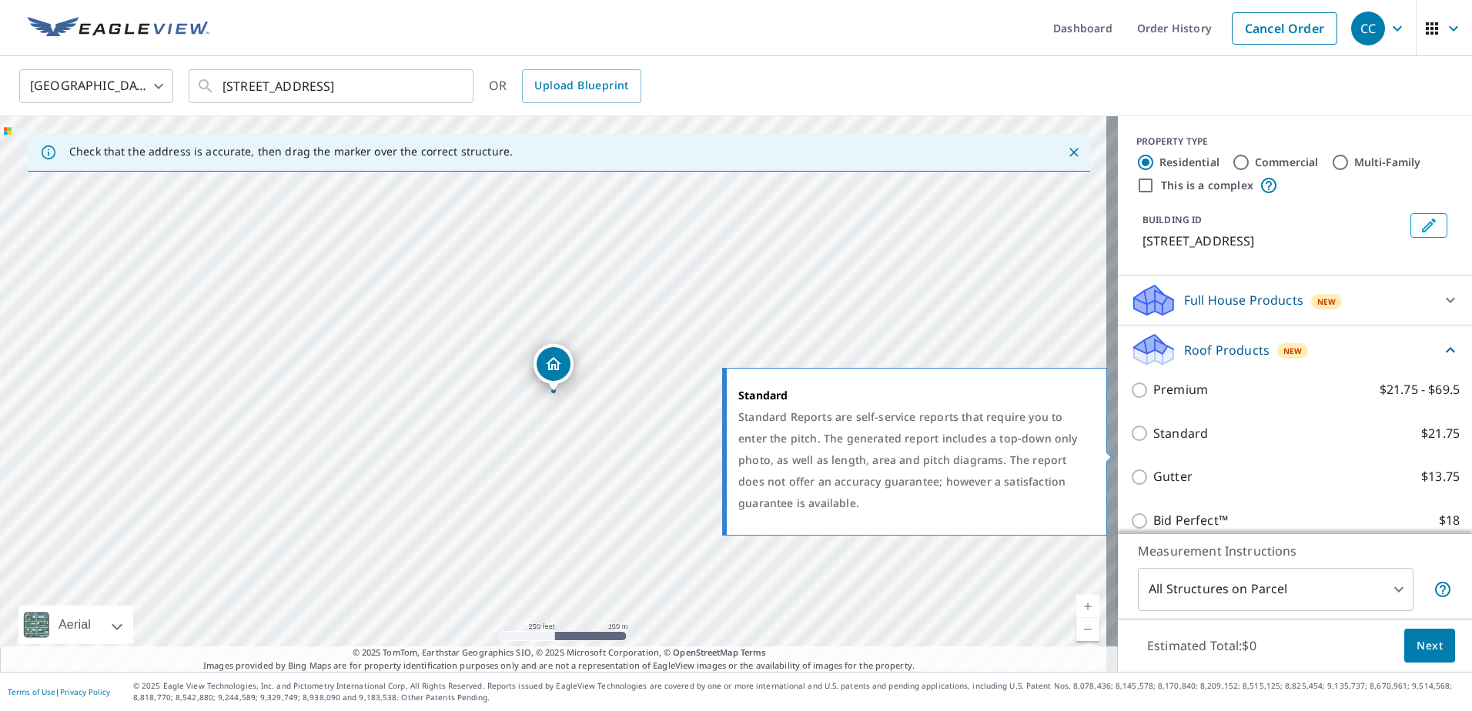
click at [1200, 443] on label "Standard $21.75" at bounding box center [1306, 433] width 306 height 19
click at [1153, 443] on input "Standard $21.75" at bounding box center [1141, 433] width 23 height 18
checkbox input "true"
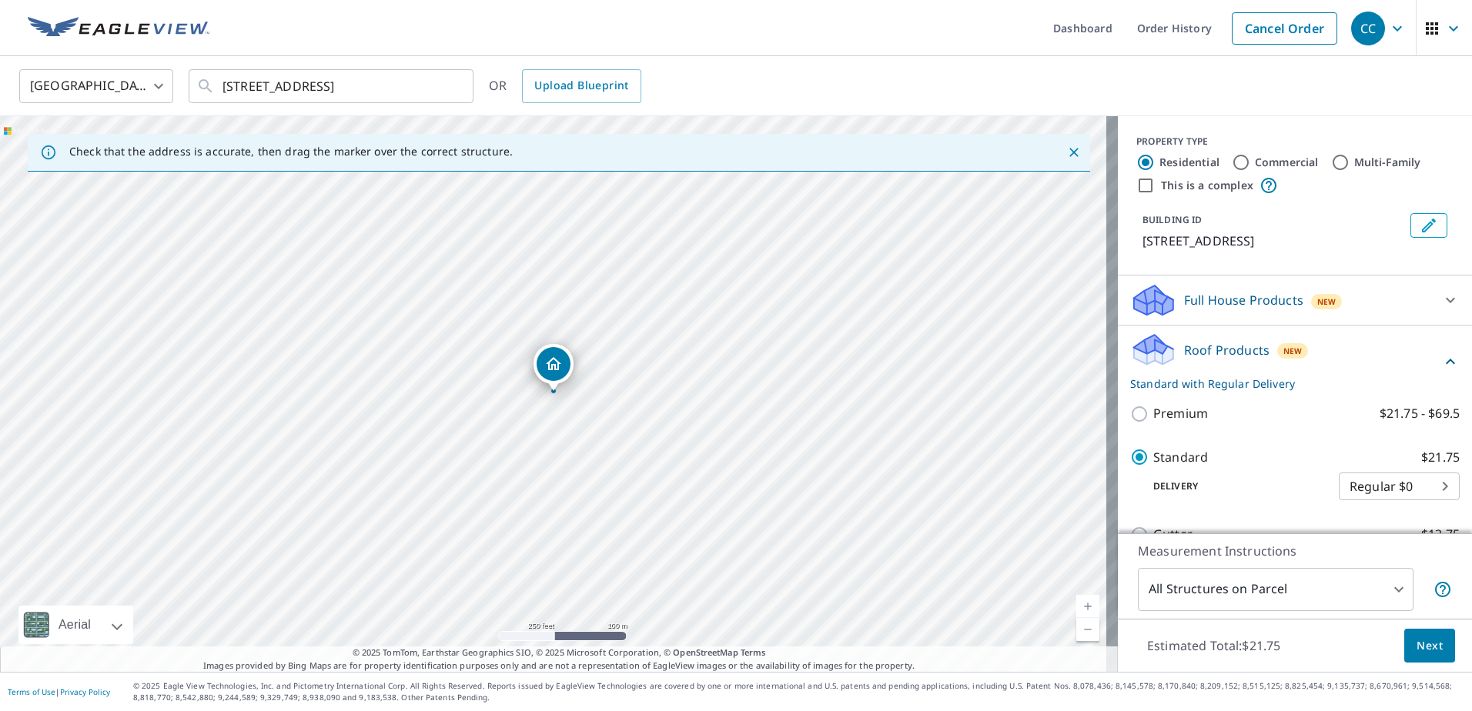
click at [1431, 654] on button "Next" at bounding box center [1429, 646] width 51 height 35
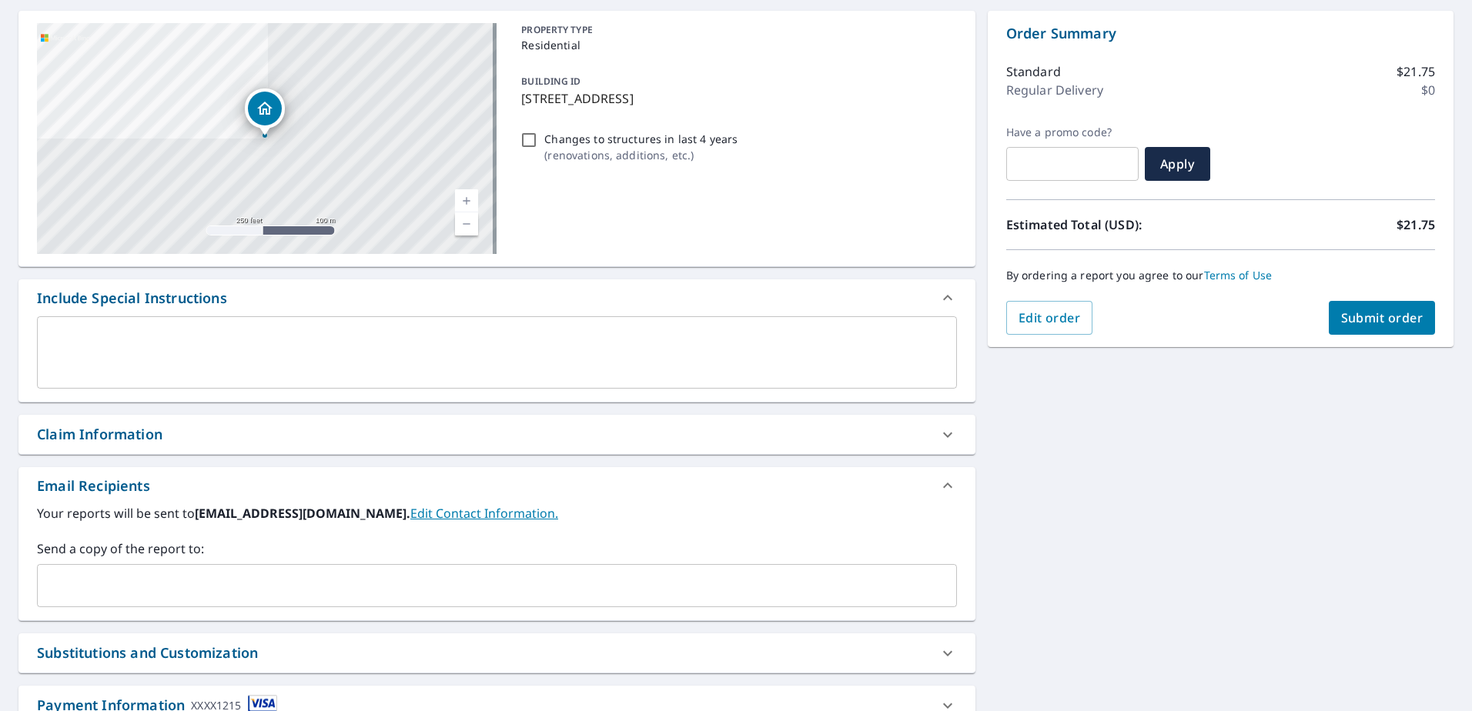
scroll to position [258, 0]
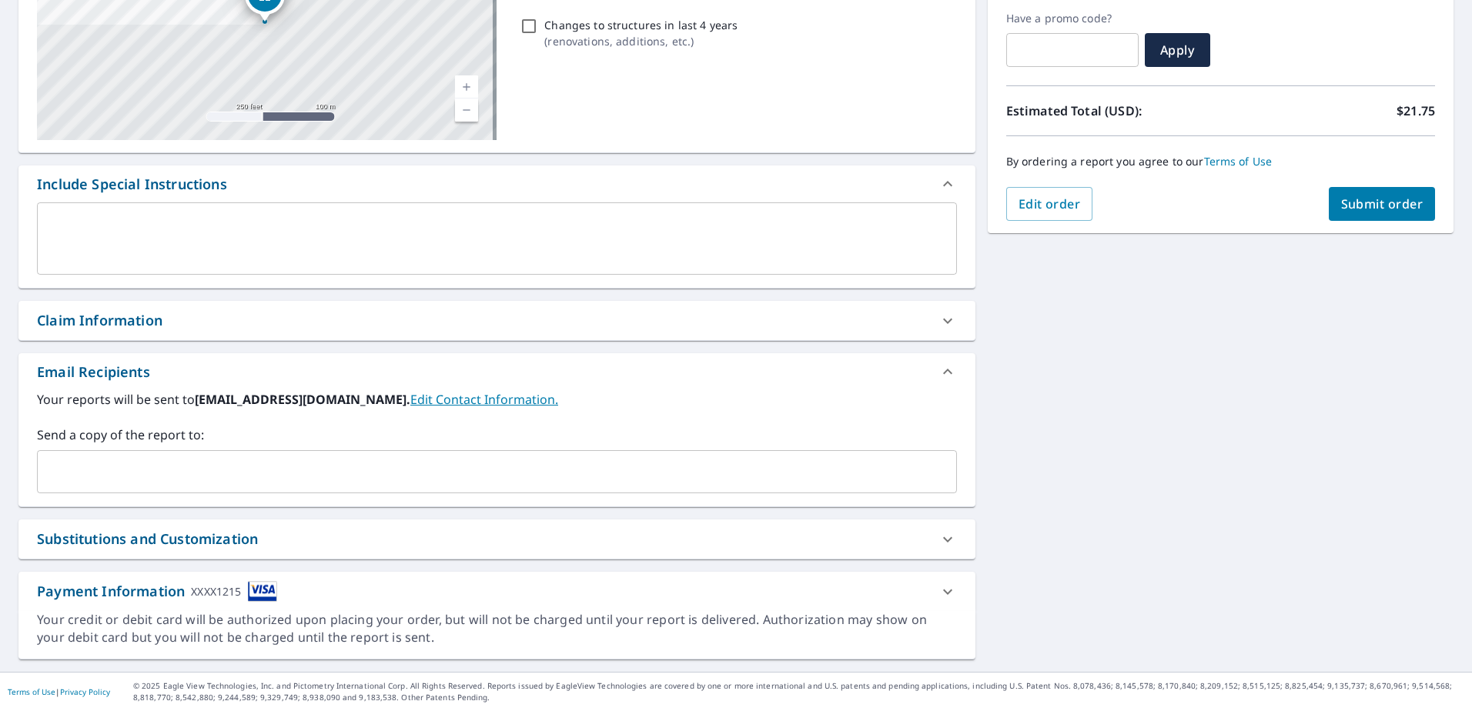
click at [276, 334] on div "Claim Information" at bounding box center [496, 320] width 957 height 39
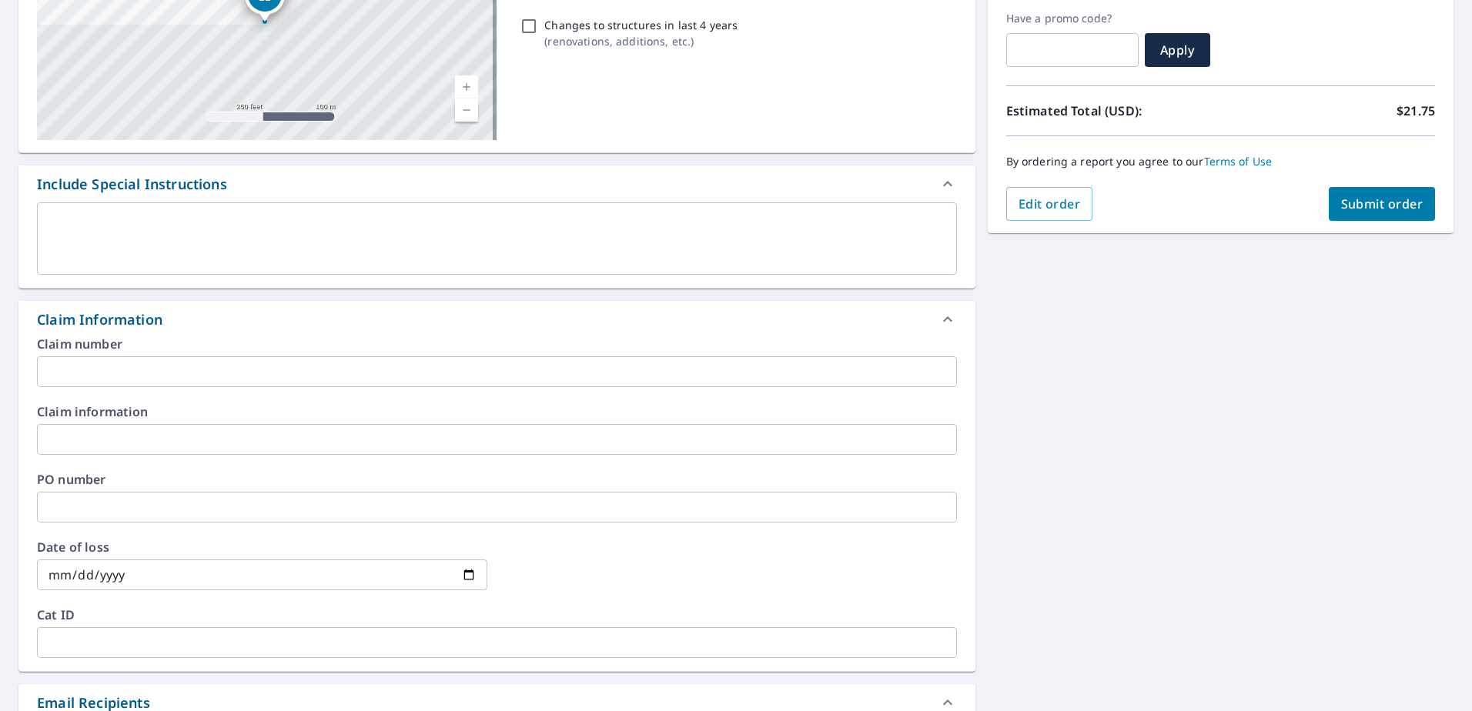
click at [232, 373] on input "text" at bounding box center [497, 371] width 920 height 31
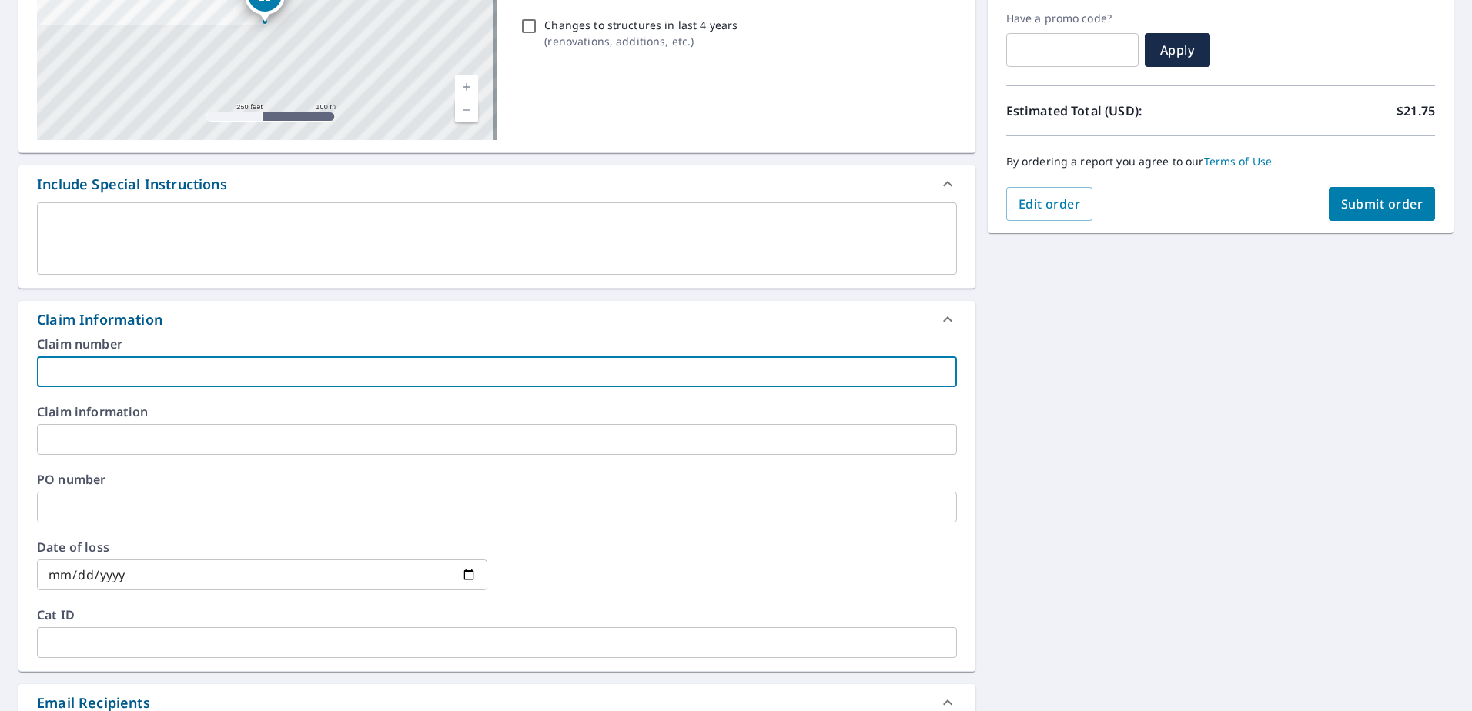
paste input "8159319"
click at [157, 373] on input "8159319" at bounding box center [497, 371] width 920 height 31
paste input "[GEOGRAPHIC_DATA] residence"
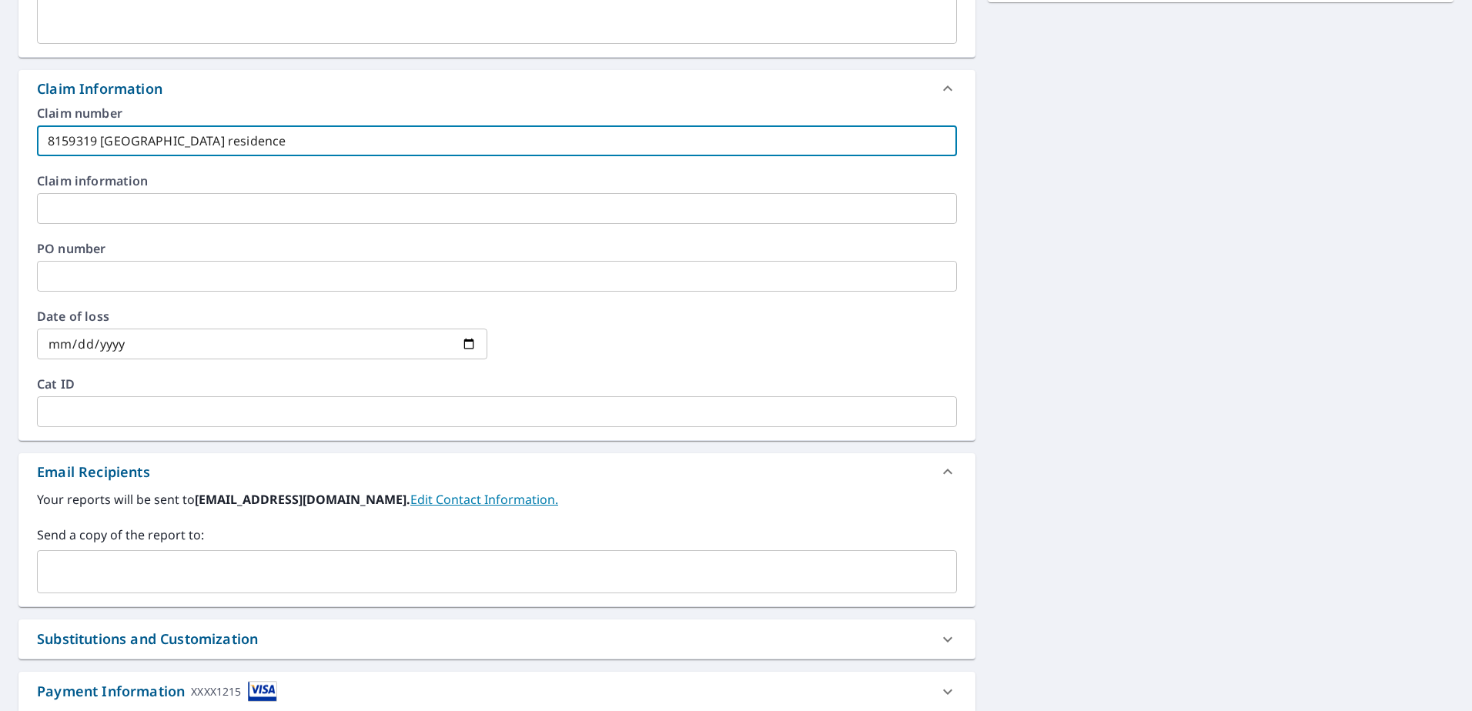
type input "8159319 [GEOGRAPHIC_DATA] residence"
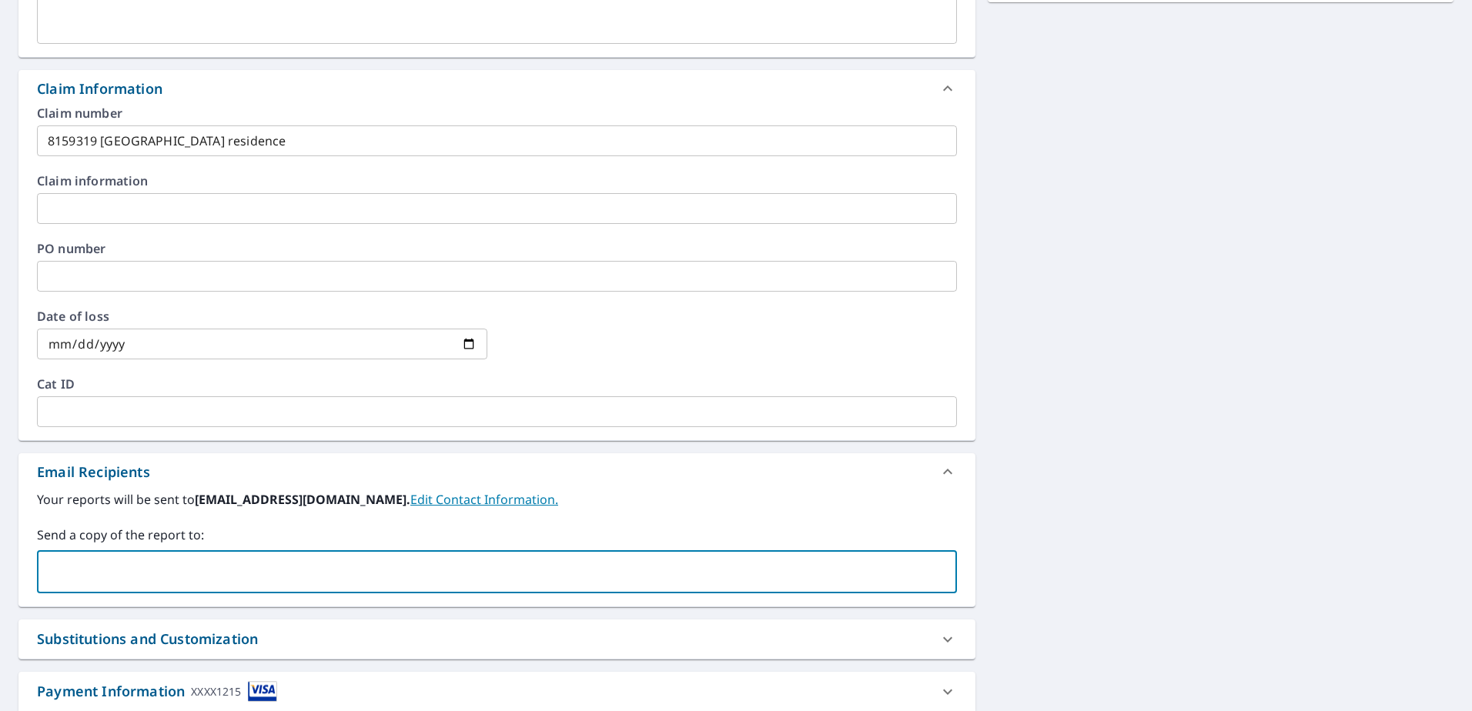
click at [130, 577] on input "text" at bounding box center [485, 571] width 883 height 29
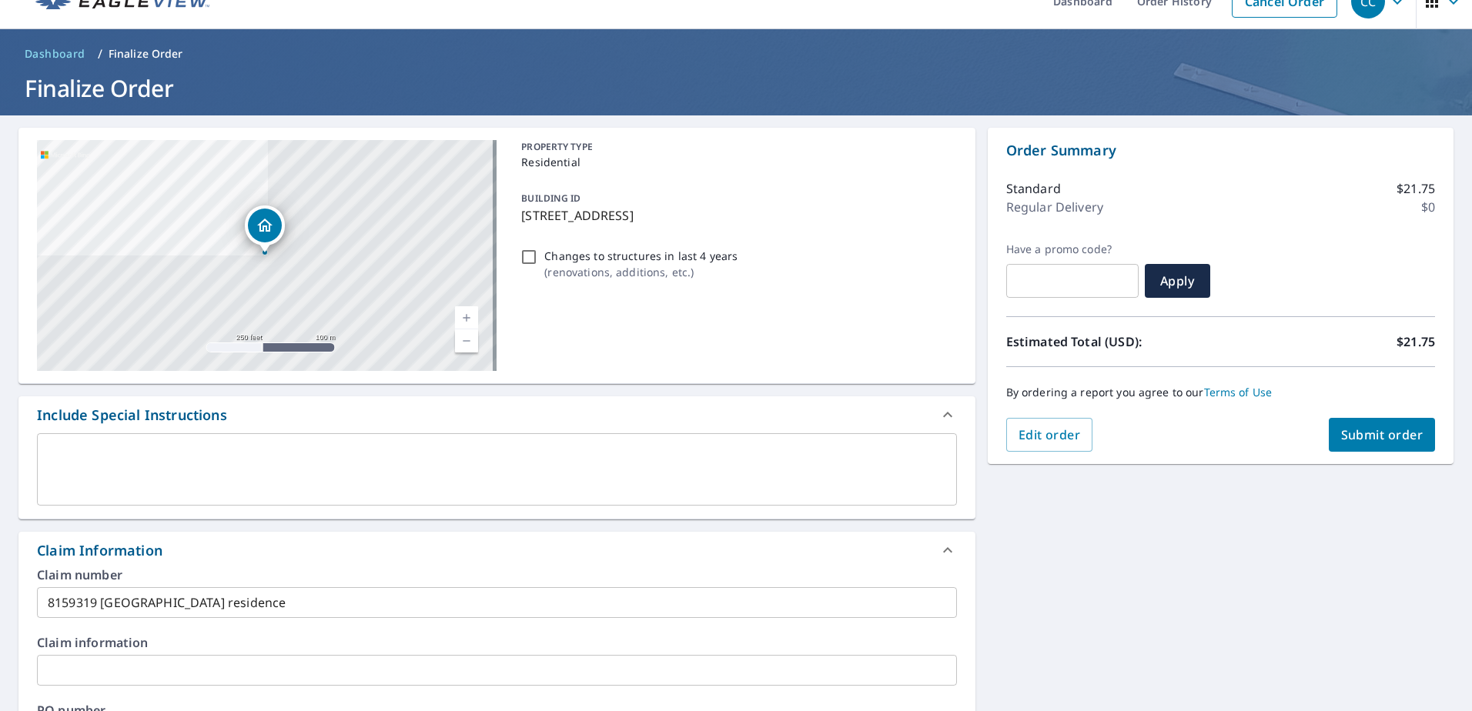
type input "[EMAIL_ADDRESS][DOMAIN_NAME]"
click at [1341, 416] on div "By ordering a report you agree to our Terms of Use" at bounding box center [1220, 392] width 429 height 51
click at [1341, 430] on span "Submit order" at bounding box center [1382, 434] width 82 height 17
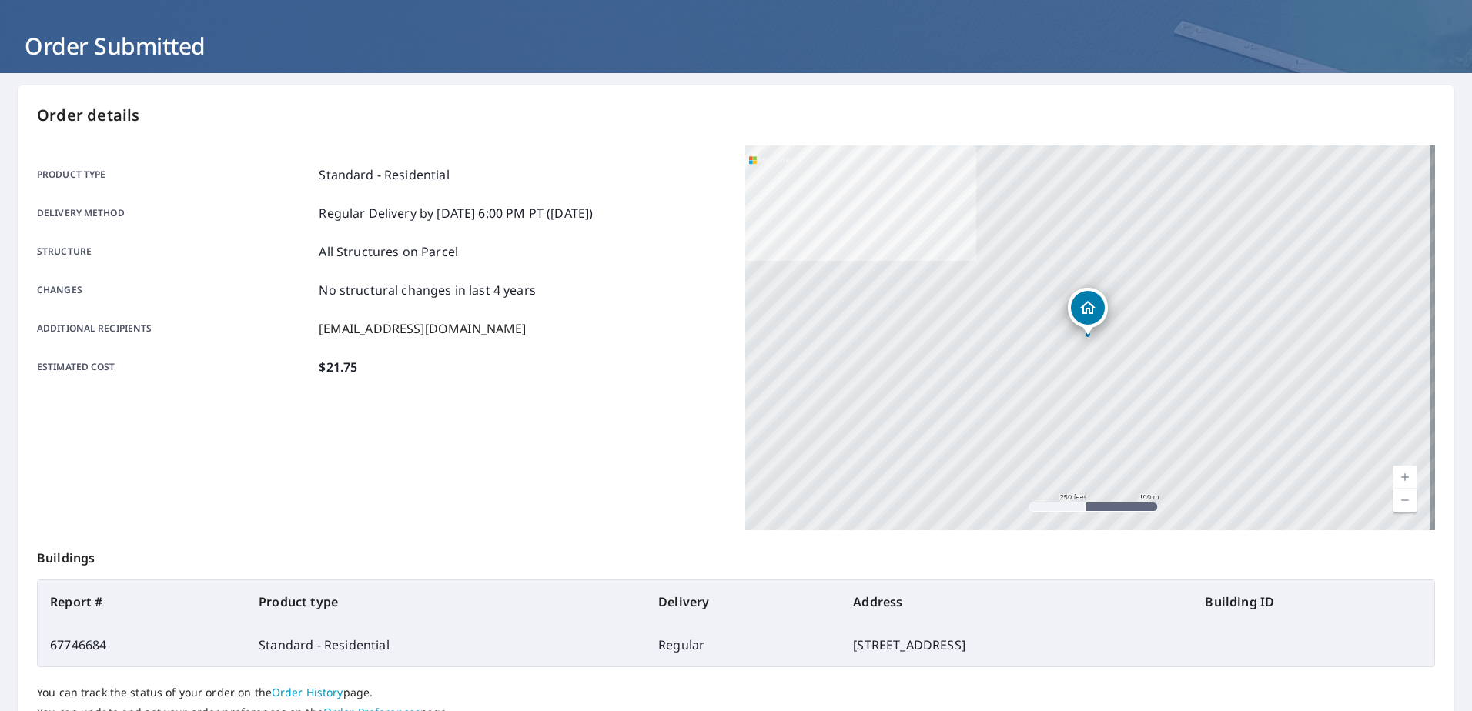
scroll to position [195, 0]
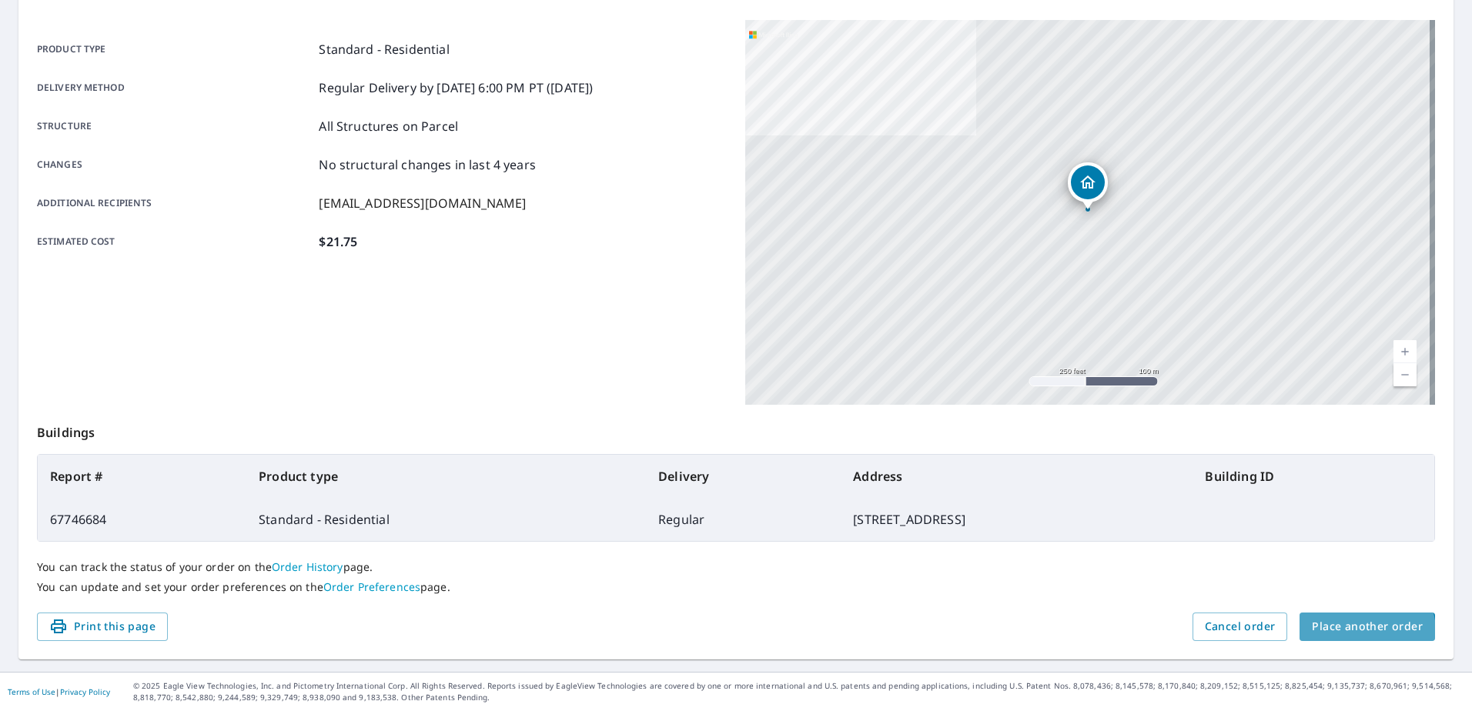
click at [1330, 638] on button "Place another order" at bounding box center [1366, 627] width 135 height 28
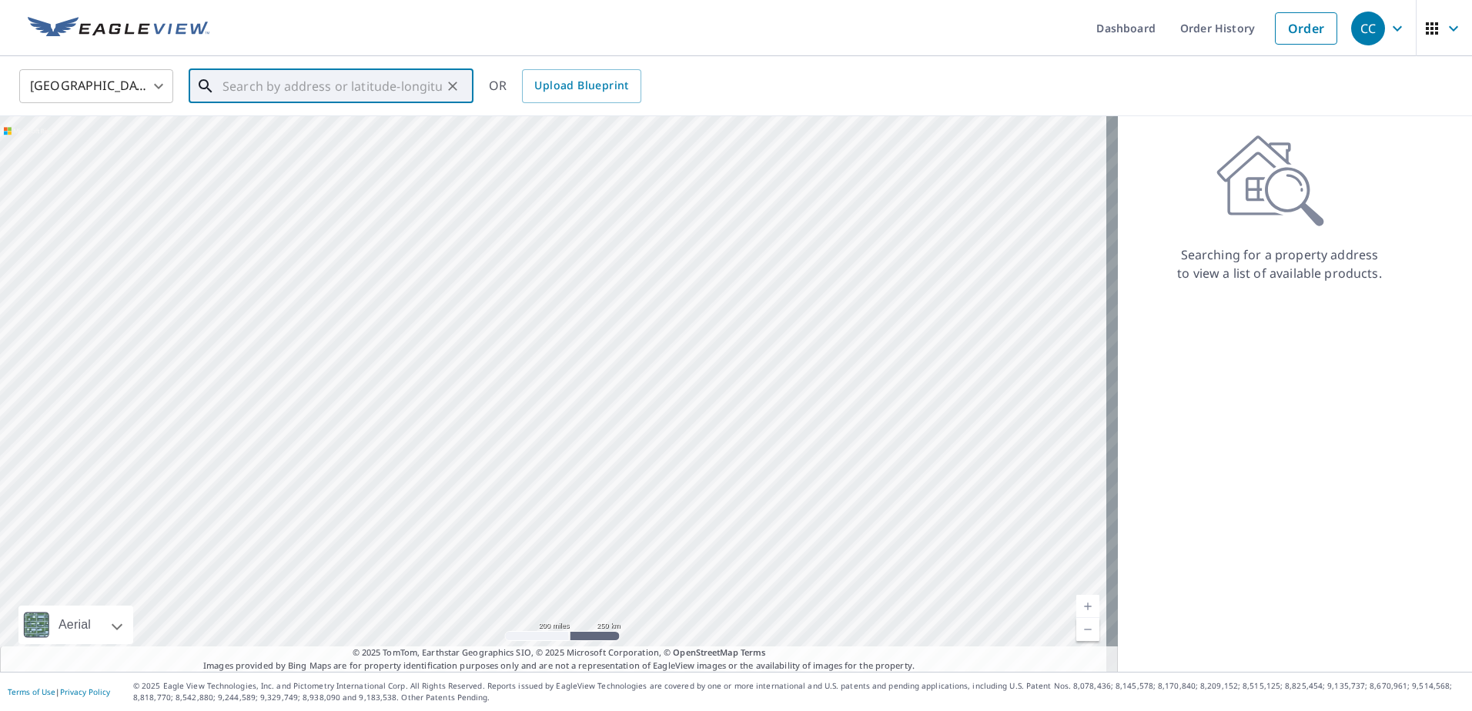
click at [292, 80] on input "text" at bounding box center [331, 86] width 219 height 43
paste input "[STREET_ADDRESS]"
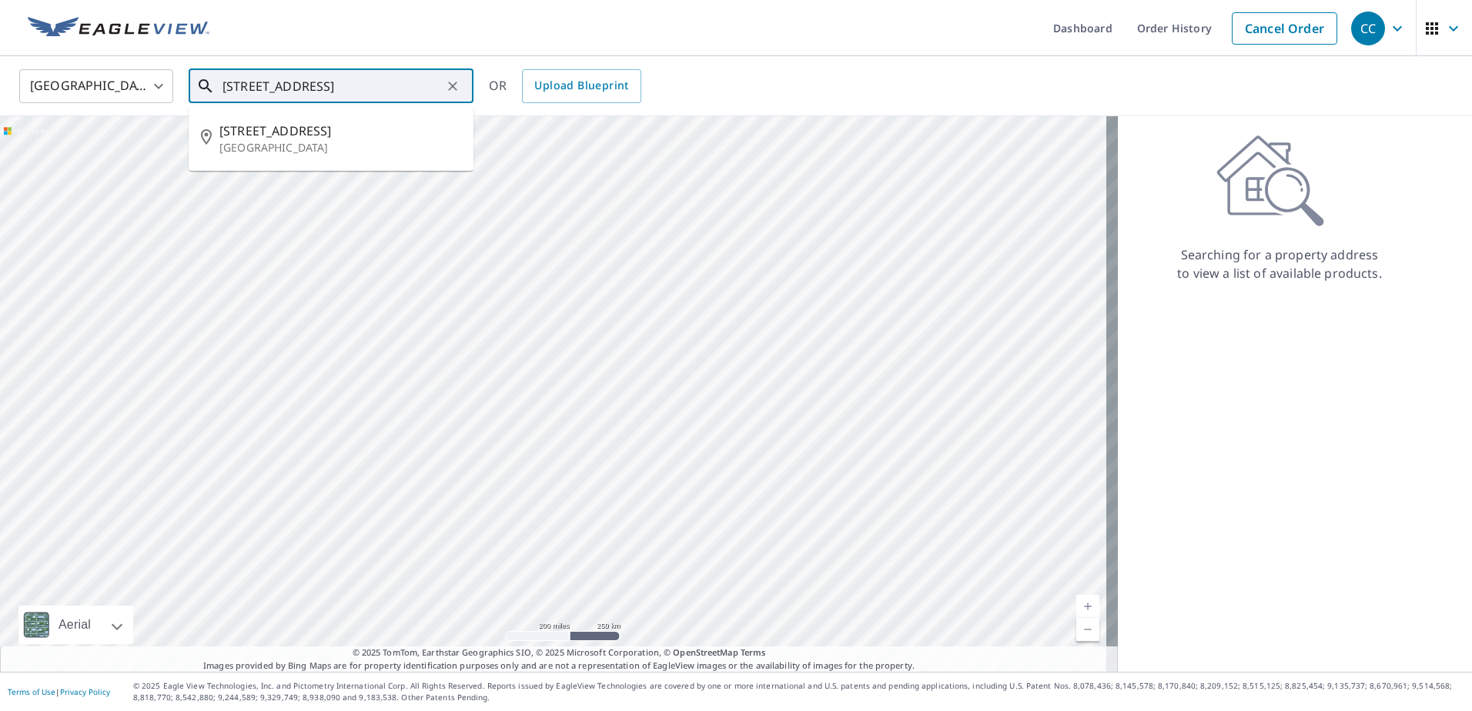
type input "[STREET_ADDRESS]"
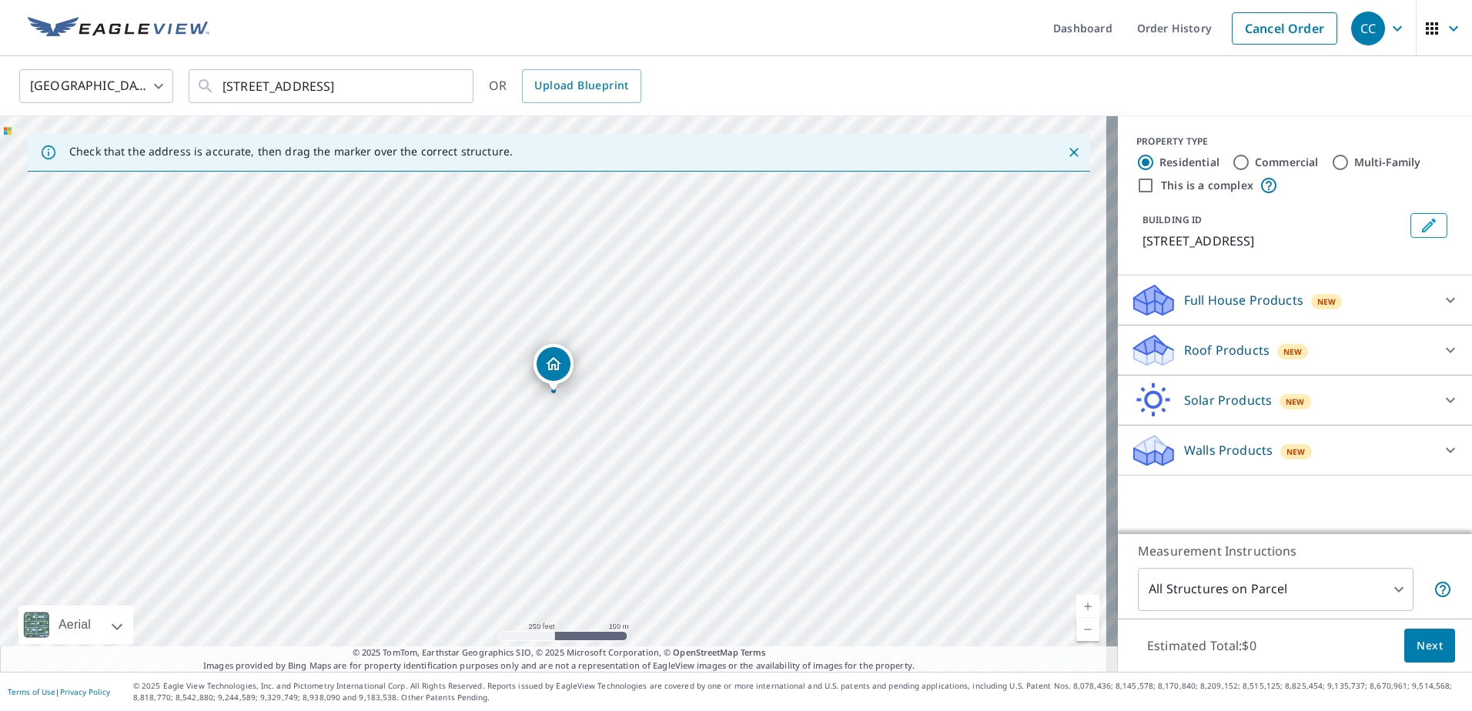
click at [1222, 359] on p "Roof Products" at bounding box center [1226, 350] width 85 height 18
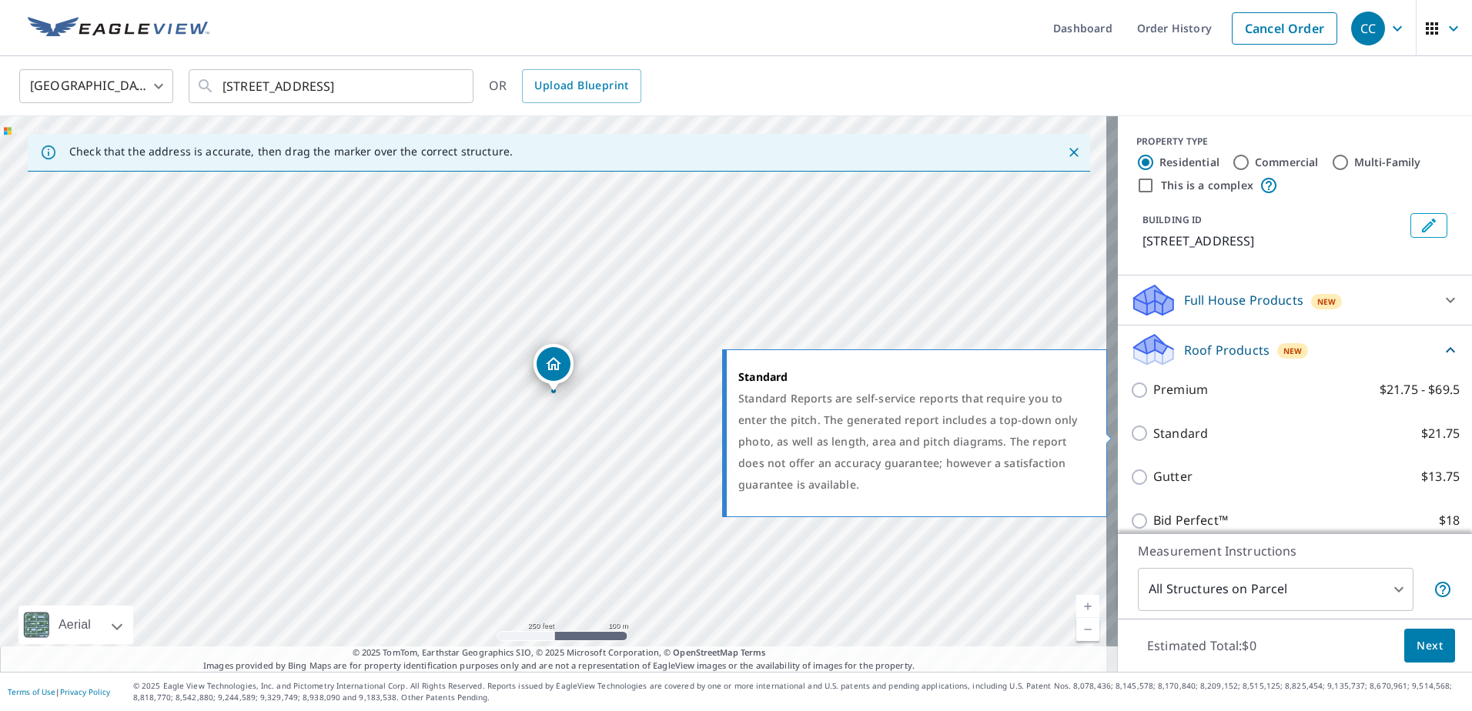
click at [1209, 429] on label "Standard $21.75" at bounding box center [1306, 433] width 306 height 19
click at [1153, 429] on input "Standard $21.75" at bounding box center [1141, 433] width 23 height 18
checkbox input "true"
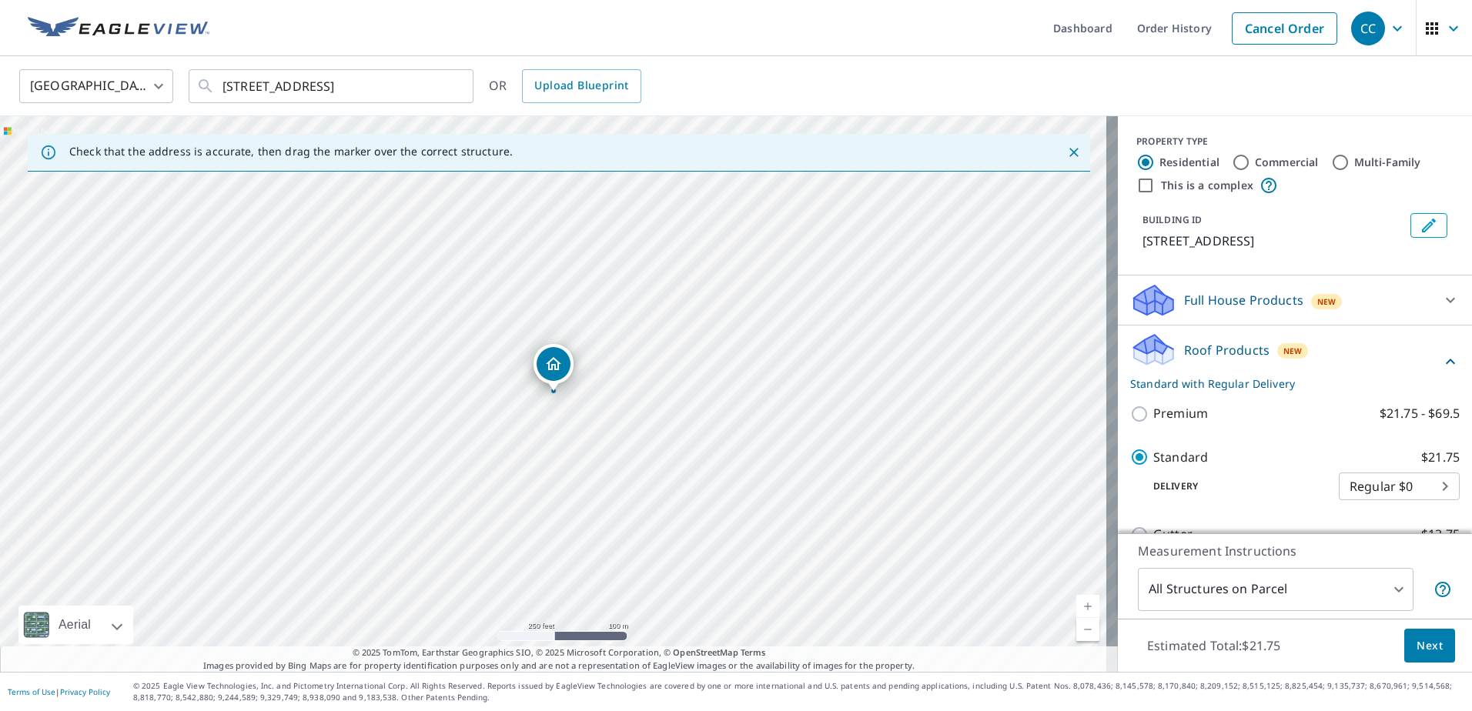
click at [1425, 659] on button "Next" at bounding box center [1429, 646] width 51 height 35
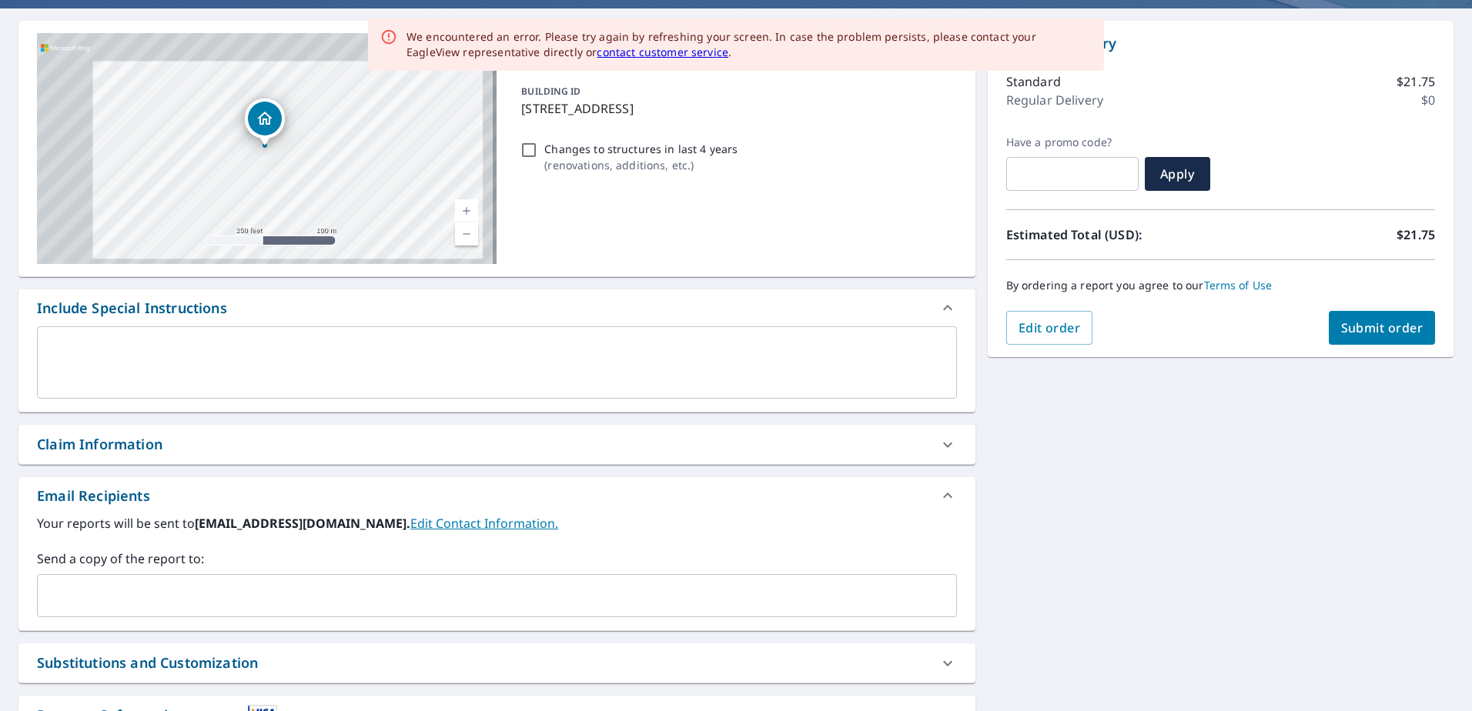
scroll to position [258, 0]
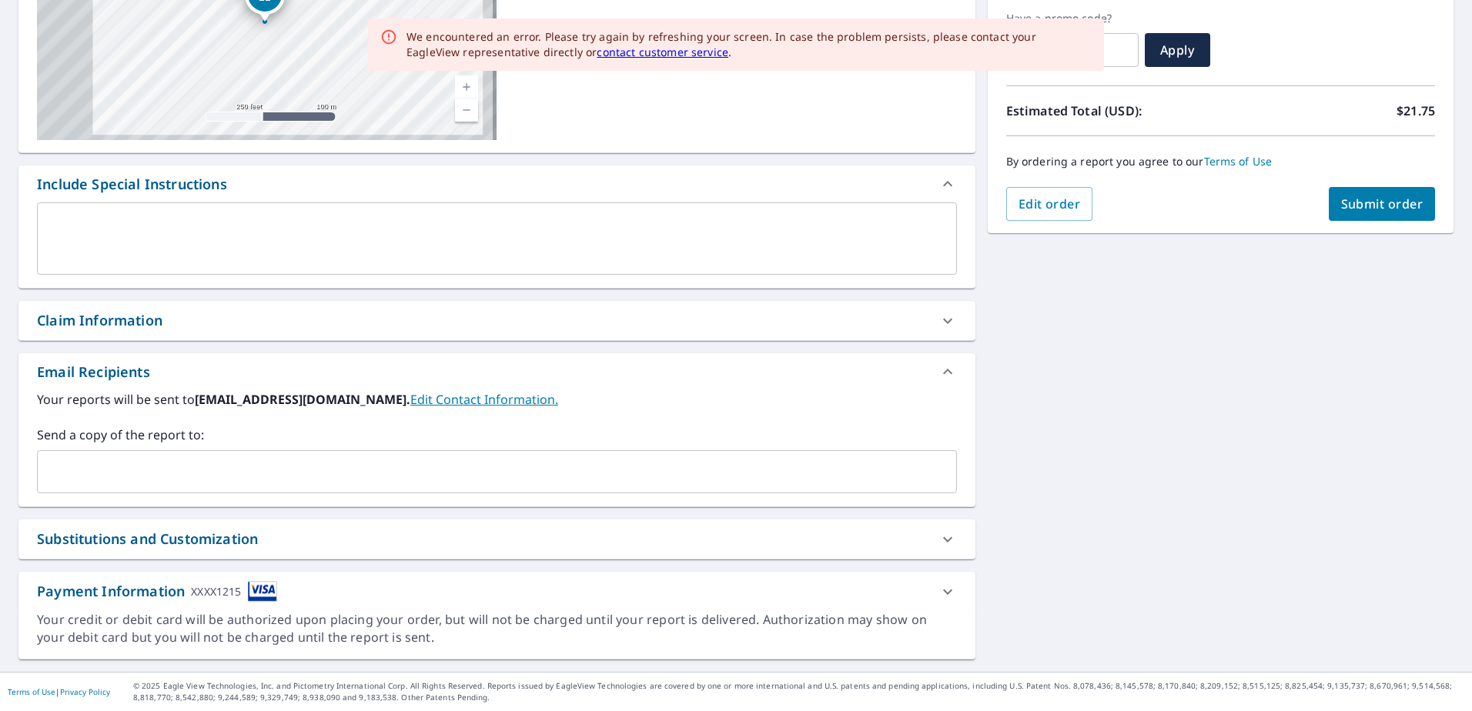
click at [336, 330] on div "Claim Information" at bounding box center [483, 320] width 892 height 21
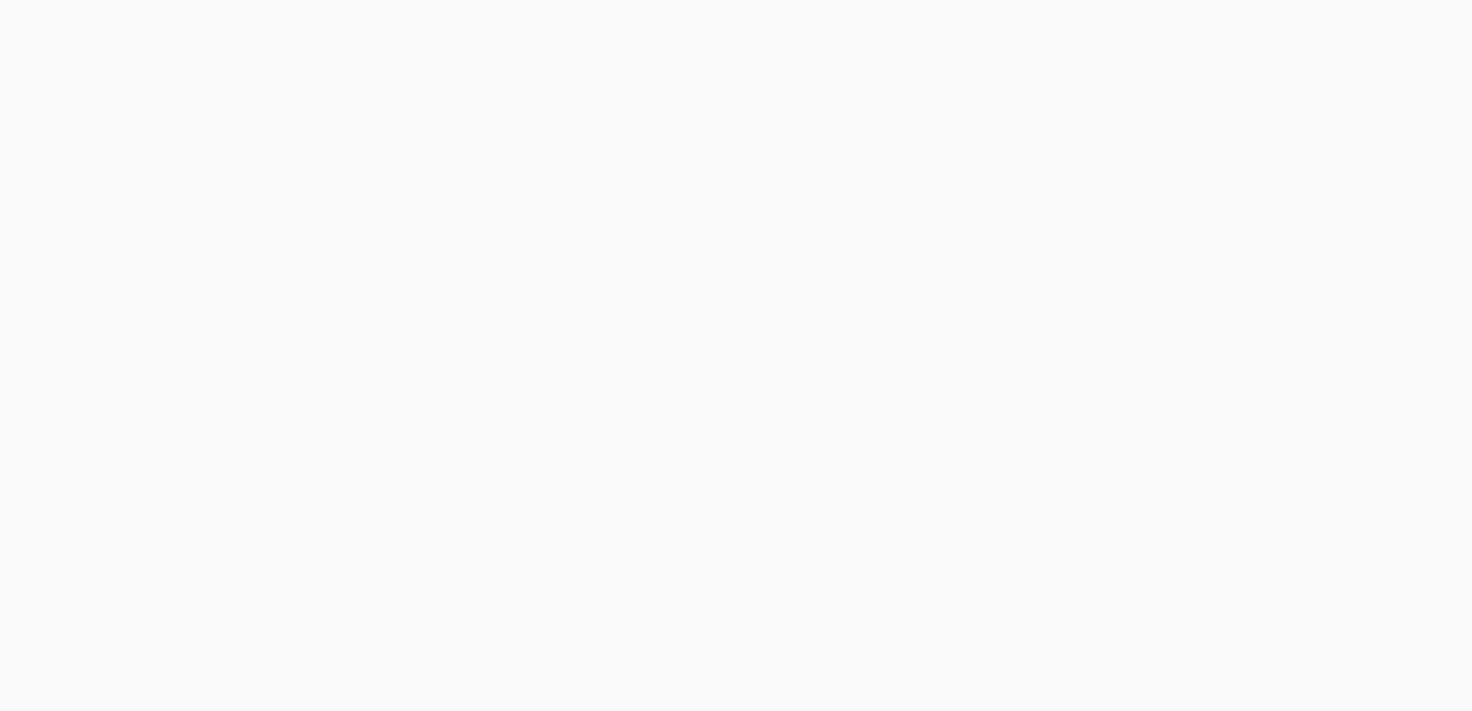
click at [296, 89] on div at bounding box center [736, 355] width 1472 height 711
